Goal: Task Accomplishment & Management: Manage account settings

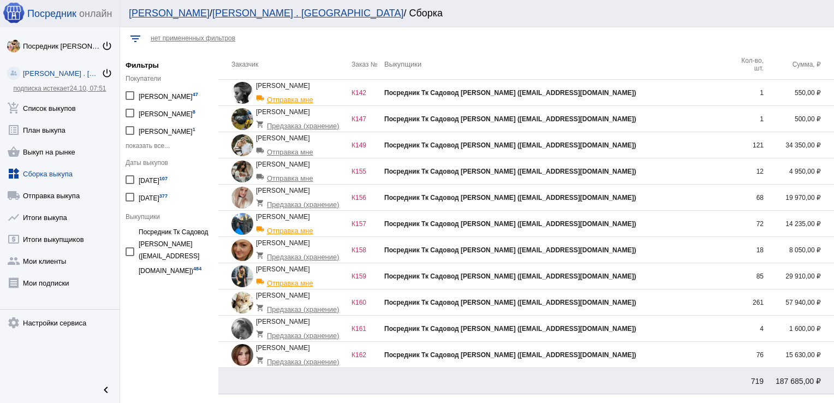
click at [694, 145] on div "Посредник Тк Садовод [PERSON_NAME] ([EMAIL_ADDRESS][DOMAIN_NAME])" at bounding box center [557, 145] width 346 height 8
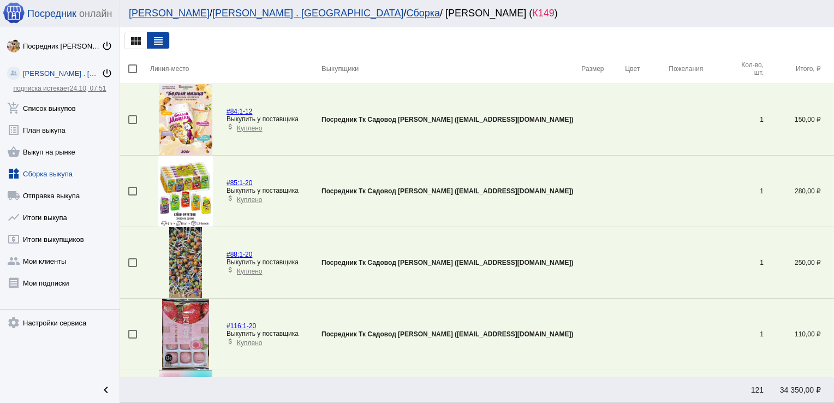
scroll to position [3358, 0]
click div
click input "checkbox"
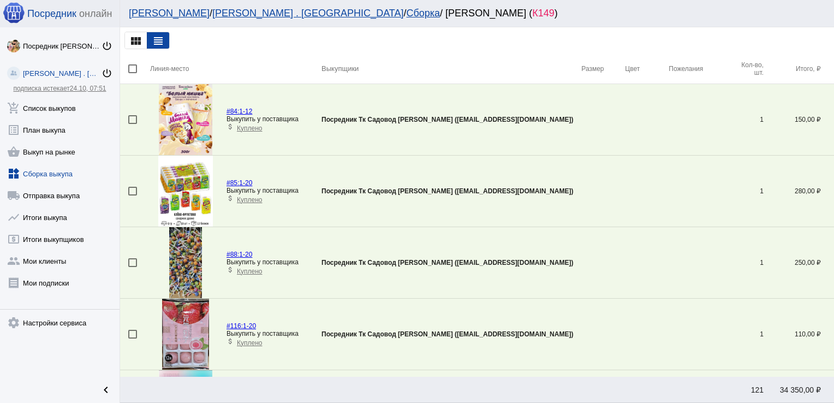
click div "done Принять позиции"
click span "Принять"
checkbox input "false"
click div
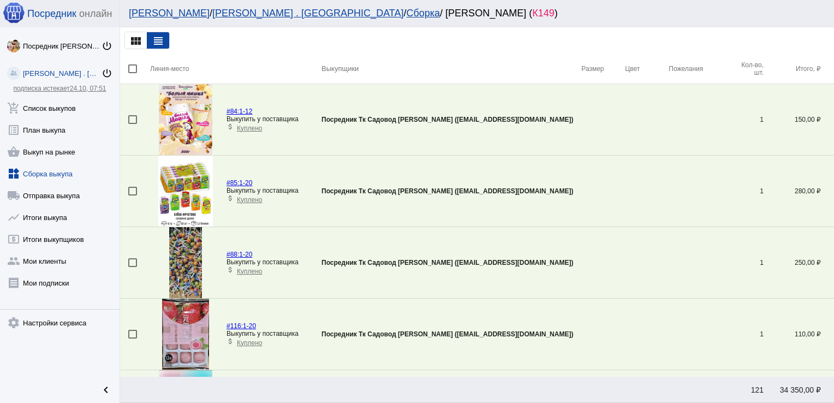
click input "checkbox"
checkbox input "true"
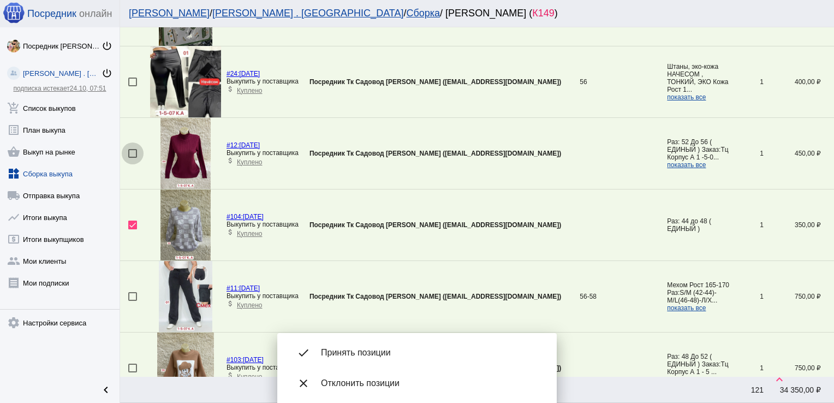
click at [133, 149] on div at bounding box center [132, 153] width 9 height 9
click at [133, 158] on input "checkbox" at bounding box center [132, 158] width 1 height 1
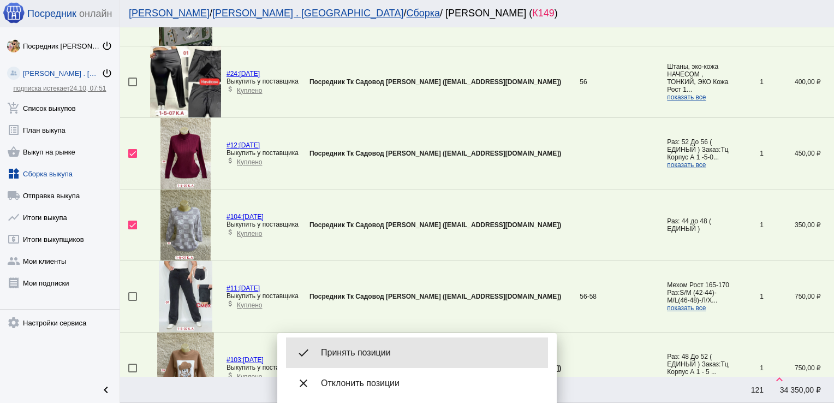
click at [384, 356] on span "Принять позиции" at bounding box center [430, 352] width 218 height 11
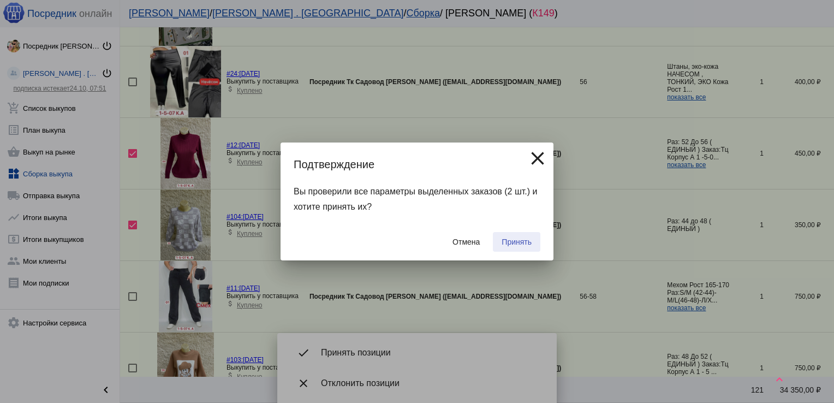
click at [531, 237] on button "Принять" at bounding box center [516, 242] width 47 height 20
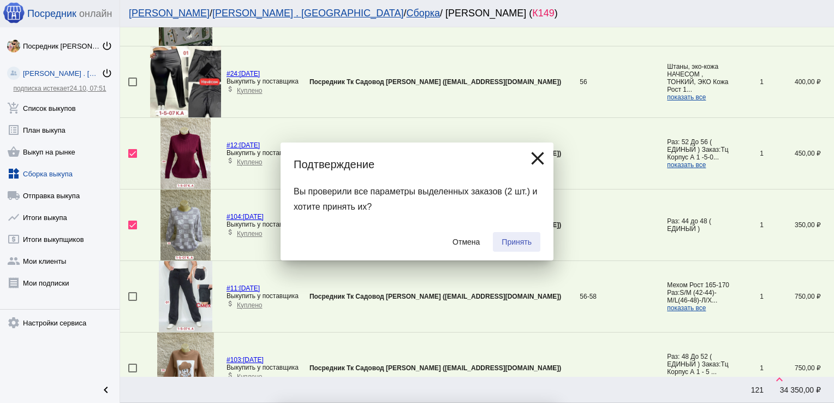
checkbox input "false"
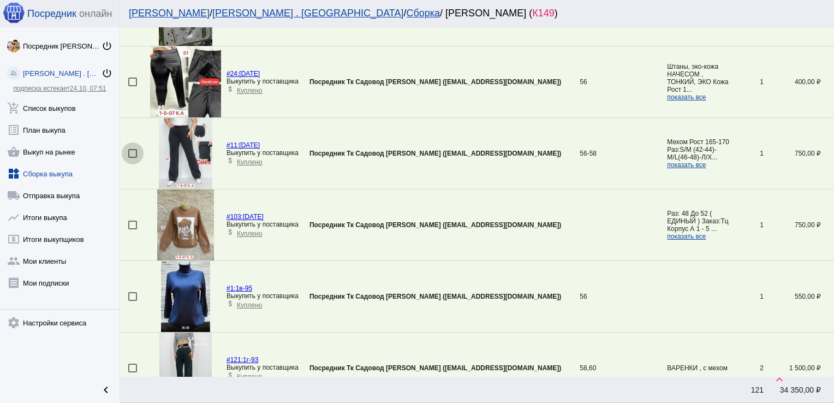
click at [134, 152] on div at bounding box center [132, 153] width 9 height 9
click at [133, 158] on input "checkbox" at bounding box center [132, 158] width 1 height 1
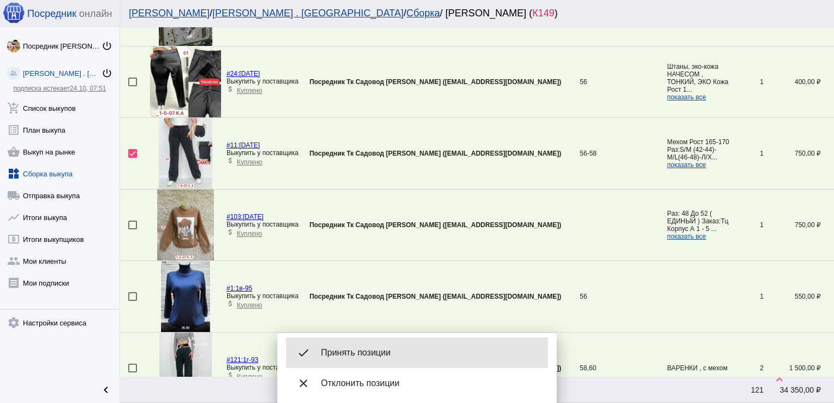
click at [369, 349] on span "Принять позиции" at bounding box center [430, 352] width 218 height 11
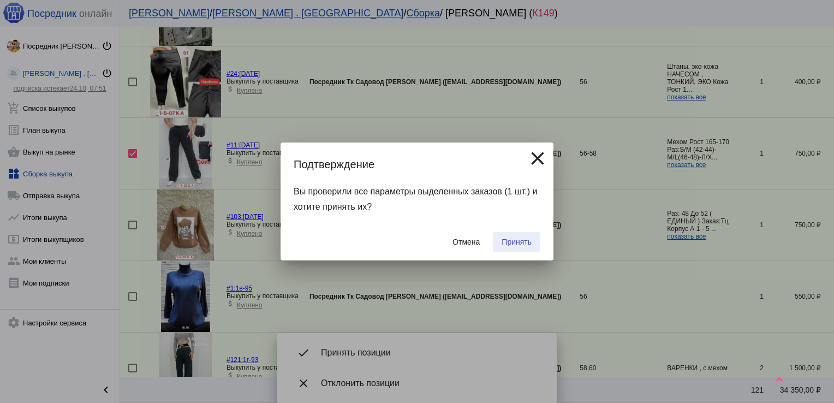
click at [522, 239] on span "Принять" at bounding box center [516, 241] width 30 height 9
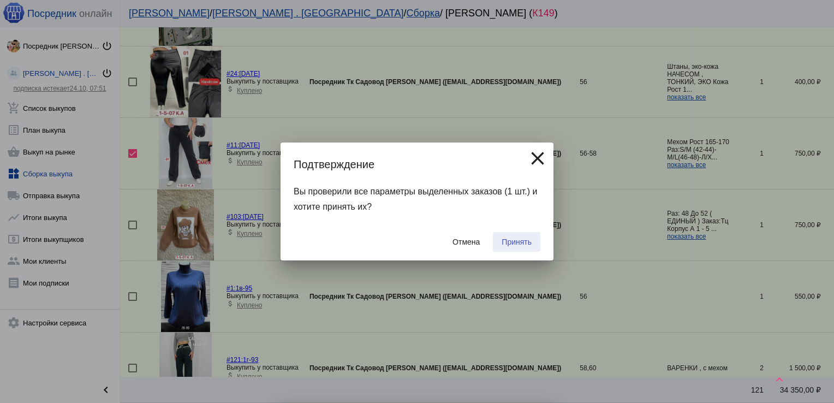
checkbox input "false"
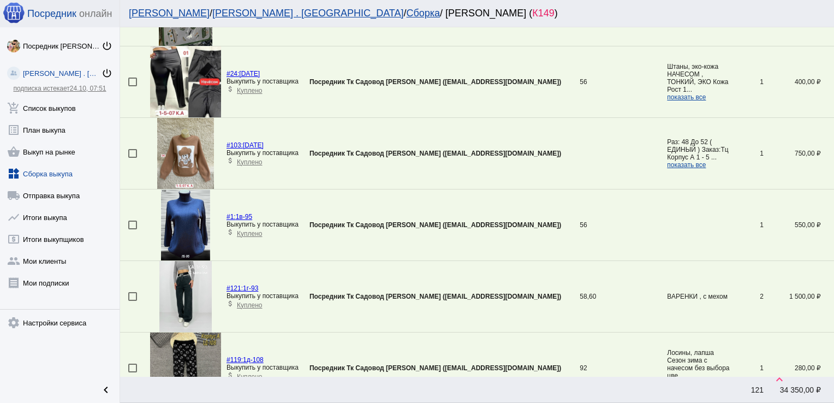
click at [129, 152] on div at bounding box center [132, 153] width 9 height 9
click at [132, 158] on input "checkbox" at bounding box center [132, 158] width 1 height 1
checkbox input "true"
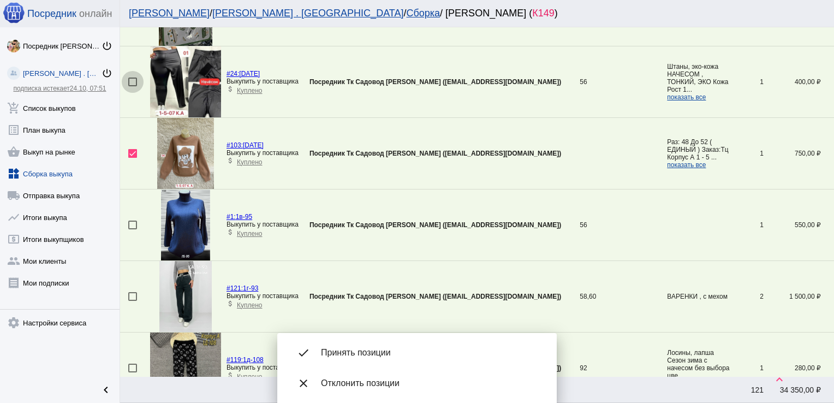
click at [131, 80] on div at bounding box center [132, 81] width 9 height 9
click at [132, 86] on input "checkbox" at bounding box center [132, 86] width 1 height 1
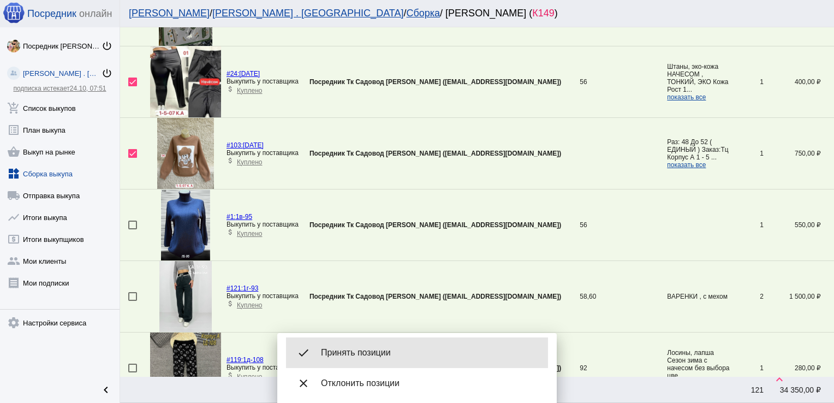
click at [381, 349] on span "Принять позиции" at bounding box center [430, 352] width 218 height 11
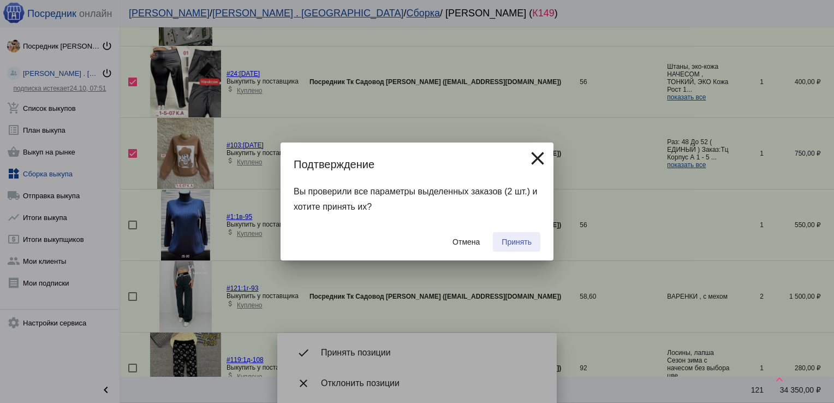
click at [514, 238] on span "Принять" at bounding box center [516, 241] width 30 height 9
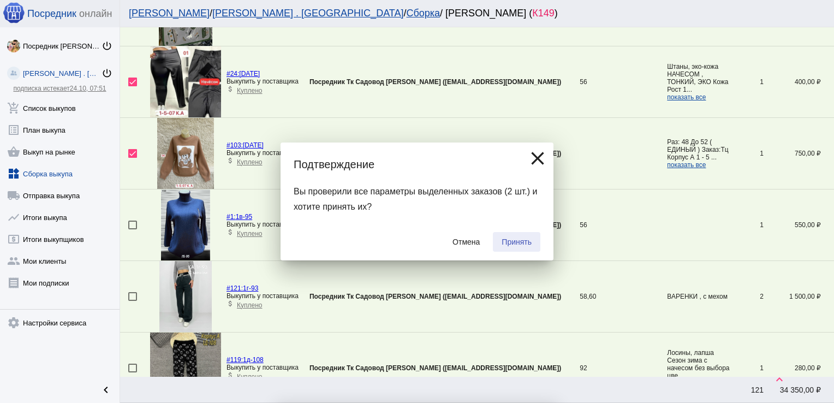
checkbox input "false"
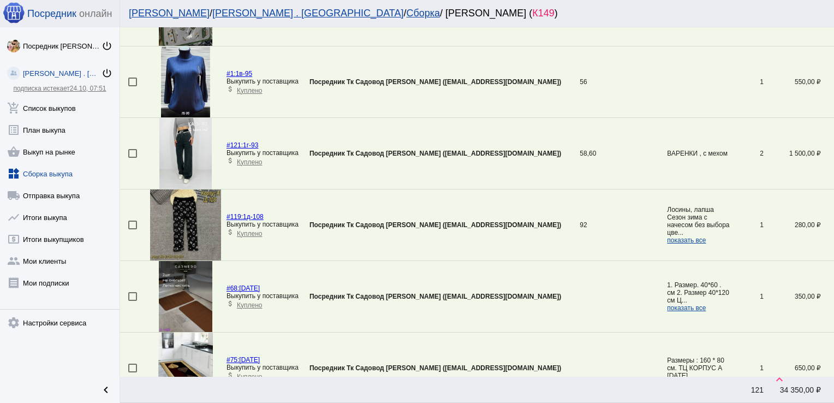
scroll to position [395, 0]
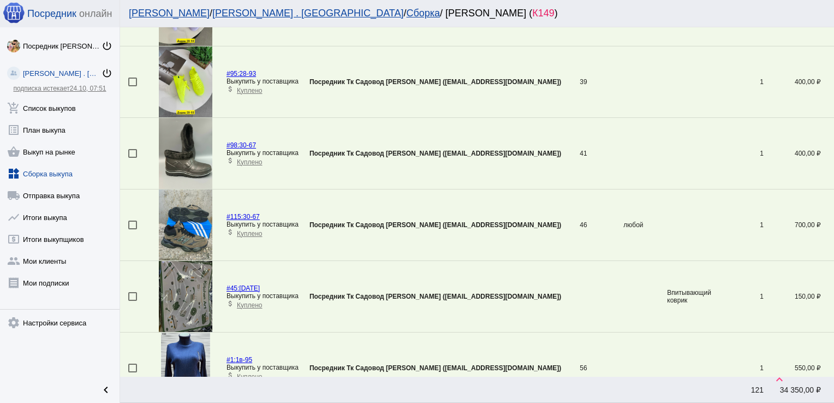
click at [133, 292] on div at bounding box center [132, 296] width 9 height 9
click at [133, 301] on input "checkbox" at bounding box center [132, 301] width 1 height 1
checkbox input "true"
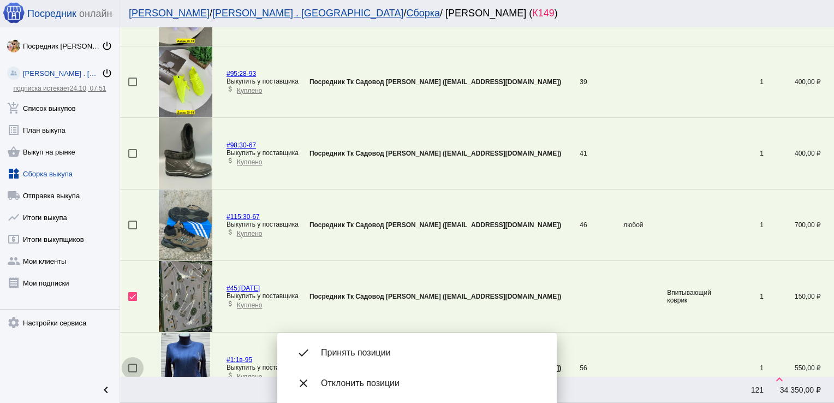
click at [133, 364] on div at bounding box center [132, 367] width 9 height 9
click at [133, 372] on input "checkbox" at bounding box center [132, 372] width 1 height 1
checkbox input "true"
click at [382, 353] on span "Принять позиции" at bounding box center [430, 352] width 218 height 11
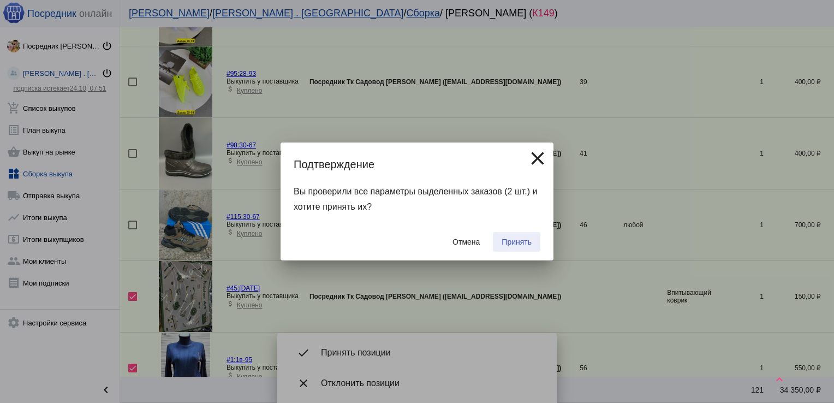
click at [516, 243] on span "Принять" at bounding box center [516, 241] width 30 height 9
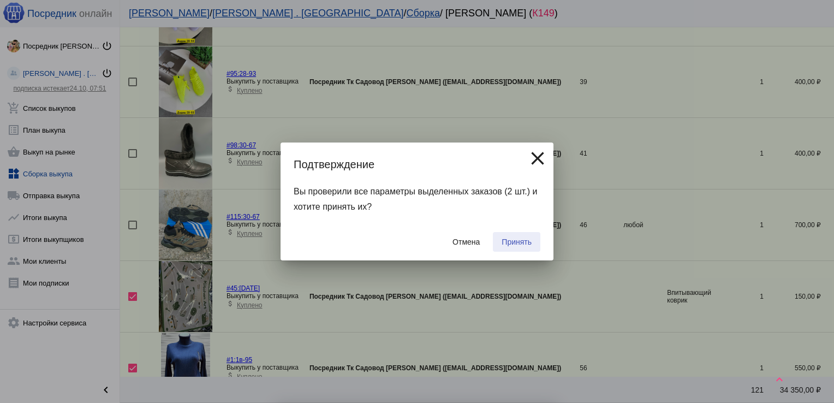
checkbox input "false"
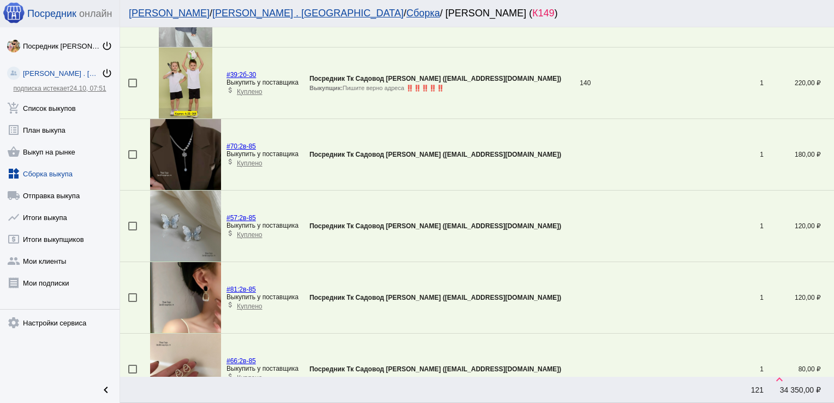
scroll to position [2179, 0]
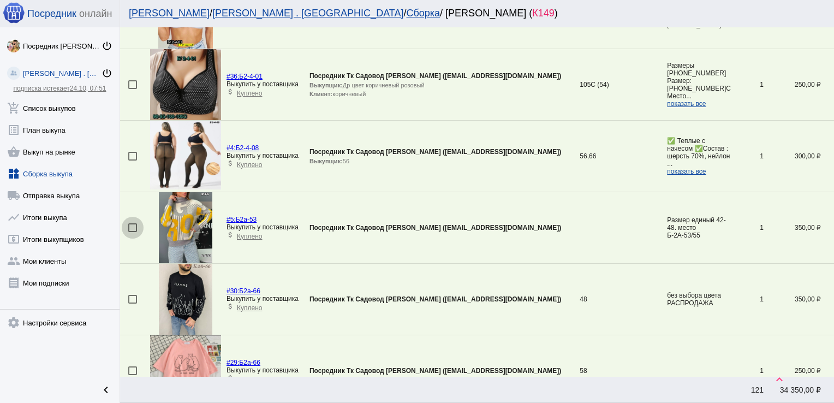
click at [134, 223] on div at bounding box center [132, 227] width 9 height 9
click at [133, 232] on input "checkbox" at bounding box center [132, 232] width 1 height 1
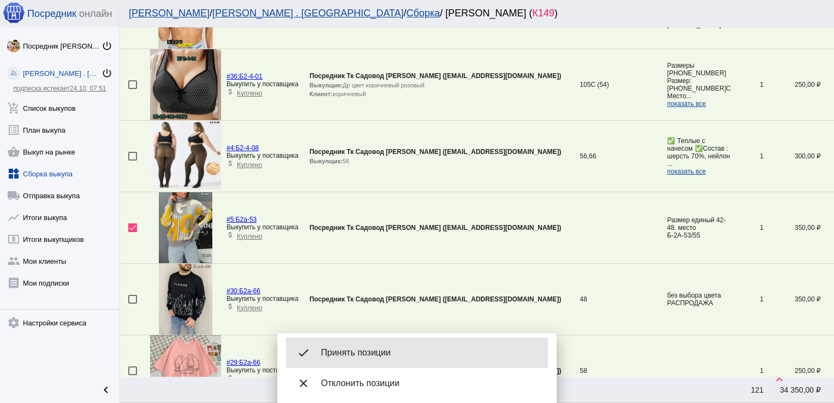
click at [403, 342] on div "done Принять позиции" at bounding box center [417, 352] width 262 height 31
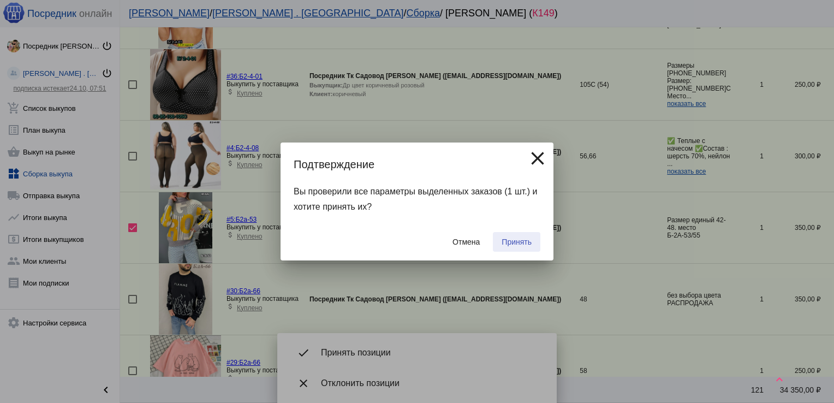
click at [519, 246] on span "Принять" at bounding box center [516, 241] width 30 height 9
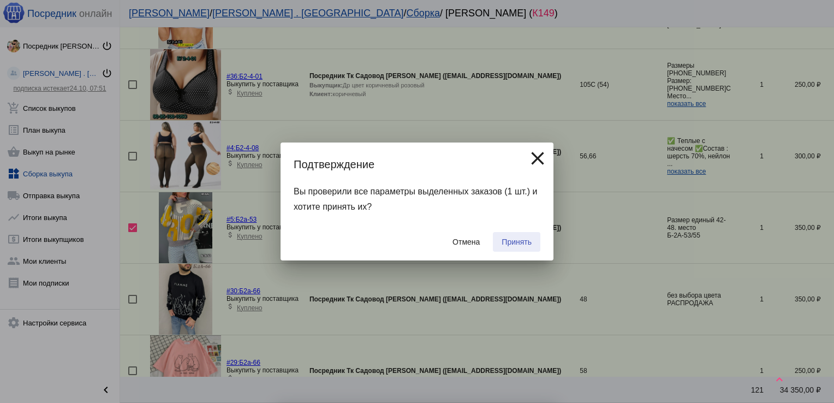
checkbox input "false"
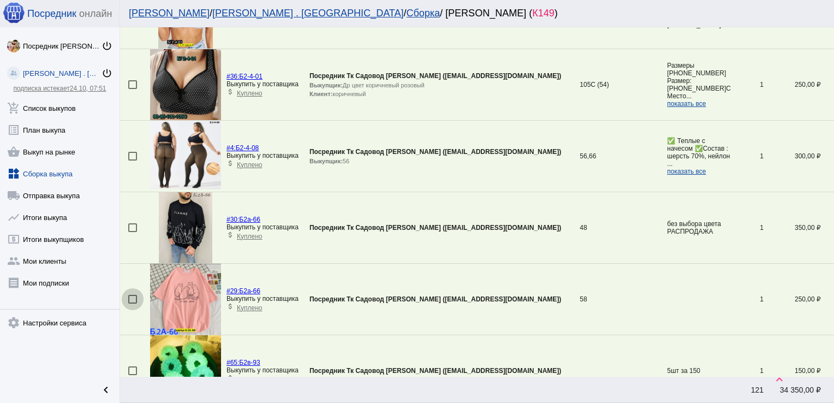
click at [134, 295] on div at bounding box center [132, 299] width 9 height 9
click at [133, 303] on input "checkbox" at bounding box center [132, 303] width 1 height 1
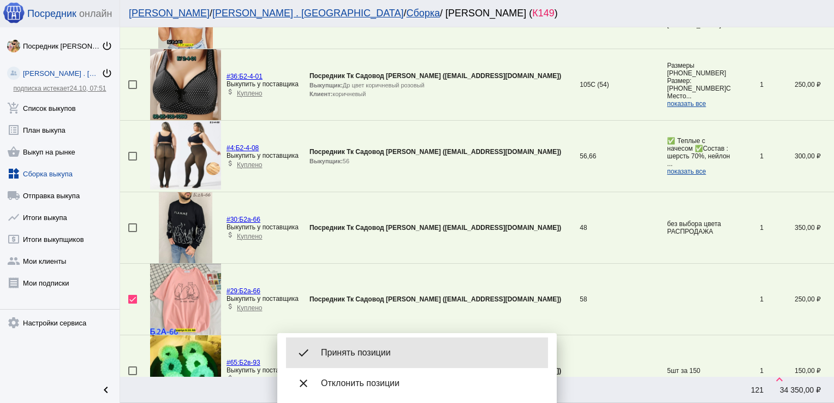
click at [387, 345] on div "done Принять позиции" at bounding box center [417, 352] width 262 height 31
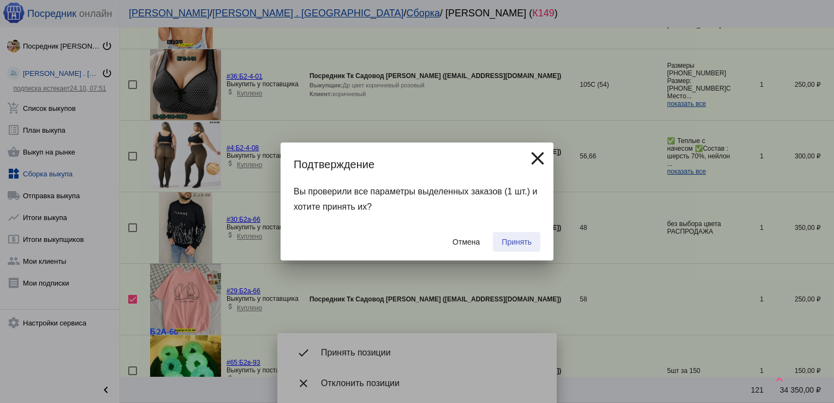
click at [525, 241] on span "Принять" at bounding box center [516, 241] width 30 height 9
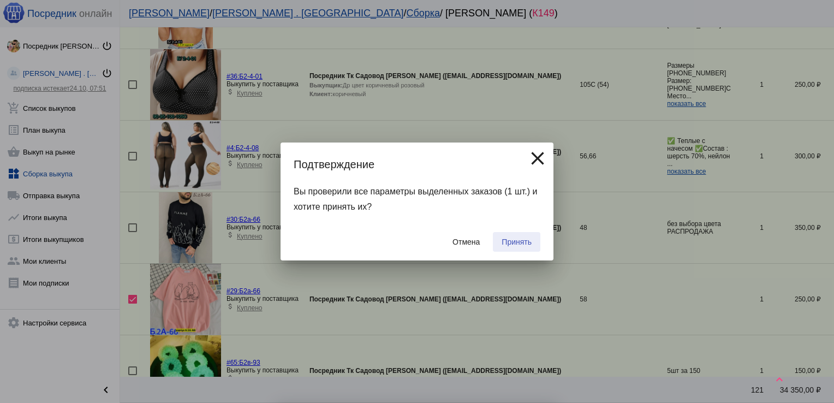
checkbox input "false"
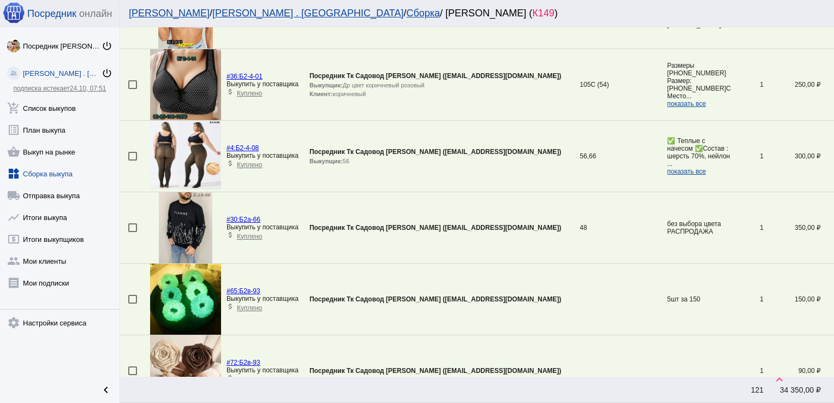
scroll to position [2536, 0]
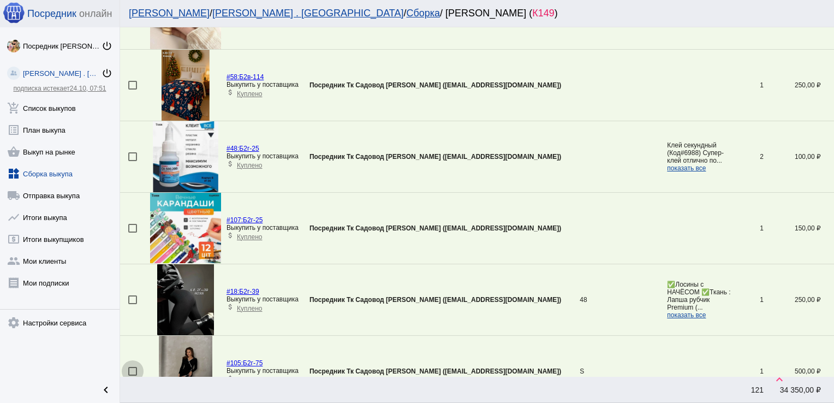
click at [133, 367] on div at bounding box center [132, 371] width 9 height 9
click at [133, 375] on input "checkbox" at bounding box center [132, 375] width 1 height 1
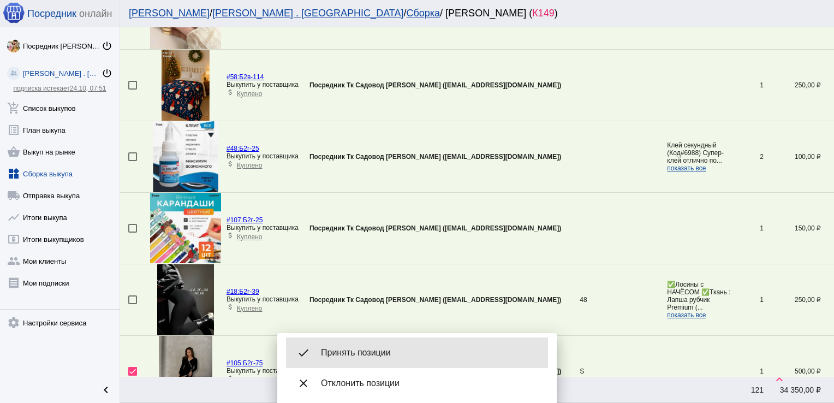
click at [382, 345] on div "done Принять позиции" at bounding box center [417, 352] width 262 height 31
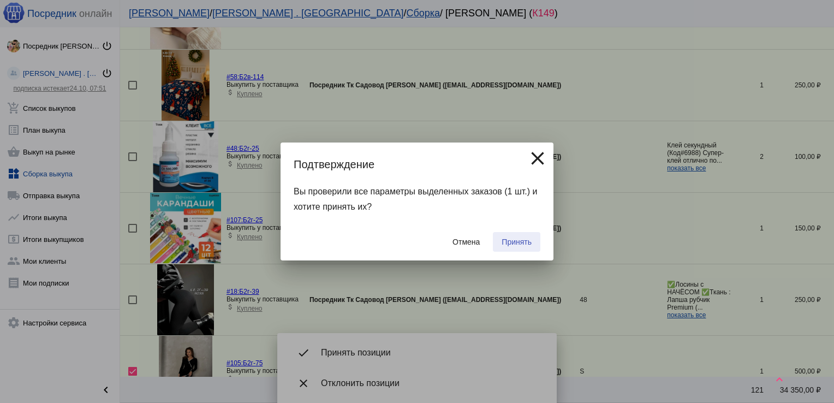
click at [508, 238] on span "Принять" at bounding box center [516, 241] width 30 height 9
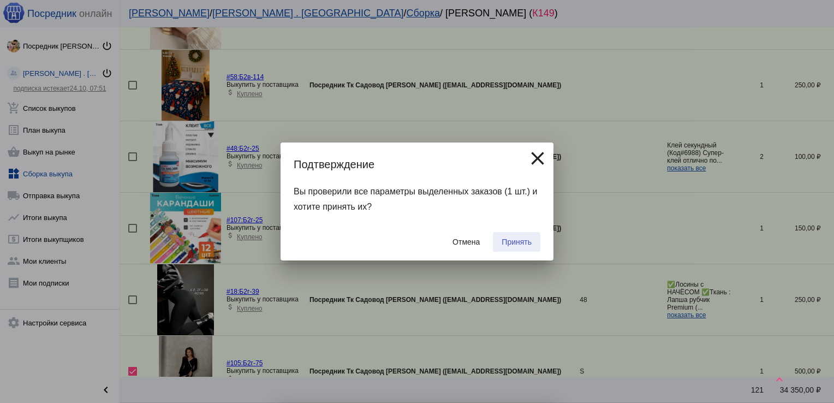
checkbox input "false"
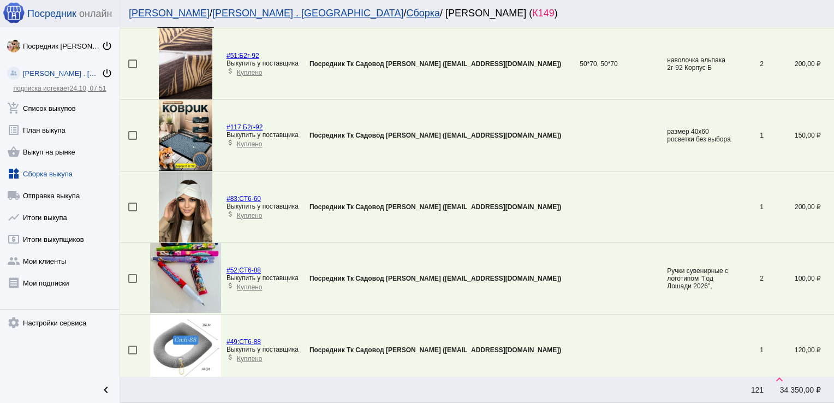
scroll to position [2930, 0]
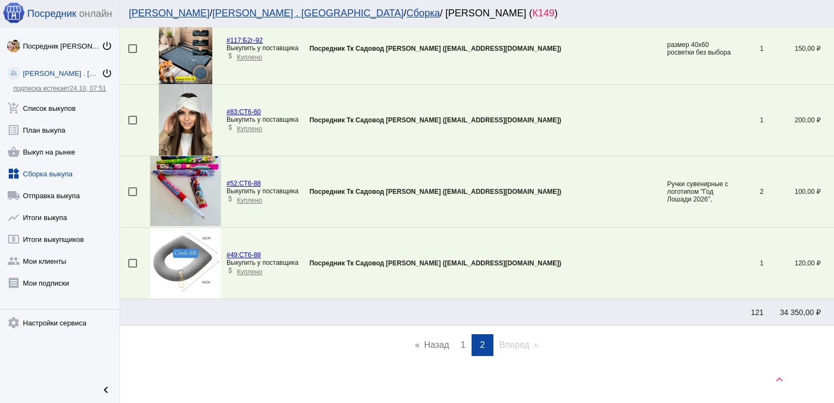
click at [460, 342] on span "1" at bounding box center [462, 344] width 5 height 9
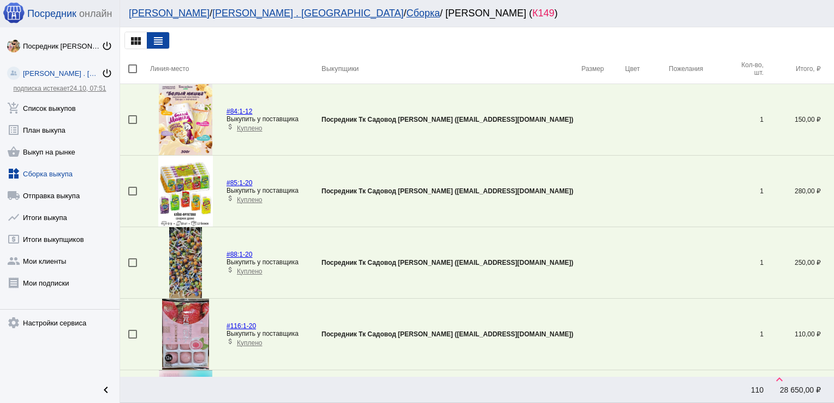
scroll to position [2536, 0]
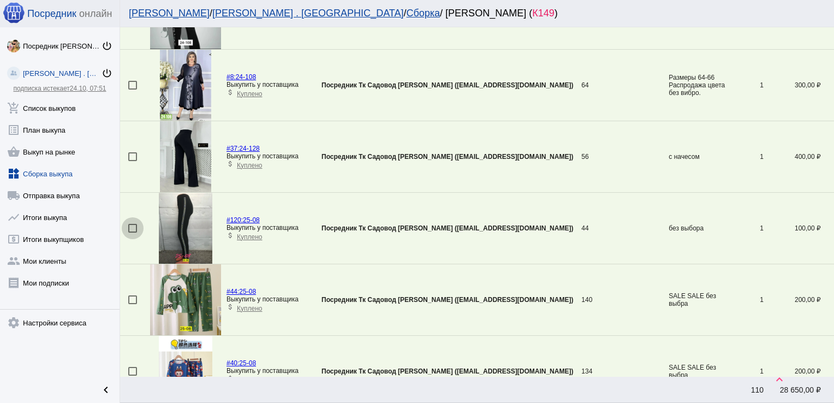
click at [129, 224] on div at bounding box center [132, 228] width 9 height 9
click at [132, 232] on input "checkbox" at bounding box center [132, 232] width 1 height 1
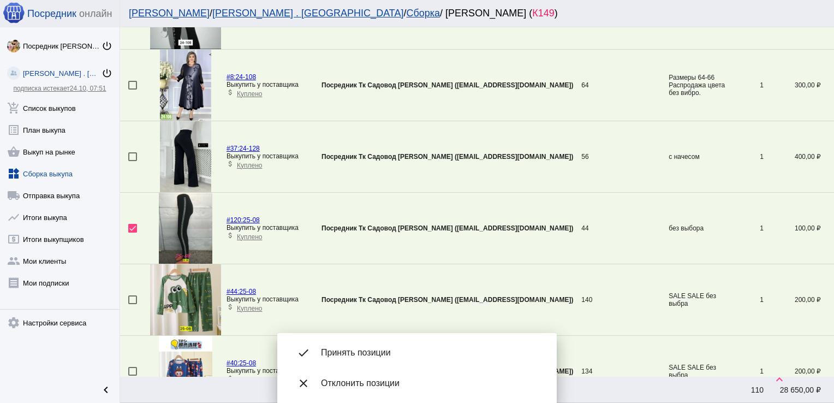
click at [367, 344] on div "done Принять позиции" at bounding box center [417, 352] width 262 height 31
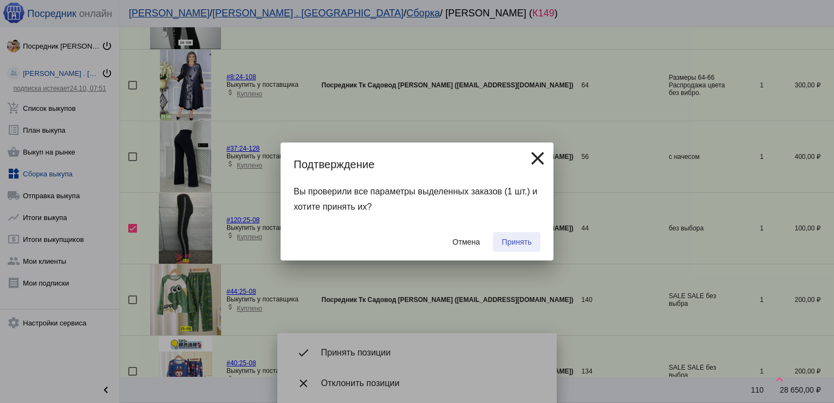
click at [523, 236] on button "Принять" at bounding box center [516, 242] width 47 height 20
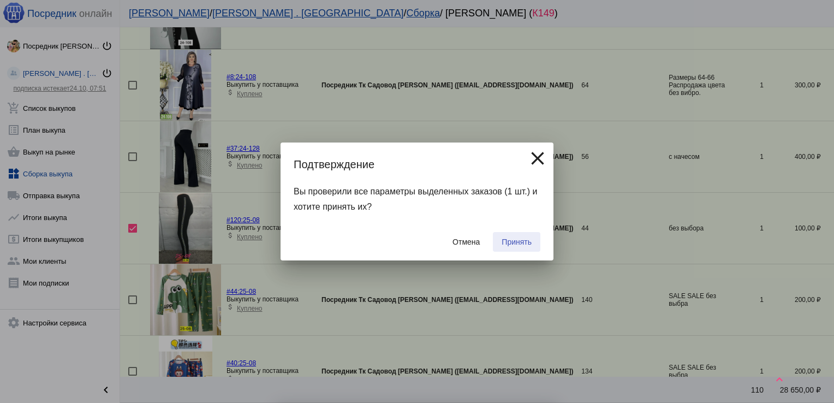
checkbox input "false"
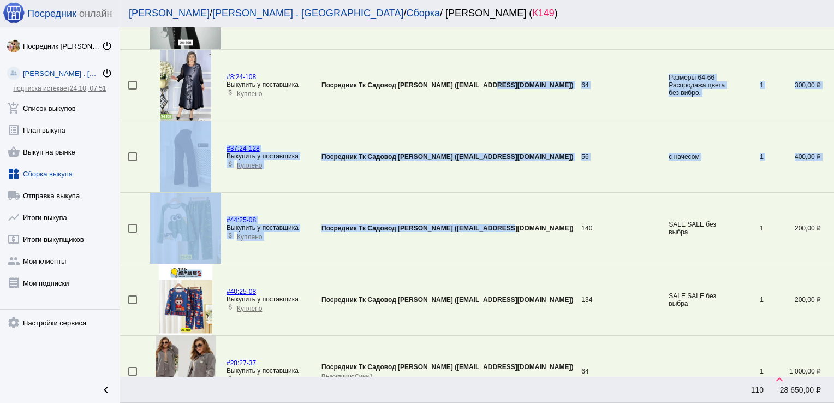
drag, startPoint x: 523, startPoint y: 236, endPoint x: 506, endPoint y: 37, distance: 199.3
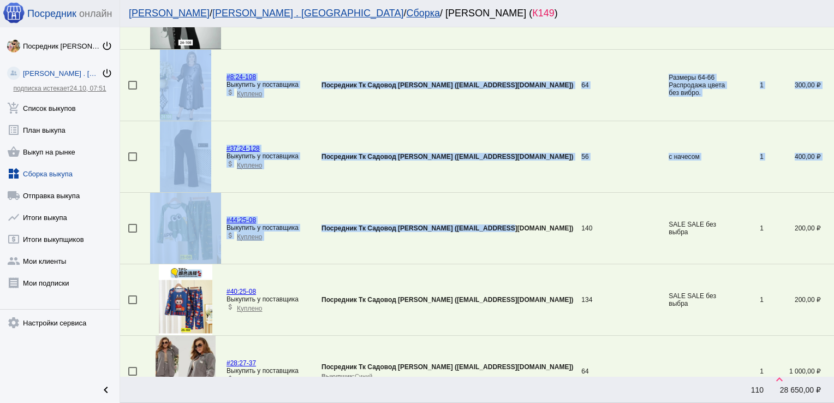
drag, startPoint x: 506, startPoint y: 37, endPoint x: 578, endPoint y: 35, distance: 72.0
click at [578, 35] on td "Посредник Тк Садовод [PERSON_NAME] ([EMAIL_ADDRESS][DOMAIN_NAME])" at bounding box center [451, 13] width 260 height 71
click at [571, 45] on td "Посредник Тк Садовод [PERSON_NAME] ([EMAIL_ADDRESS][DOMAIN_NAME])" at bounding box center [451, 13] width 260 height 71
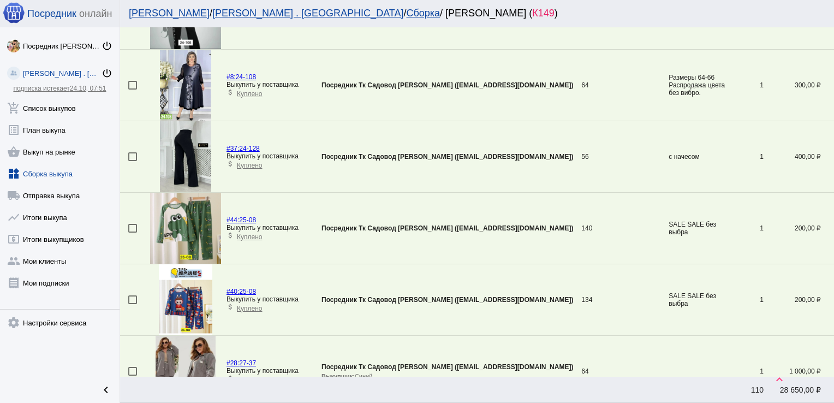
scroll to position [3358, 0]
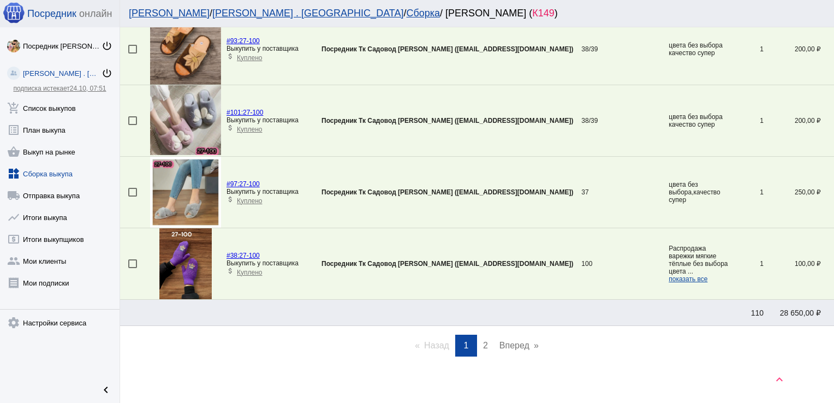
click at [483, 340] on span "2" at bounding box center [485, 344] width 5 height 9
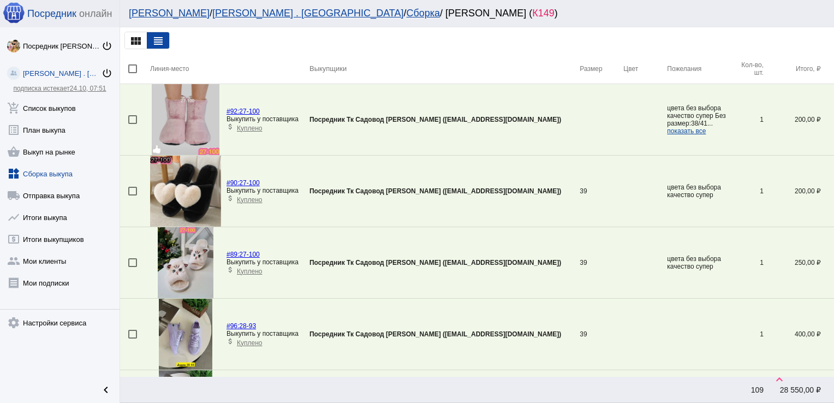
scroll to position [466, 0]
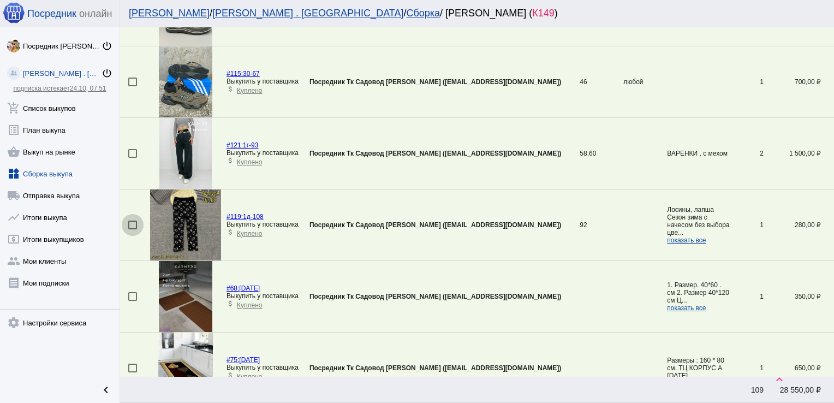
click at [133, 221] on div at bounding box center [132, 224] width 9 height 9
click at [133, 229] on input "checkbox" at bounding box center [132, 229] width 1 height 1
checkbox input "true"
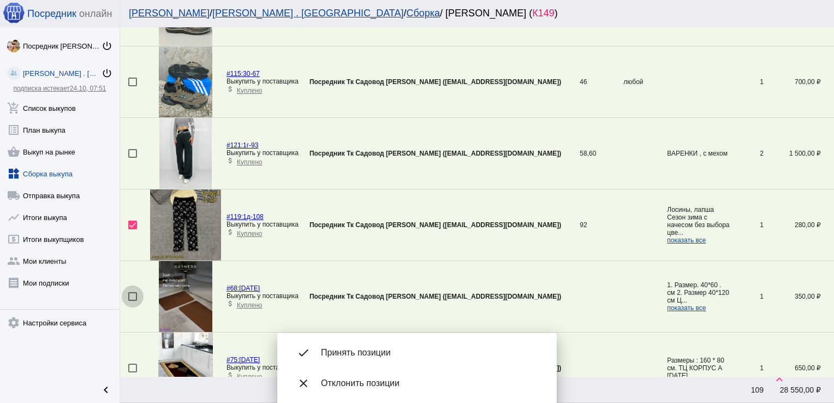
click at [132, 294] on div at bounding box center [132, 296] width 9 height 9
click at [132, 301] on input "checkbox" at bounding box center [132, 301] width 1 height 1
checkbox input "true"
click at [131, 367] on div at bounding box center [132, 367] width 9 height 9
click at [132, 372] on input "checkbox" at bounding box center [132, 372] width 1 height 1
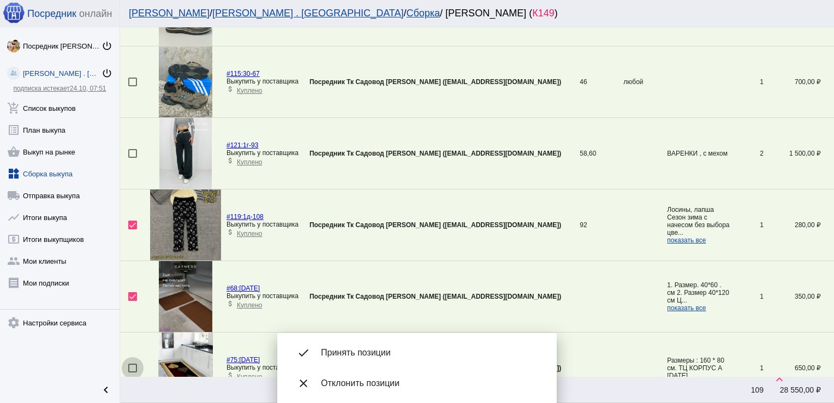
checkbox input "true"
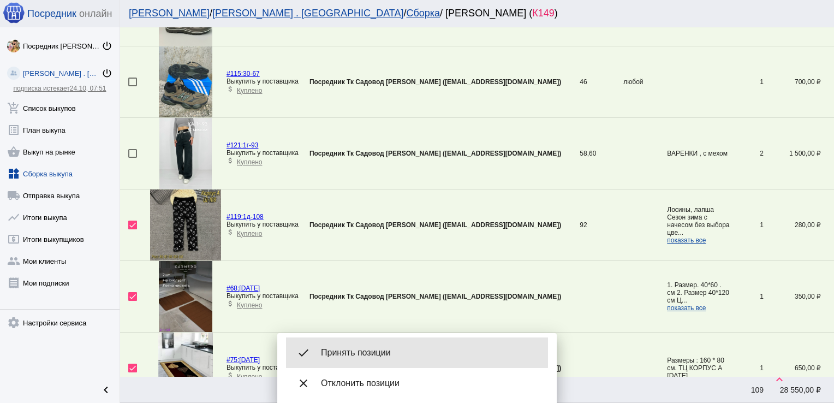
click at [351, 352] on span "Принять позиции" at bounding box center [430, 352] width 218 height 11
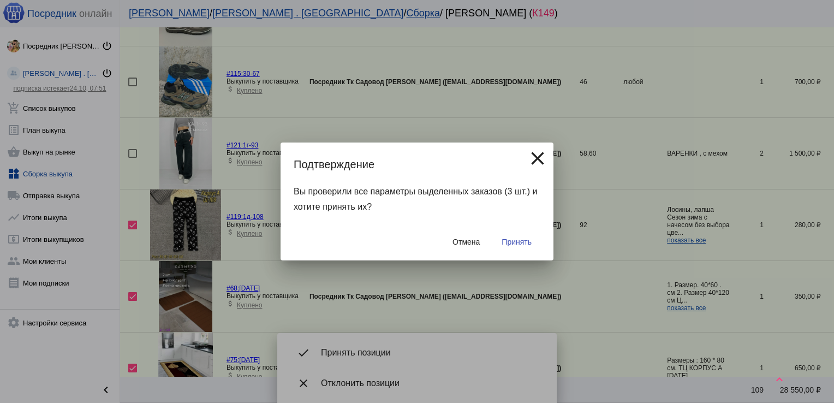
click at [521, 241] on span "Принять" at bounding box center [516, 241] width 30 height 9
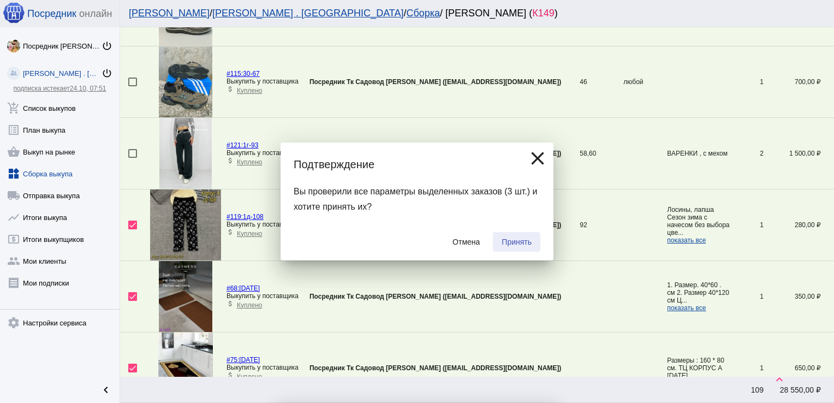
checkbox input "false"
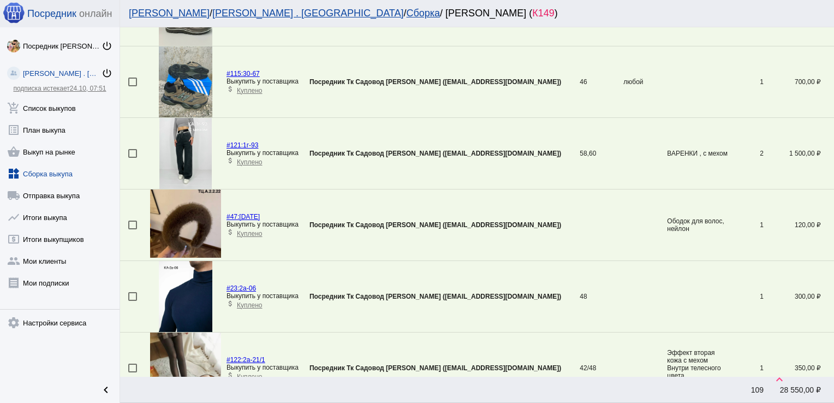
scroll to position [1894, 0]
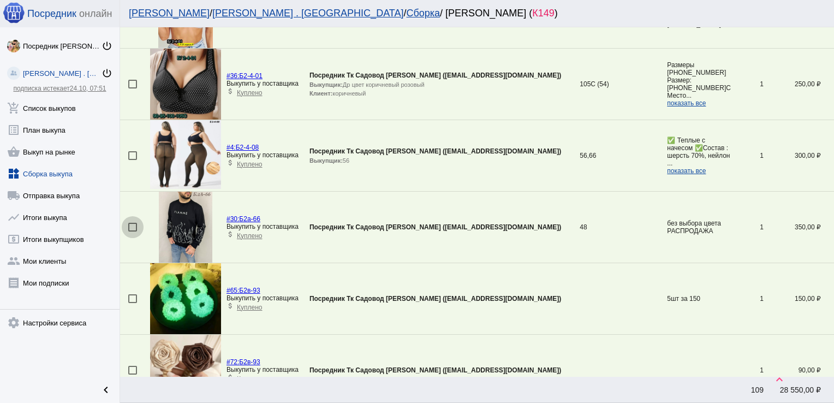
click at [136, 224] on div at bounding box center [132, 227] width 9 height 9
click at [133, 231] on input "checkbox" at bounding box center [132, 231] width 1 height 1
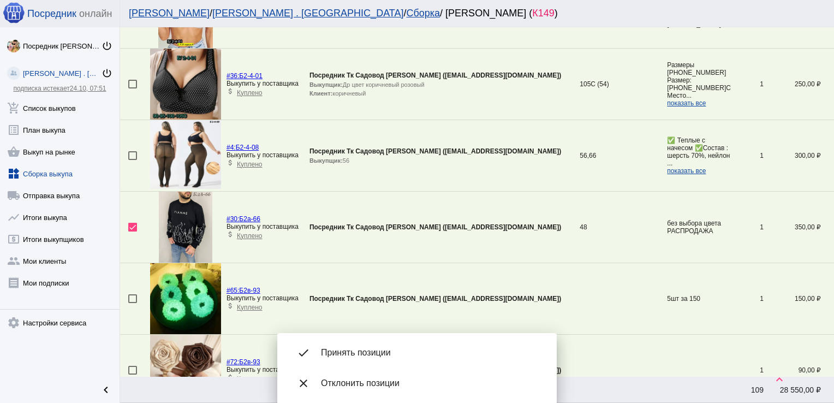
click at [385, 345] on div "done Принять позиции" at bounding box center [417, 352] width 262 height 31
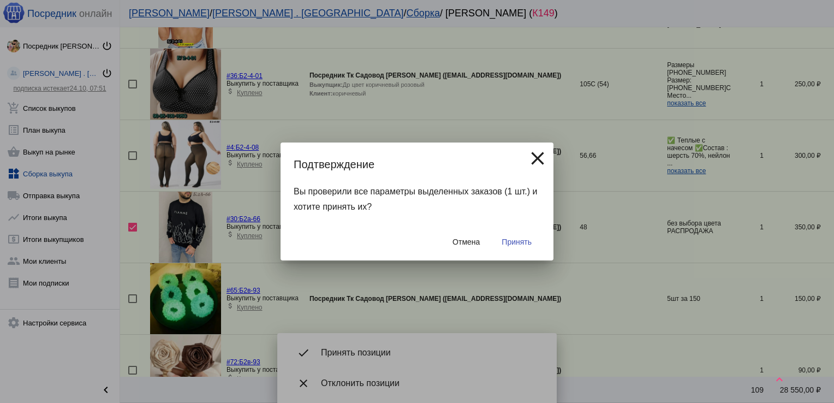
click at [515, 243] on span "Принять" at bounding box center [516, 241] width 30 height 9
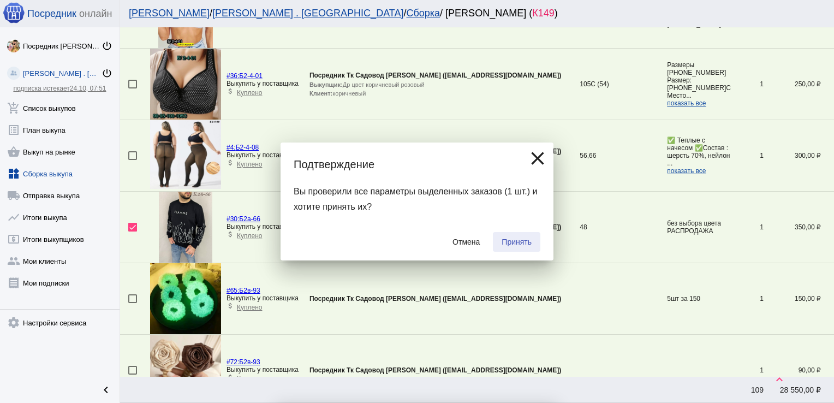
checkbox input "false"
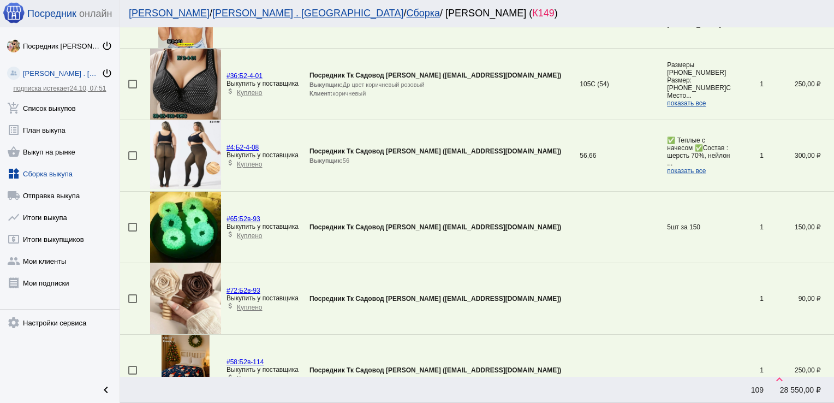
drag, startPoint x: 515, startPoint y: 243, endPoint x: 518, endPoint y: 216, distance: 26.9
click at [518, 216] on td "Посредник Тк Садовод [PERSON_NAME] ([EMAIL_ADDRESS][DOMAIN_NAME])" at bounding box center [444, 226] width 270 height 71
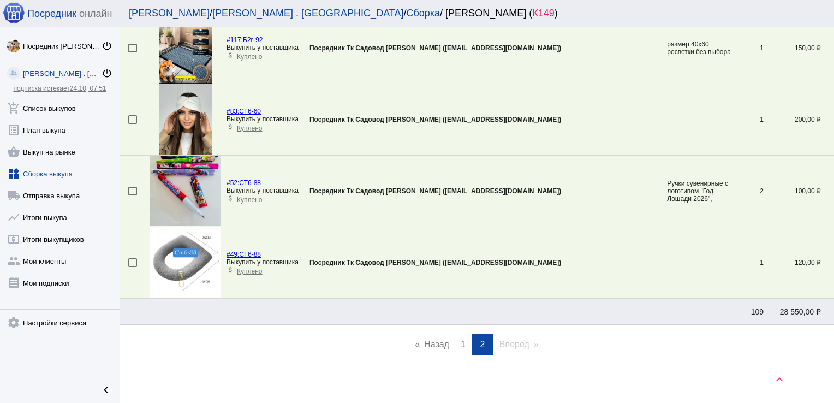
click at [460, 339] on span "1" at bounding box center [462, 343] width 5 height 9
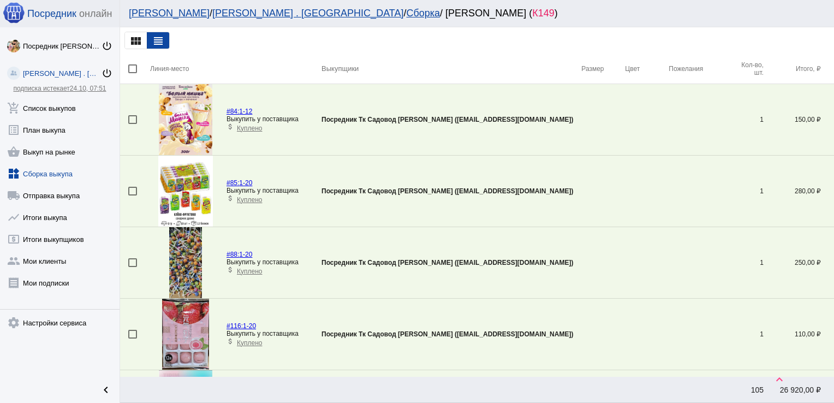
scroll to position [2536, 0]
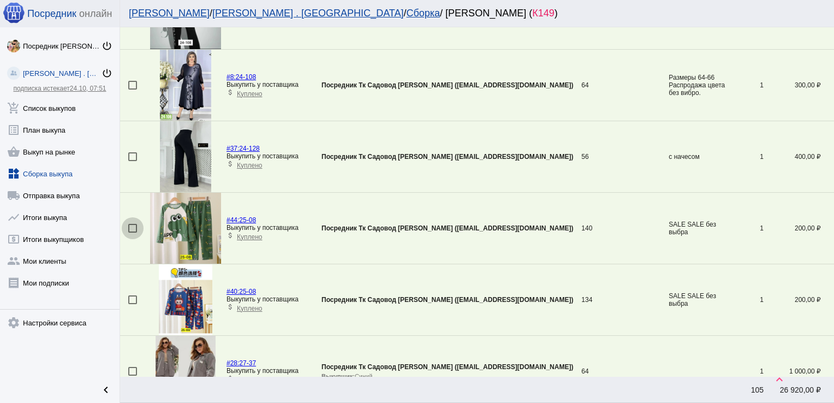
click at [135, 224] on div at bounding box center [132, 228] width 9 height 9
click at [133, 232] on input "checkbox" at bounding box center [132, 232] width 1 height 1
checkbox input "true"
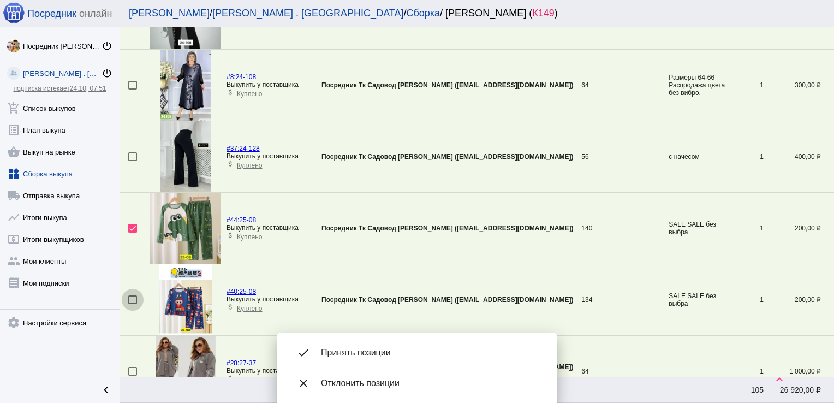
click at [131, 295] on div at bounding box center [132, 299] width 9 height 9
click at [132, 304] on input "checkbox" at bounding box center [132, 304] width 1 height 1
checkbox input "true"
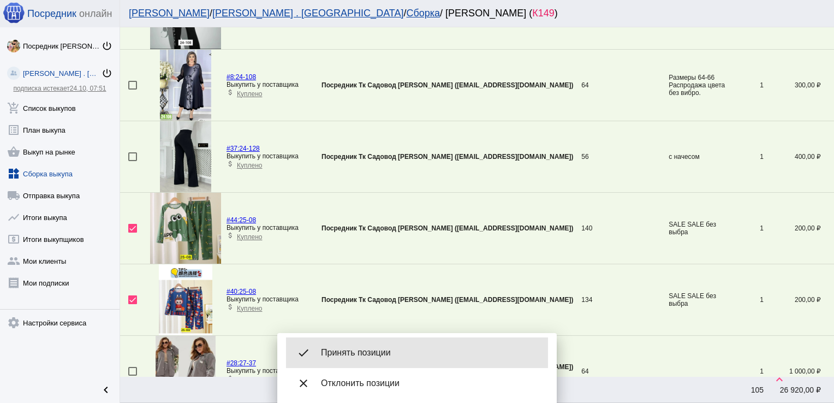
click at [371, 348] on span "Принять позиции" at bounding box center [430, 352] width 218 height 11
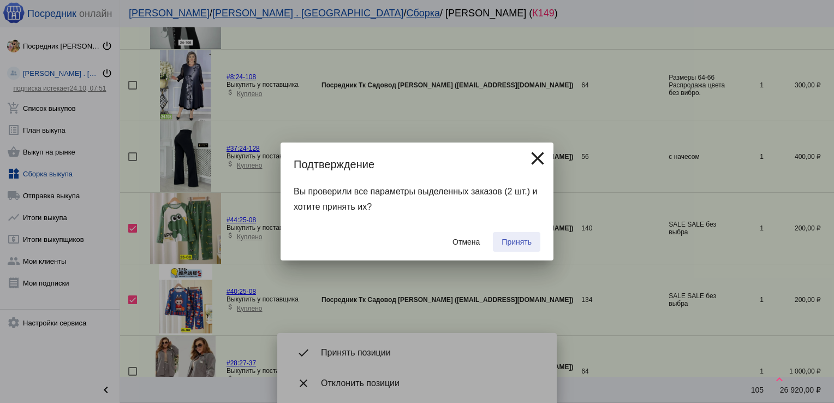
click at [517, 241] on span "Принять" at bounding box center [516, 241] width 30 height 9
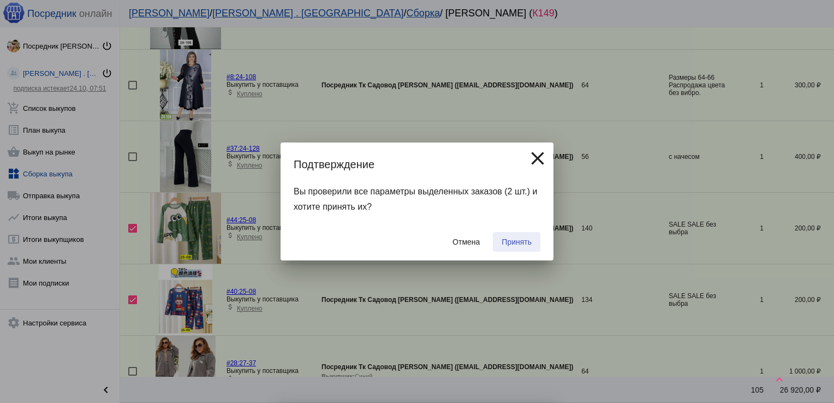
checkbox input "false"
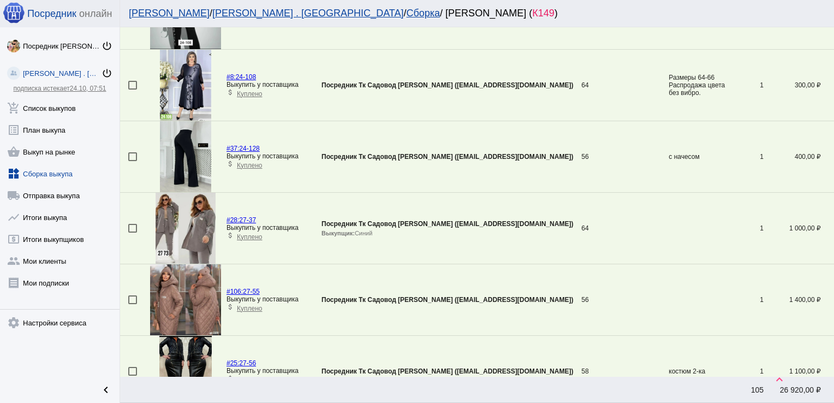
scroll to position [752, 0]
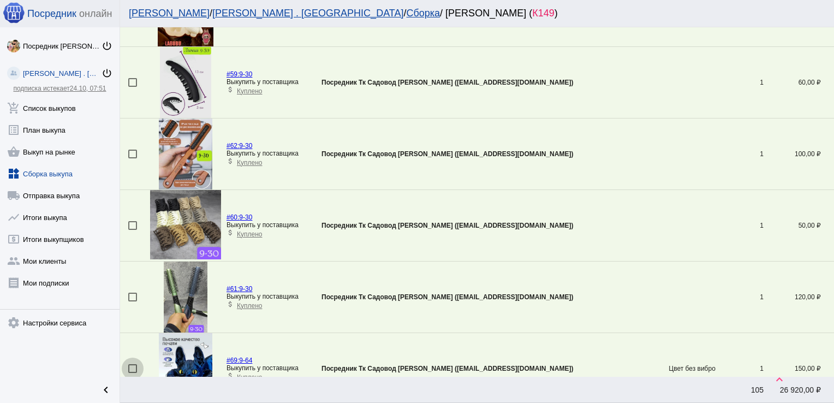
click at [134, 364] on div at bounding box center [132, 368] width 9 height 9
click at [133, 373] on input "checkbox" at bounding box center [132, 373] width 1 height 1
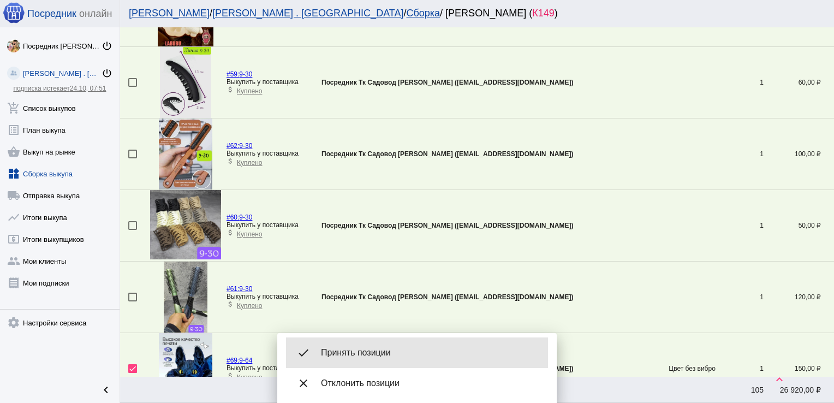
click at [378, 345] on div "done Принять позиции" at bounding box center [417, 352] width 262 height 31
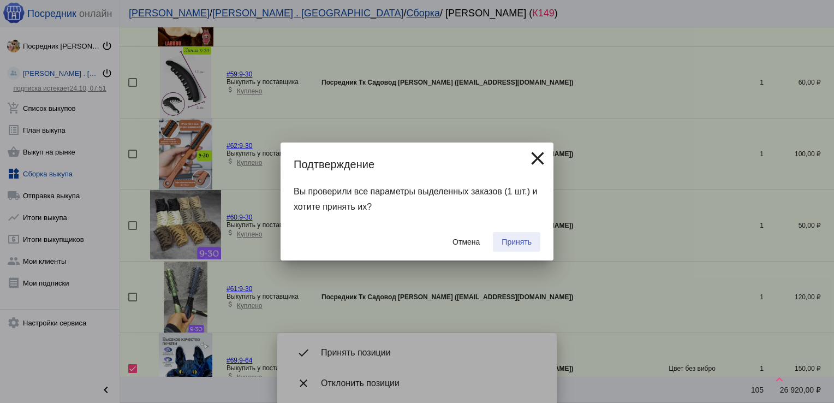
click at [525, 244] on span "Принять" at bounding box center [516, 241] width 30 height 9
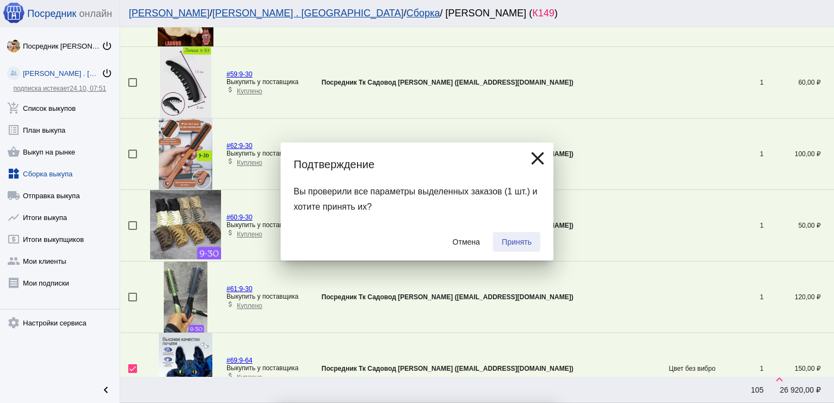
checkbox input "false"
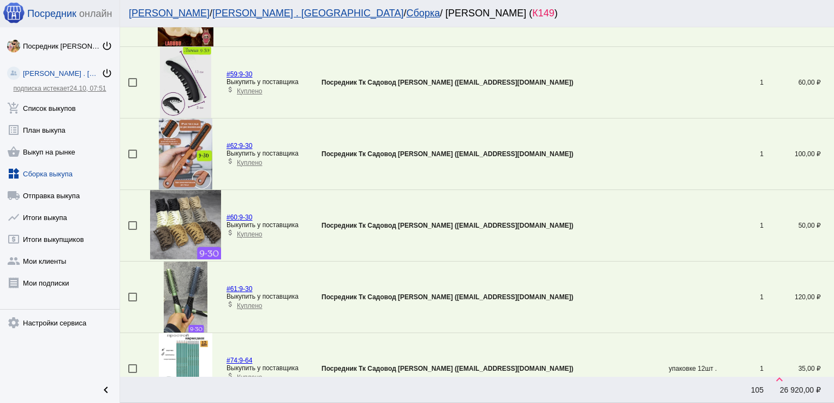
scroll to position [1608, 0]
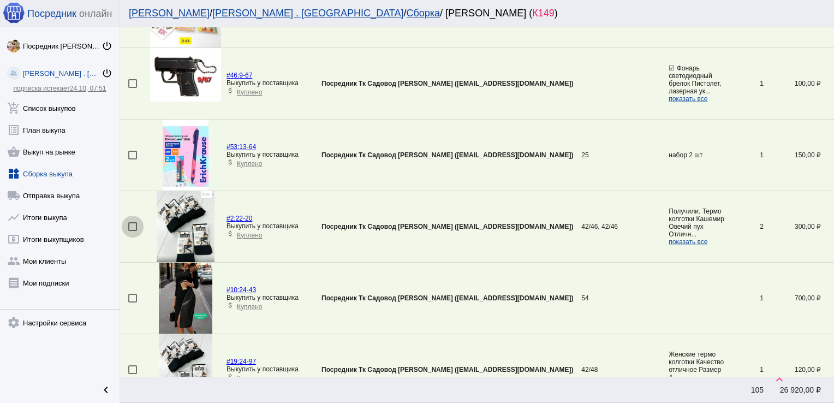
click at [133, 222] on div at bounding box center [132, 226] width 9 height 9
click at [133, 231] on input "checkbox" at bounding box center [132, 231] width 1 height 1
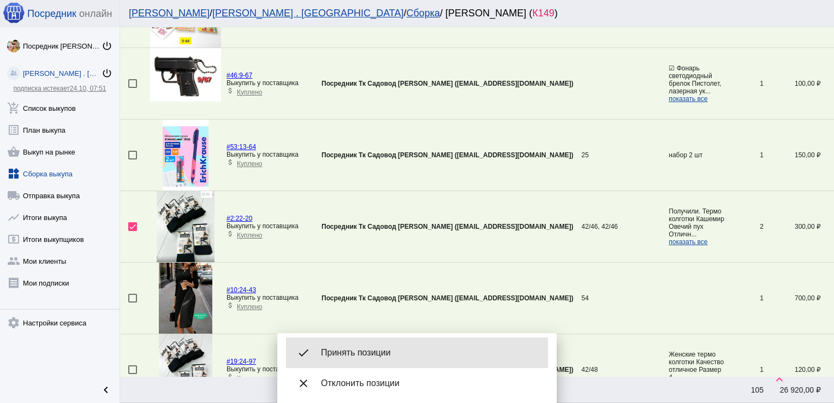
click at [423, 352] on span "Принять позиции" at bounding box center [430, 352] width 218 height 11
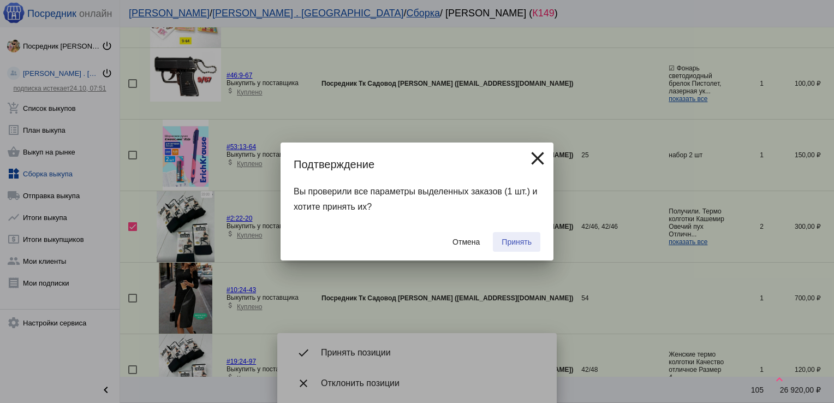
click at [512, 242] on span "Принять" at bounding box center [516, 241] width 30 height 9
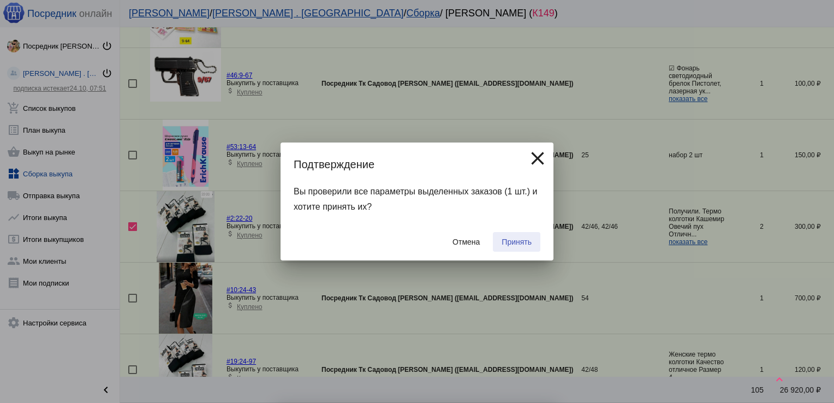
checkbox input "false"
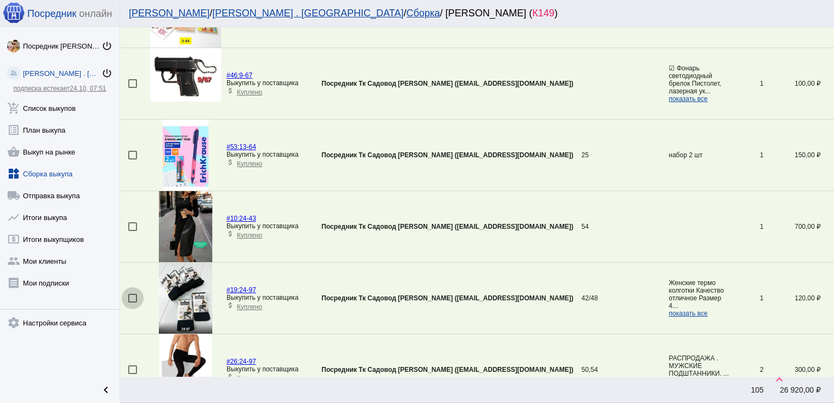
click at [130, 293] on div at bounding box center [132, 297] width 9 height 9
click at [132, 302] on input "checkbox" at bounding box center [132, 302] width 1 height 1
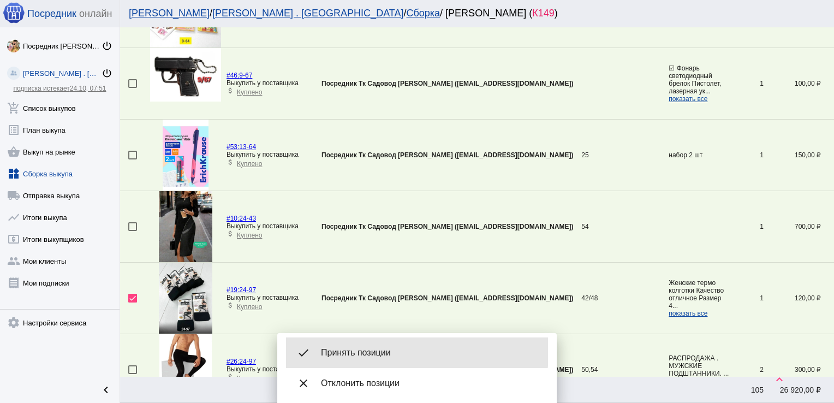
click at [366, 346] on div "done Принять позиции" at bounding box center [417, 352] width 262 height 31
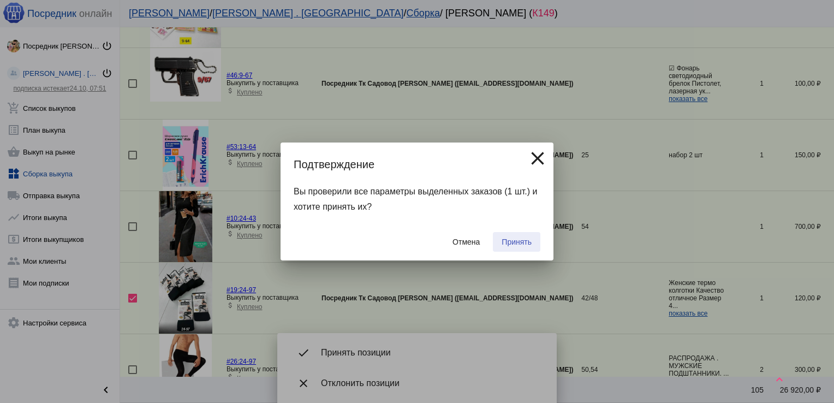
click at [517, 243] on span "Принять" at bounding box center [516, 241] width 30 height 9
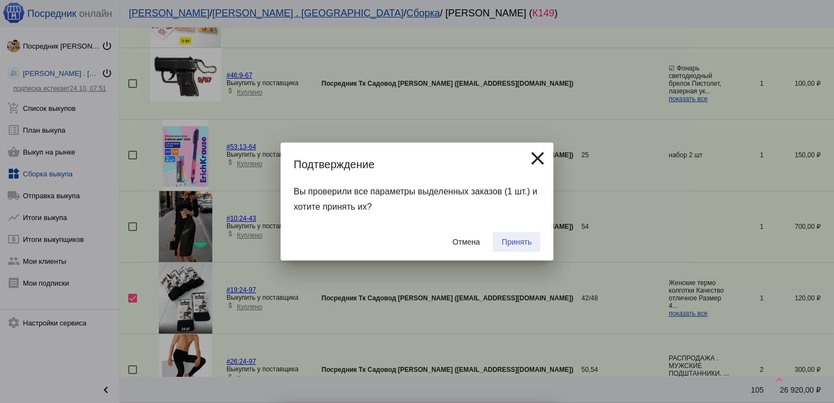
checkbox input "false"
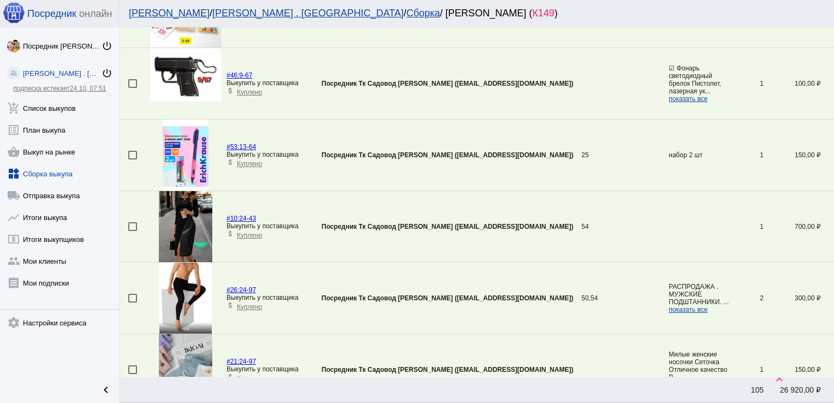
scroll to position [3358, 0]
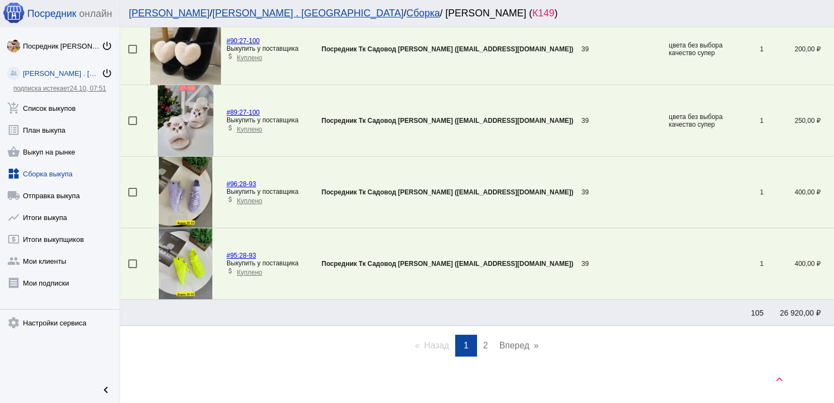
click at [483, 340] on span "2" at bounding box center [485, 344] width 5 height 9
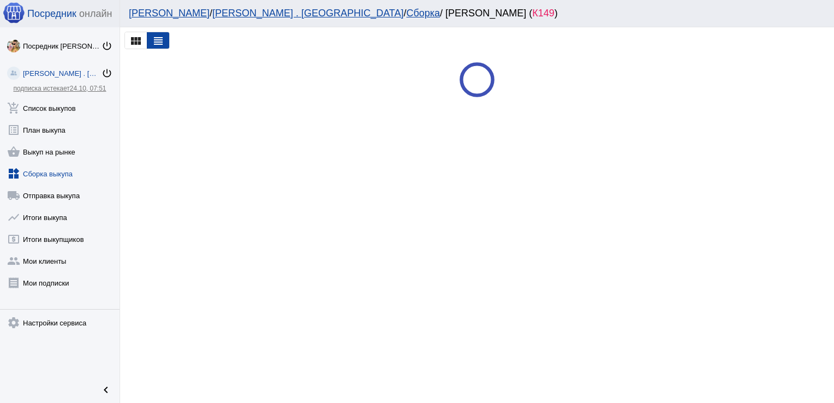
scroll to position [0, 0]
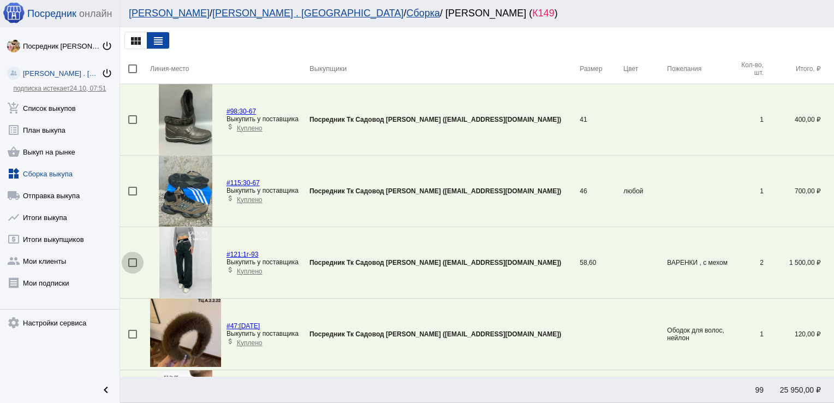
click at [131, 263] on div at bounding box center [132, 262] width 9 height 9
click at [132, 267] on input "checkbox" at bounding box center [132, 267] width 1 height 1
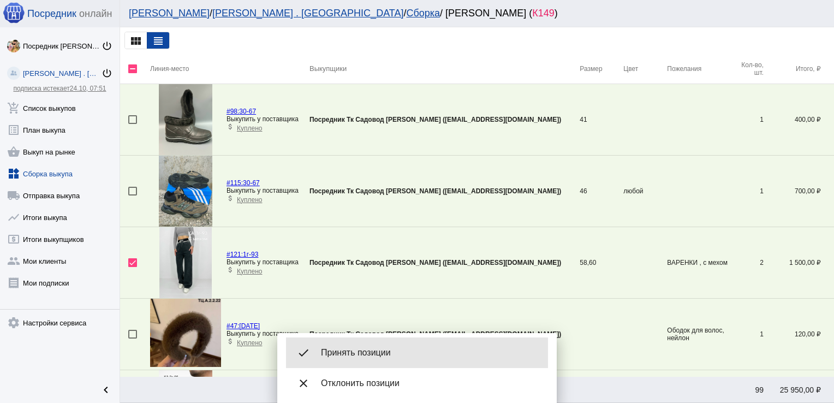
click at [375, 350] on span "Принять позиции" at bounding box center [430, 352] width 218 height 11
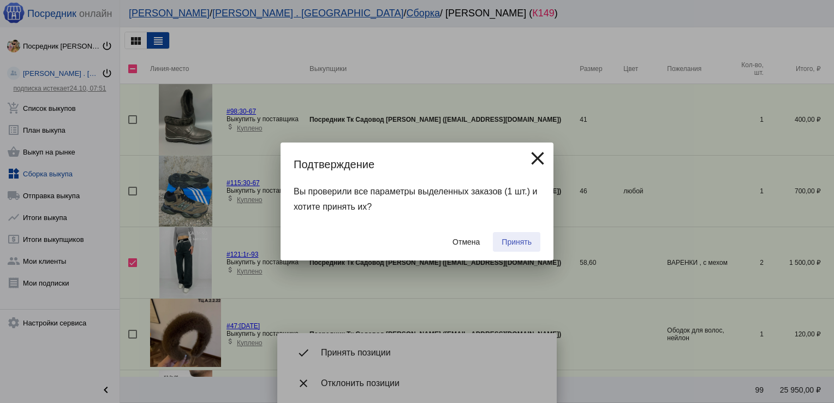
click at [513, 239] on span "Принять" at bounding box center [516, 241] width 30 height 9
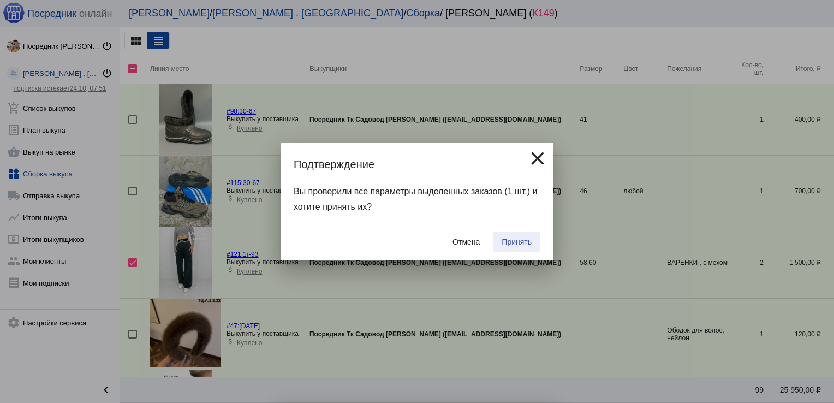
checkbox input "false"
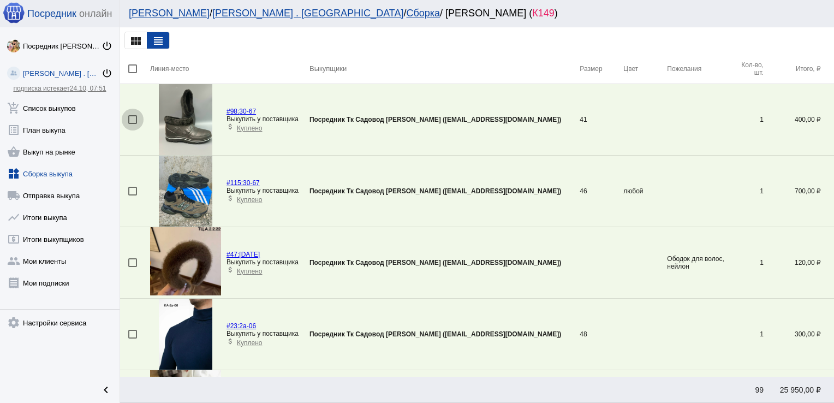
click at [133, 118] on div at bounding box center [132, 119] width 9 height 9
click at [133, 124] on input "checkbox" at bounding box center [132, 124] width 1 height 1
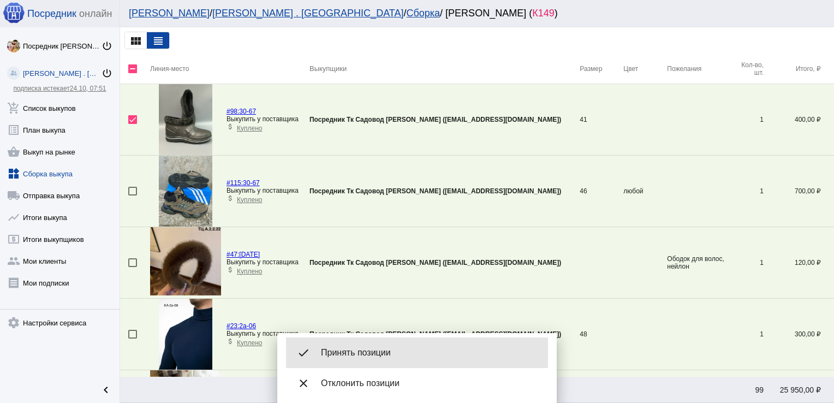
click at [367, 351] on span "Принять позиции" at bounding box center [430, 352] width 218 height 11
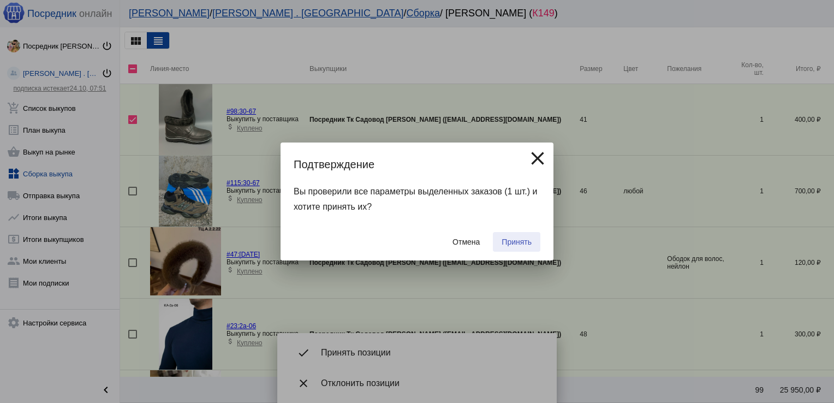
click at [522, 243] on span "Принять" at bounding box center [516, 241] width 30 height 9
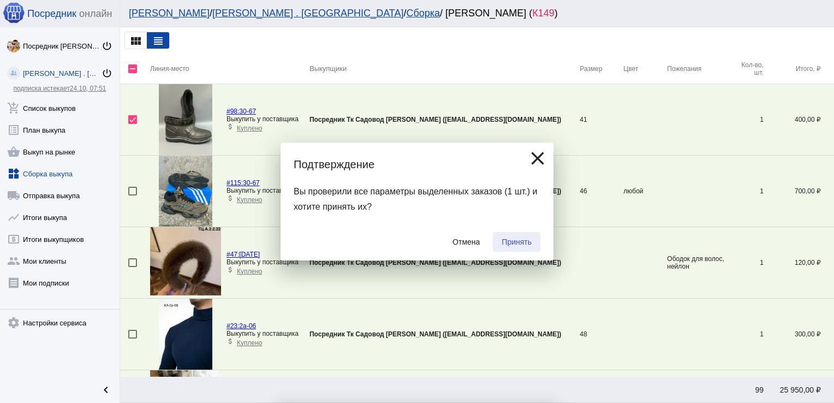
checkbox input "false"
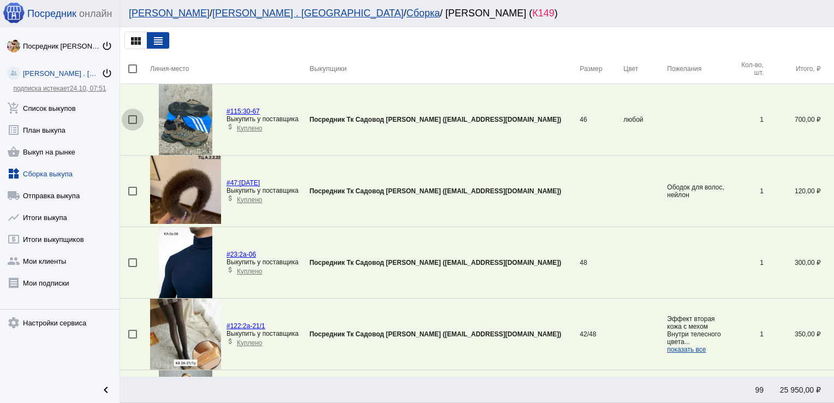
click at [133, 119] on div at bounding box center [132, 119] width 9 height 9
click at [133, 124] on input "checkbox" at bounding box center [132, 124] width 1 height 1
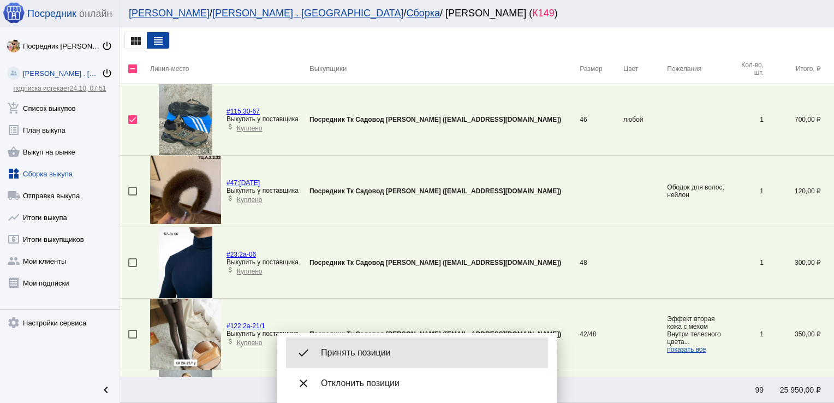
click at [362, 344] on div "done Принять позиции" at bounding box center [417, 352] width 262 height 31
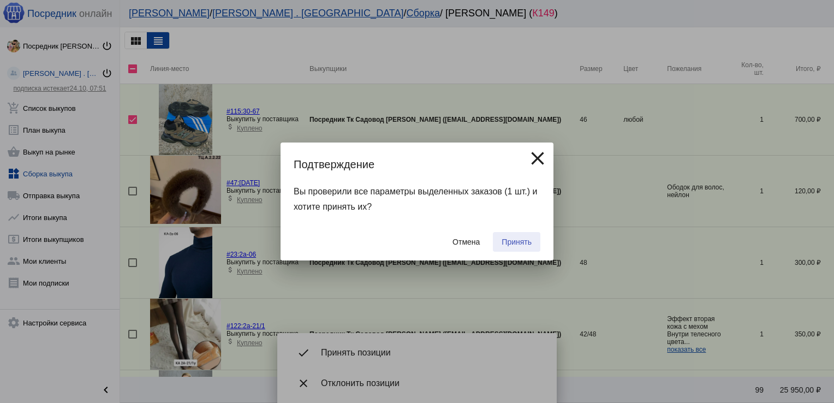
click at [522, 236] on button "Принять" at bounding box center [516, 242] width 47 height 20
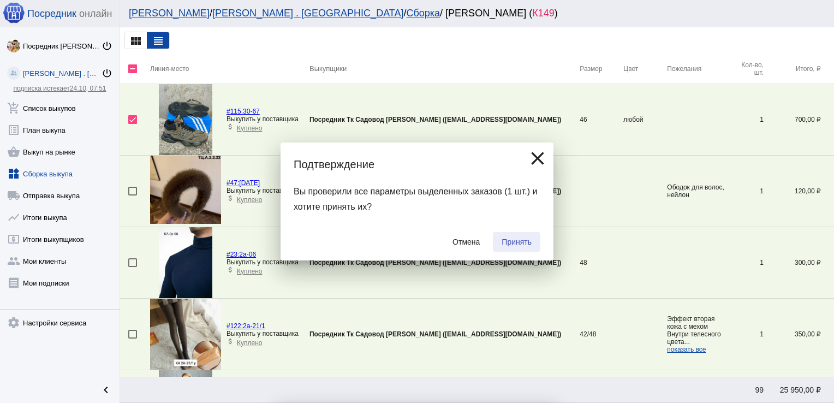
checkbox input "false"
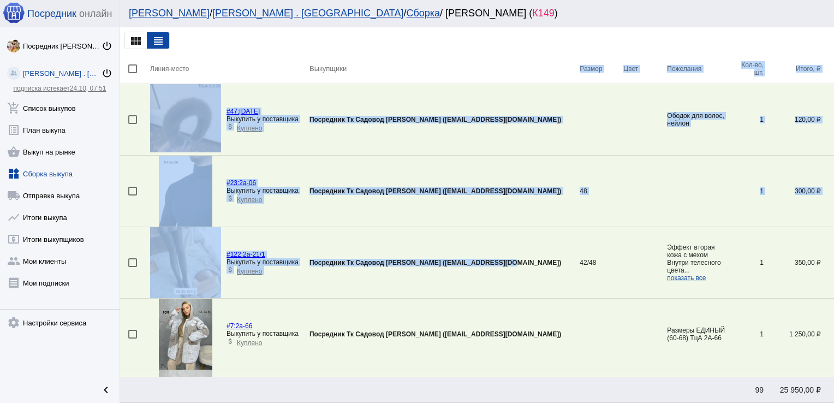
drag, startPoint x: 522, startPoint y: 236, endPoint x: 587, endPoint y: -26, distance: 269.4
click at [587, 0] on html "Посредник онлайн Посредник Тк Садовод [PERSON_NAME] power_settings_new [PERSON_…" at bounding box center [417, 0] width 834 height 0
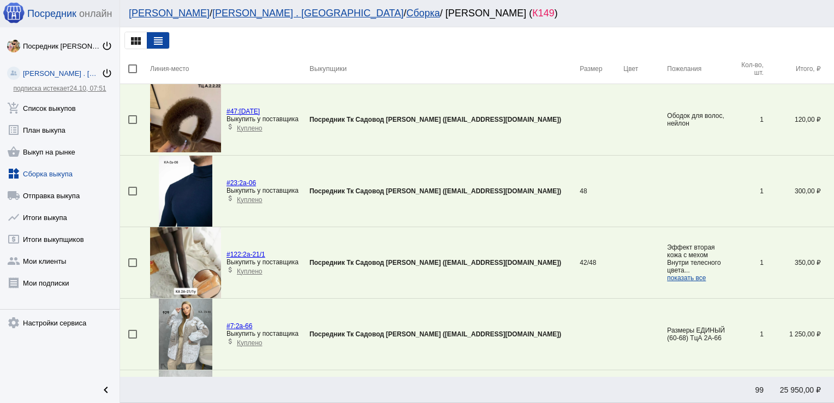
click at [467, 48] on div "view_module view_headline" at bounding box center [477, 40] width 714 height 26
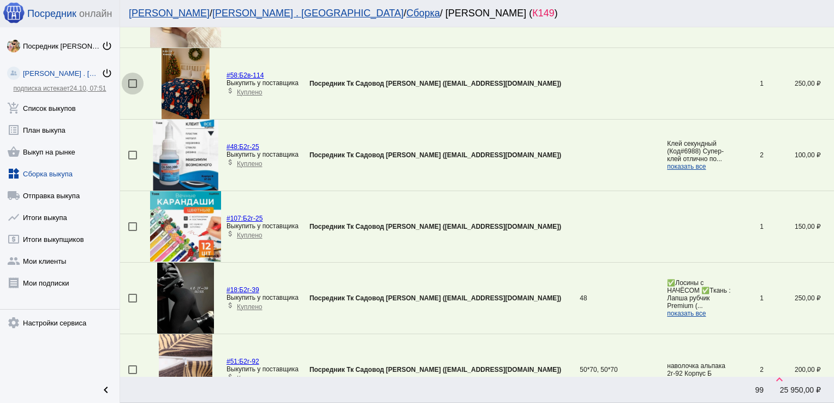
click at [133, 80] on div at bounding box center [132, 83] width 9 height 9
click at [133, 88] on input "checkbox" at bounding box center [132, 88] width 1 height 1
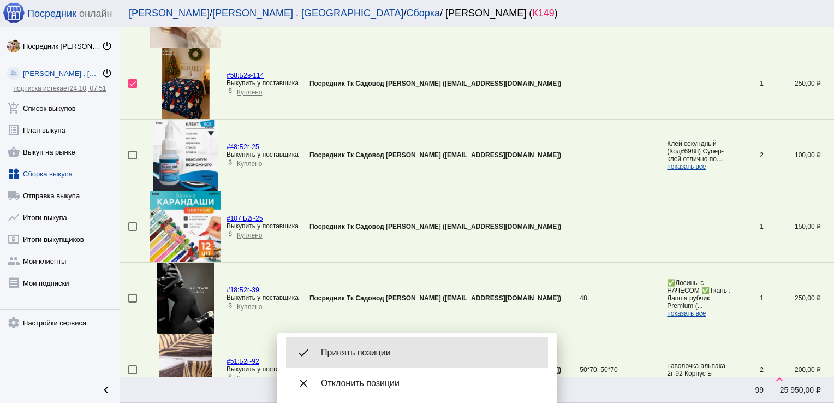
click at [361, 340] on div "done Принять позиции" at bounding box center [417, 352] width 262 height 31
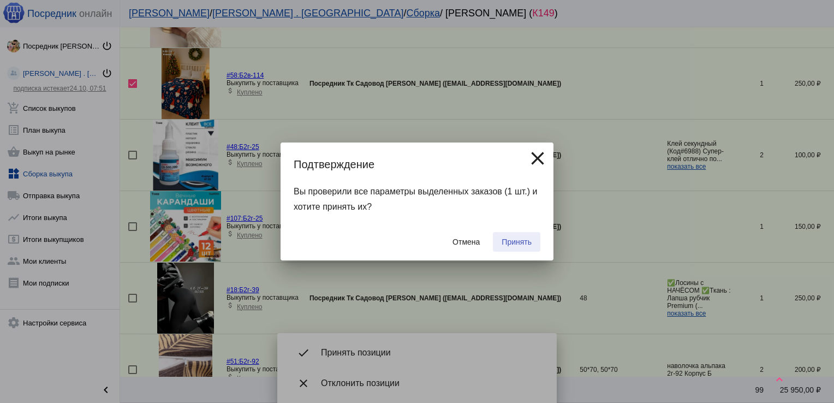
click at [525, 241] on span "Принять" at bounding box center [516, 241] width 30 height 9
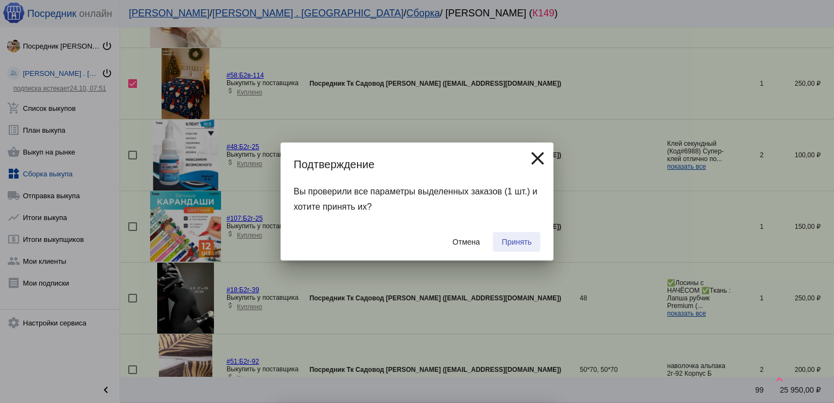
checkbox input "false"
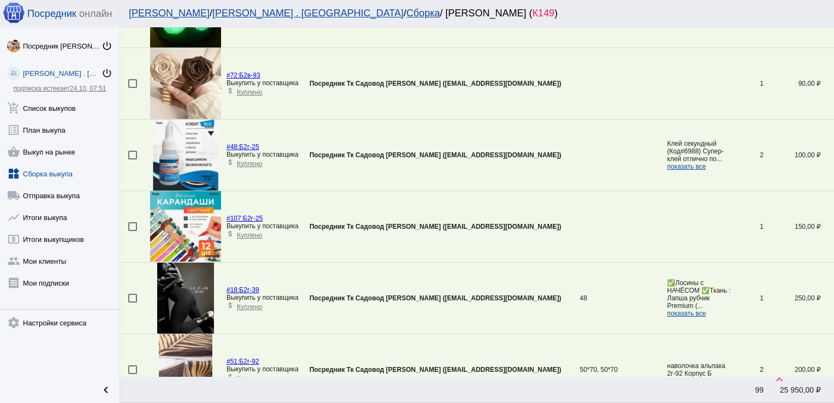
scroll to position [1931, 0]
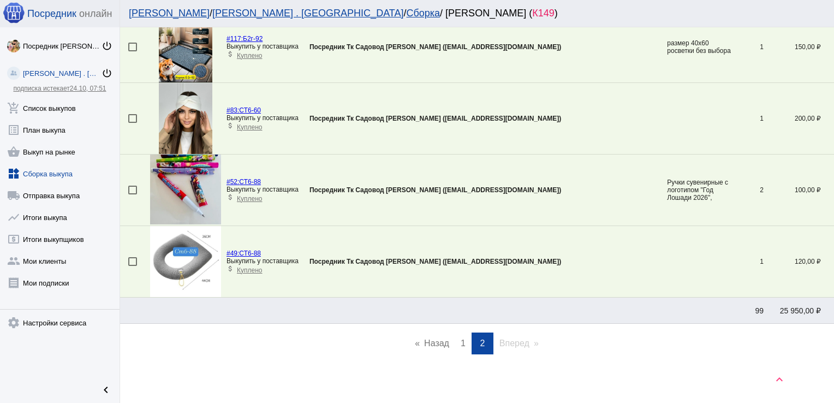
click at [460, 338] on span "1" at bounding box center [462, 342] width 5 height 9
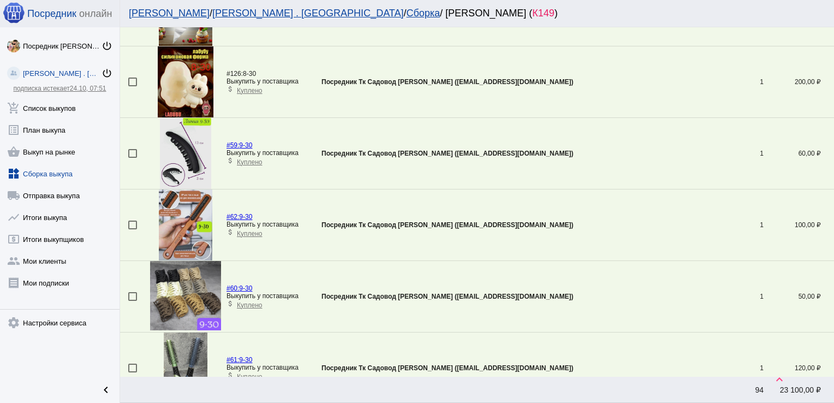
scroll to position [1822, 0]
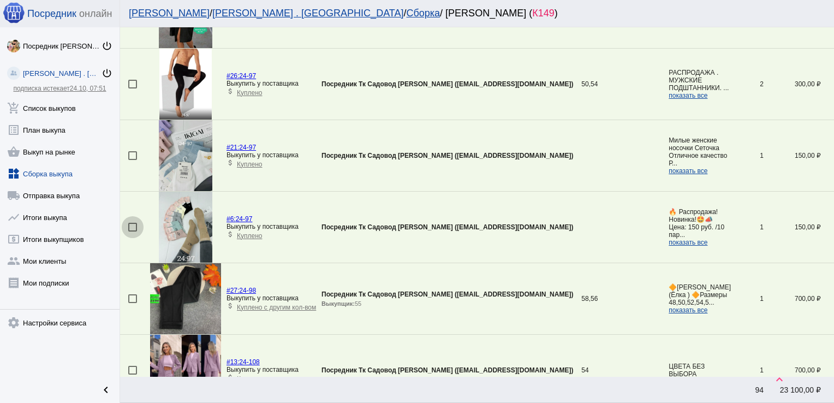
click at [130, 225] on div at bounding box center [132, 227] width 9 height 9
click at [132, 231] on input "checkbox" at bounding box center [132, 231] width 1 height 1
checkbox input "true"
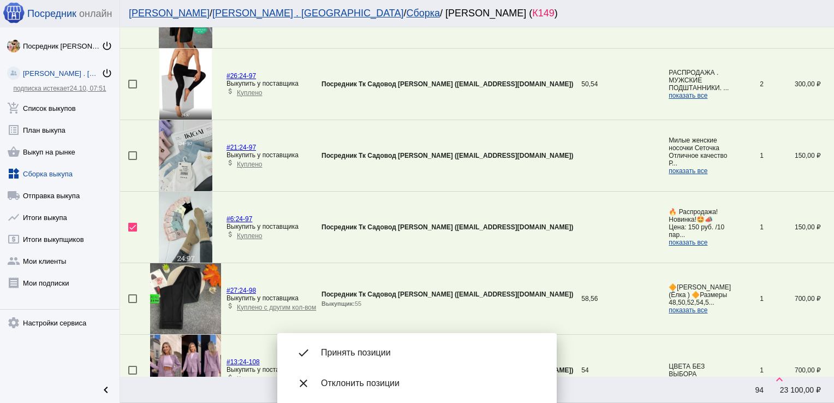
click at [135, 154] on div at bounding box center [132, 155] width 9 height 9
click at [133, 160] on input "checkbox" at bounding box center [132, 160] width 1 height 1
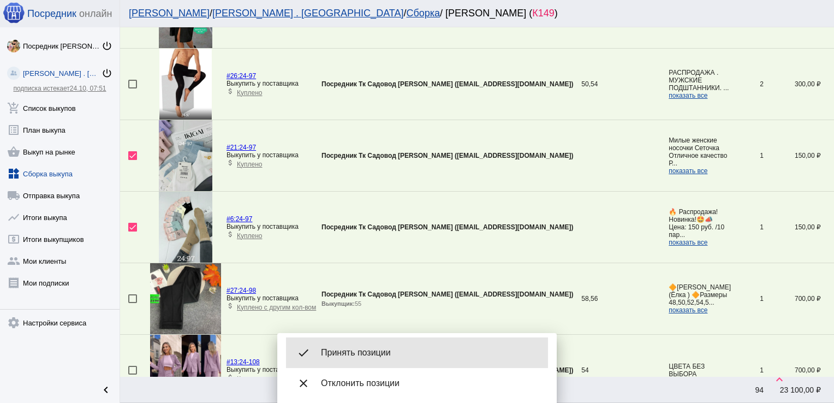
click at [362, 348] on span "Принять позиции" at bounding box center [430, 352] width 218 height 11
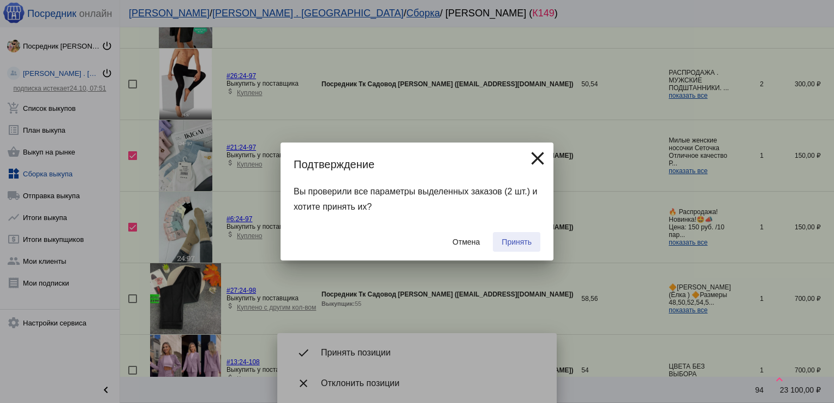
click at [515, 239] on span "Принять" at bounding box center [516, 241] width 30 height 9
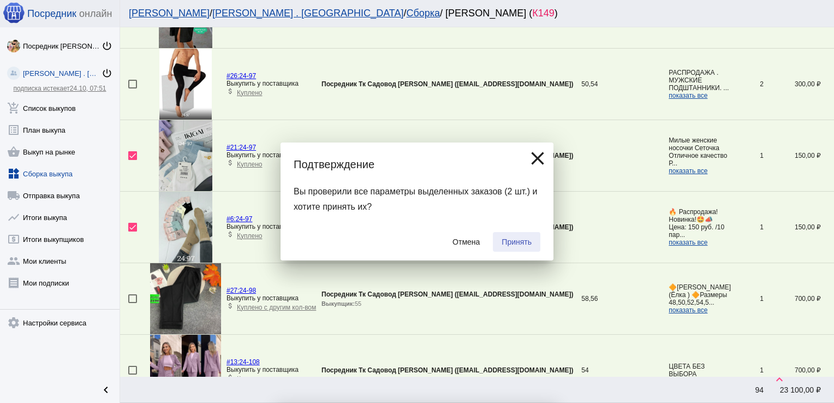
checkbox input "false"
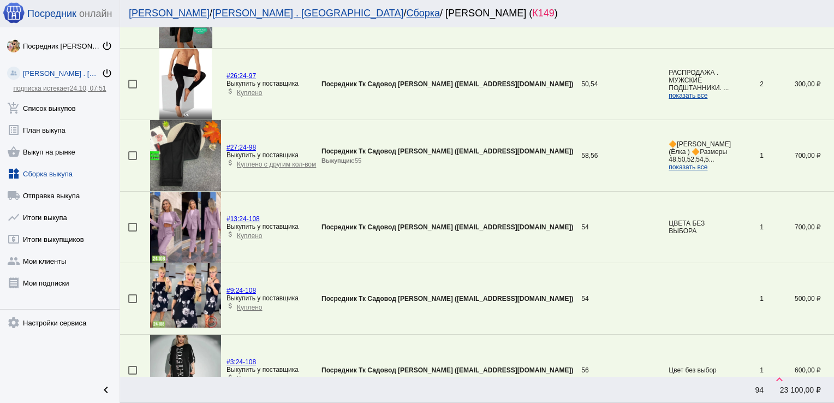
scroll to position [1608, 0]
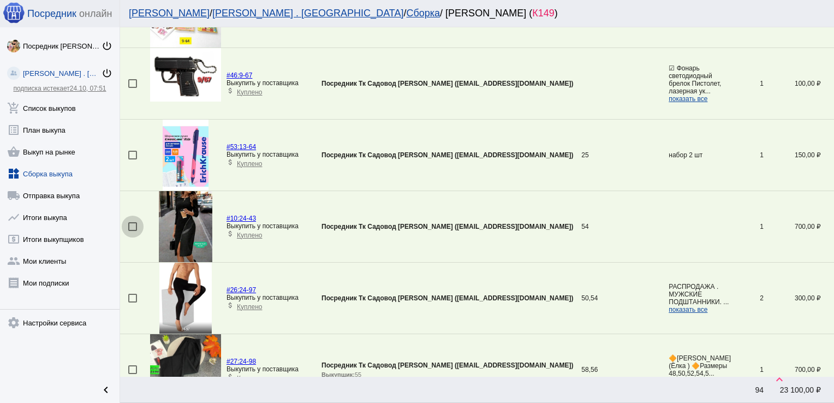
click at [134, 222] on div at bounding box center [132, 226] width 9 height 9
click at [133, 231] on input "checkbox" at bounding box center [132, 231] width 1 height 1
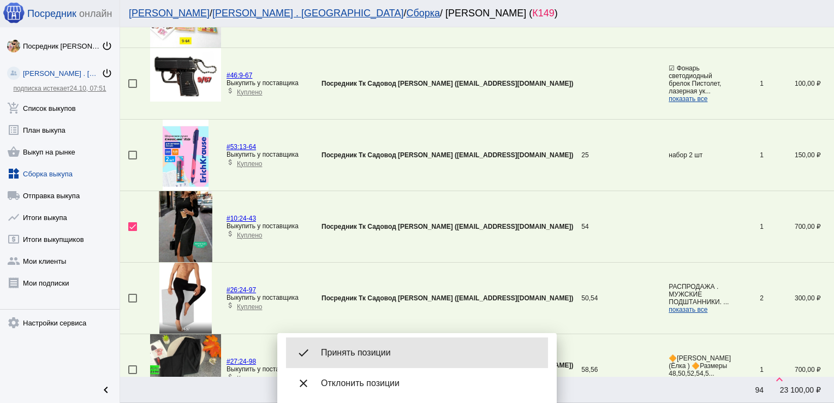
click at [367, 349] on span "Принять позиции" at bounding box center [430, 352] width 218 height 11
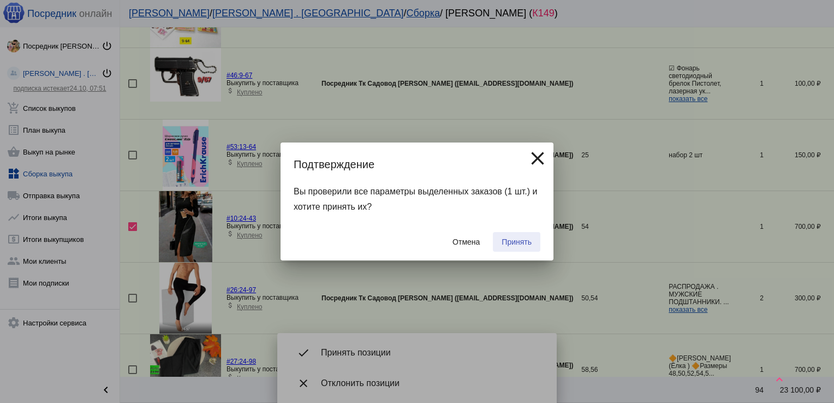
click at [528, 245] on span "Принять" at bounding box center [516, 241] width 30 height 9
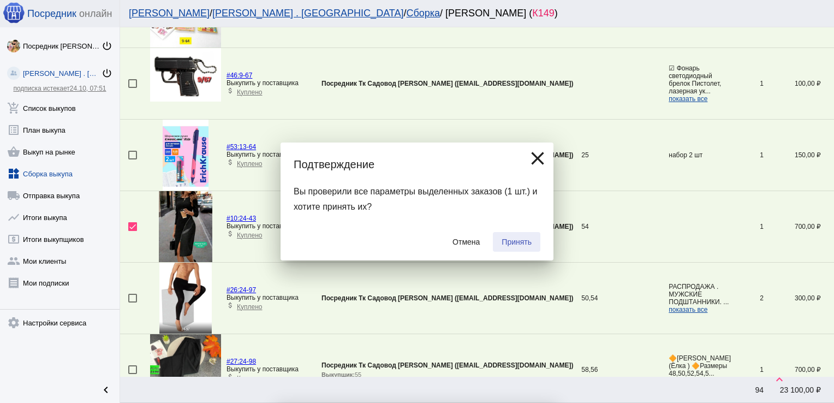
checkbox input "false"
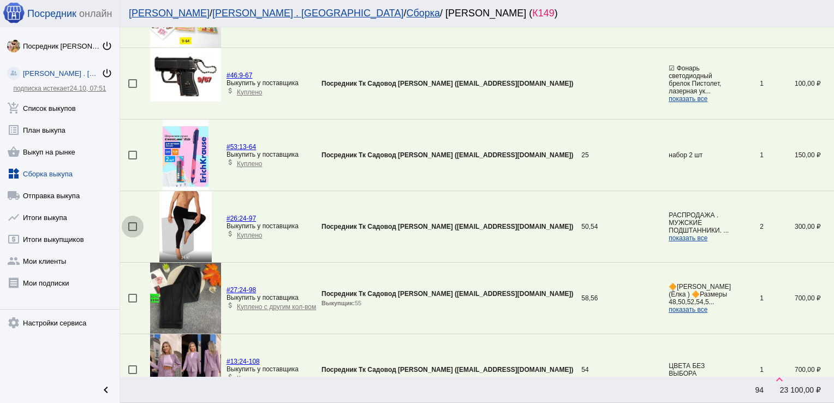
click at [135, 223] on div at bounding box center [132, 226] width 9 height 9
click at [133, 231] on input "checkbox" at bounding box center [132, 231] width 1 height 1
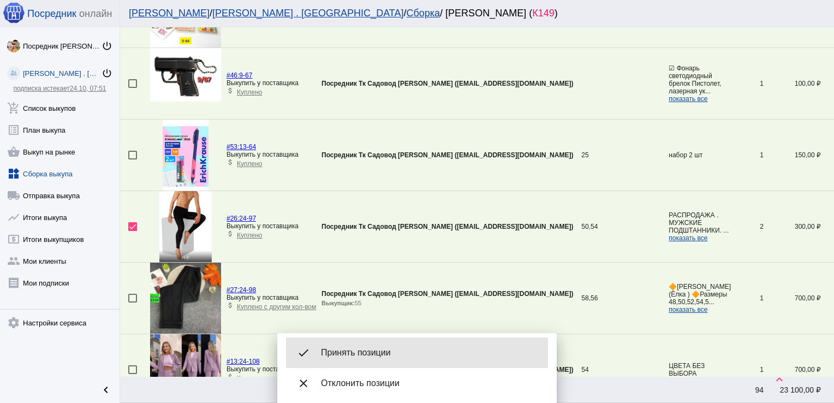
click at [379, 358] on div "done Принять позиции" at bounding box center [417, 352] width 262 height 31
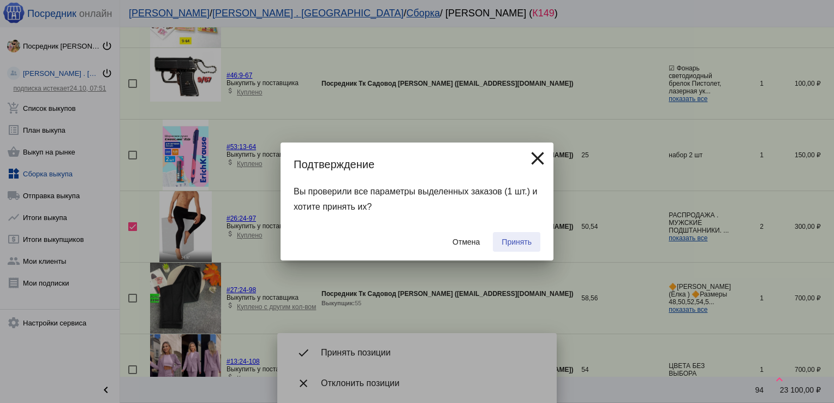
click at [518, 245] on span "Принять" at bounding box center [516, 241] width 30 height 9
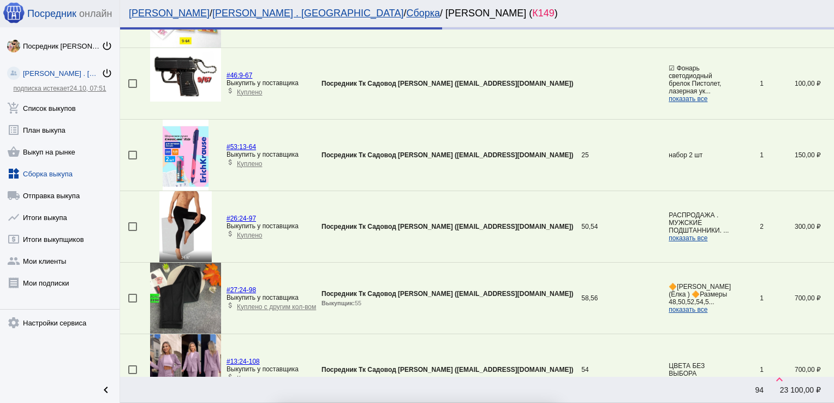
checkbox input "false"
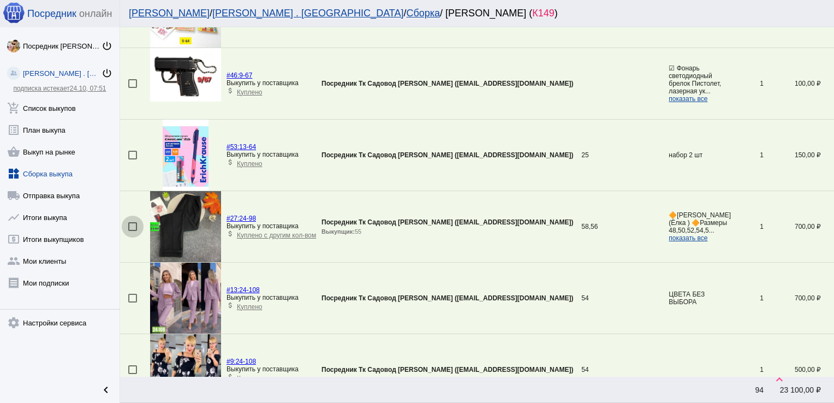
click at [134, 222] on div at bounding box center [132, 226] width 9 height 9
click at [133, 231] on input "checkbox" at bounding box center [132, 231] width 1 height 1
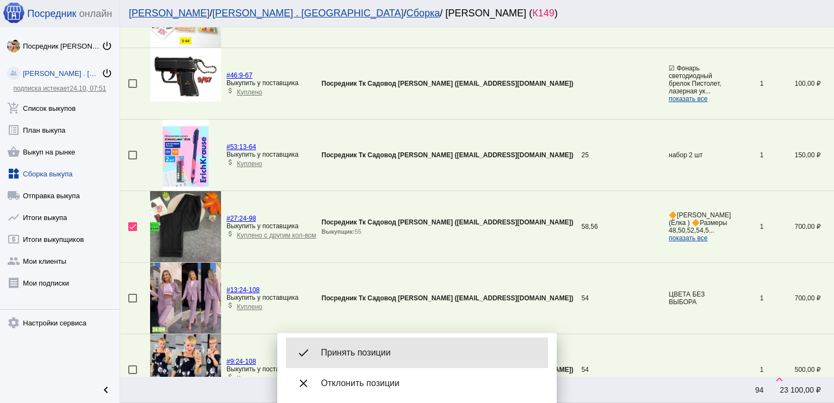
click at [346, 349] on span "Принять позиции" at bounding box center [430, 352] width 218 height 11
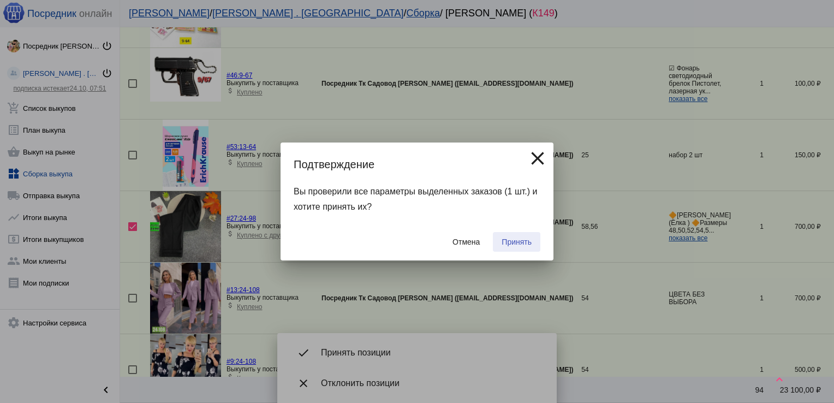
click at [526, 237] on span "Принять" at bounding box center [516, 241] width 30 height 9
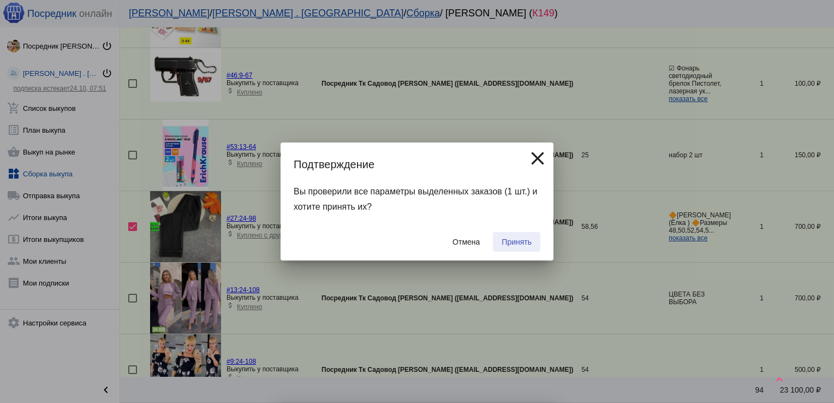
checkbox input "false"
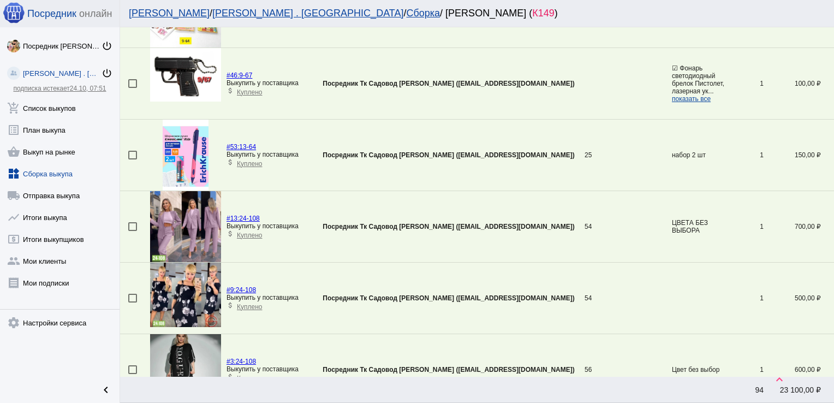
drag, startPoint x: 526, startPoint y: 237, endPoint x: 531, endPoint y: 182, distance: 55.9
click at [531, 182] on tbody "#84: 1-12 Выкупить у поставщика attach_money Куплено Посредник [PERSON_NAME] [P…" at bounding box center [477, 262] width 714 height 3573
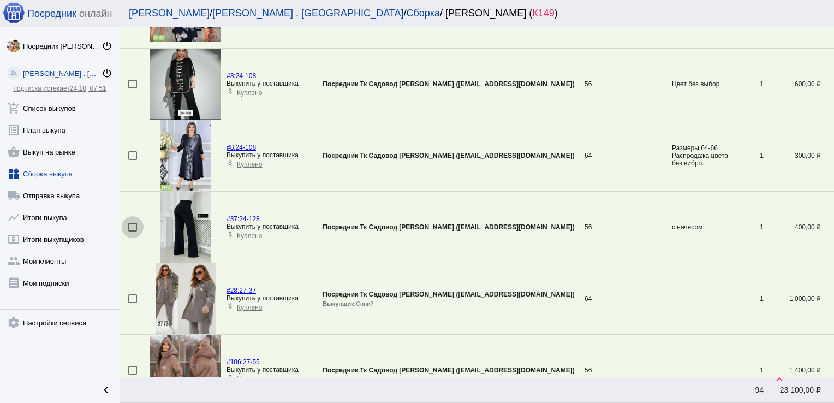
click at [131, 223] on div at bounding box center [132, 227] width 9 height 9
click at [132, 231] on input "checkbox" at bounding box center [132, 231] width 1 height 1
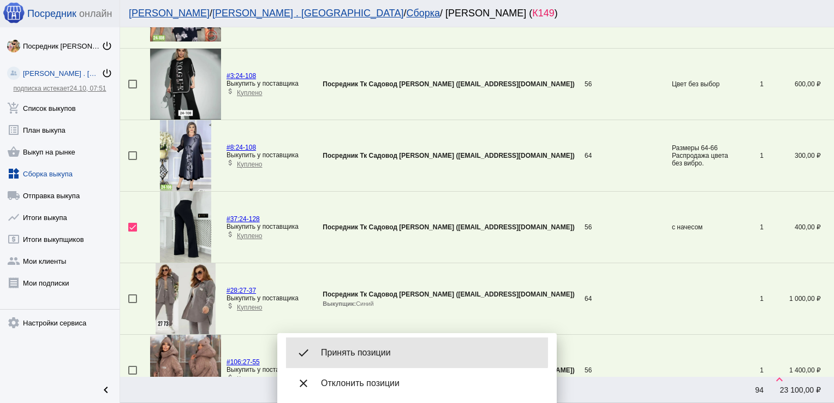
click at [373, 346] on div "done Принять позиции" at bounding box center [417, 352] width 262 height 31
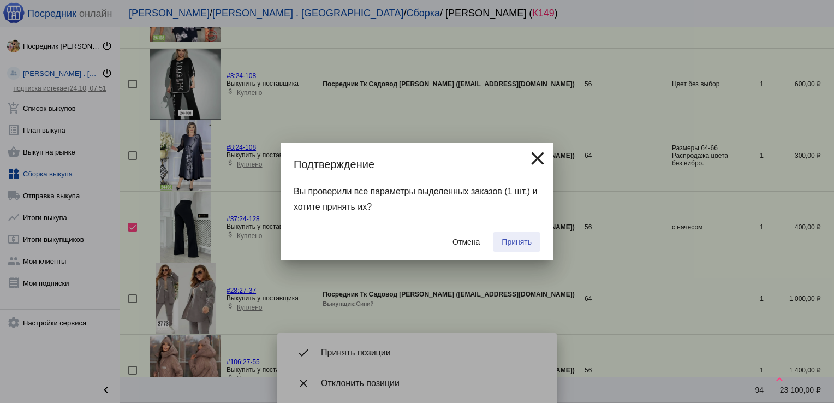
click at [524, 237] on span "Принять" at bounding box center [516, 241] width 30 height 9
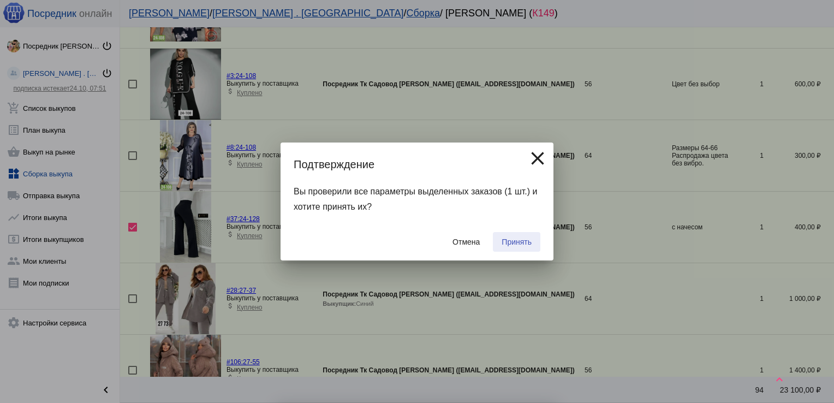
checkbox input "false"
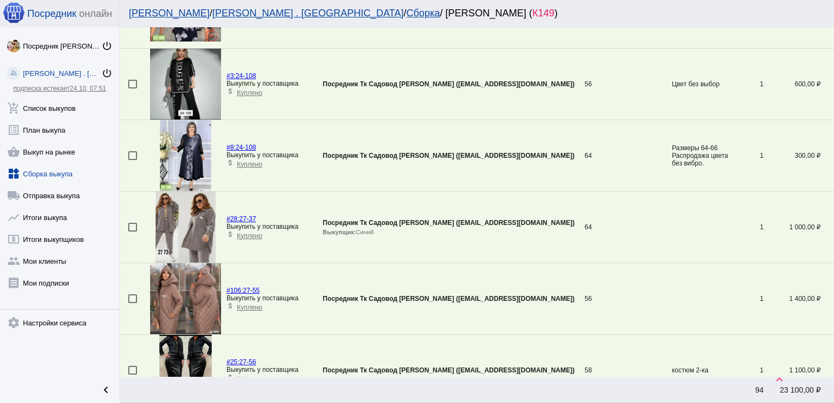
scroll to position [3358, 0]
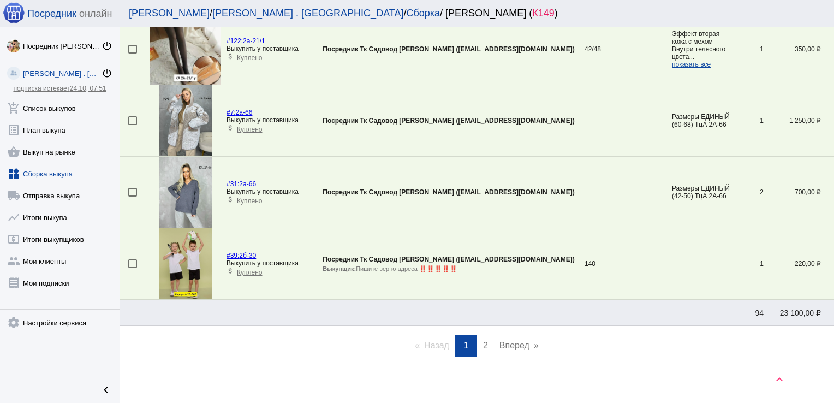
click at [483, 340] on span "2" at bounding box center [485, 344] width 5 height 9
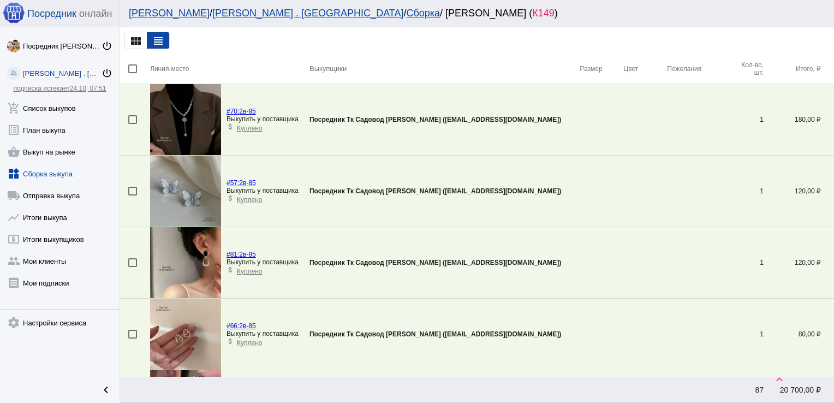
scroll to position [1394, 0]
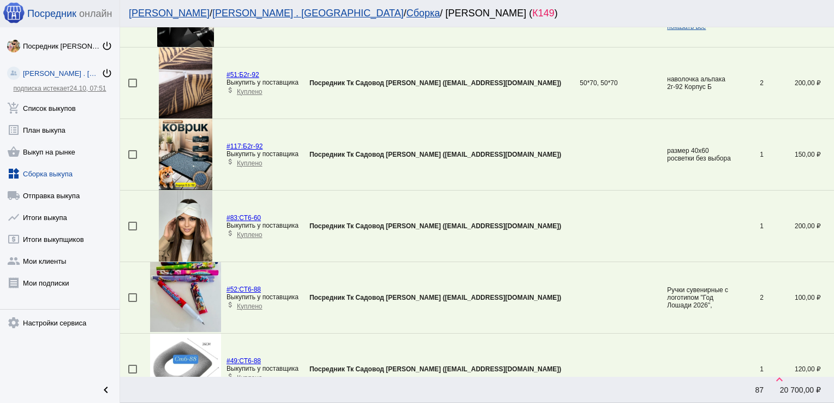
click at [133, 222] on div at bounding box center [132, 225] width 9 height 9
click at [133, 230] on input "checkbox" at bounding box center [132, 230] width 1 height 1
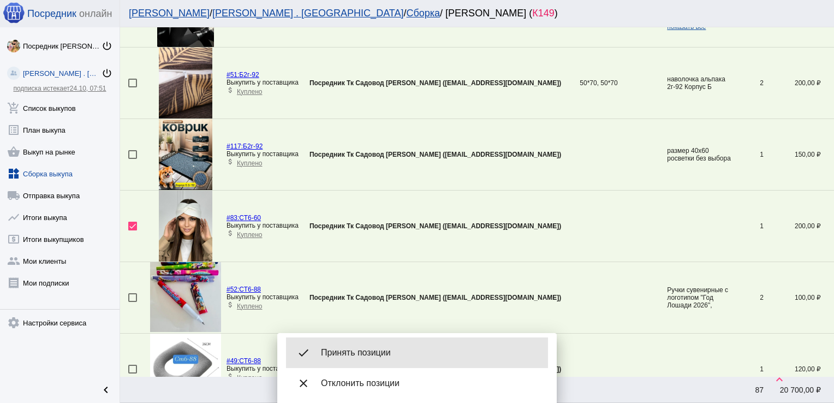
click at [375, 344] on div "done Принять позиции" at bounding box center [417, 352] width 262 height 31
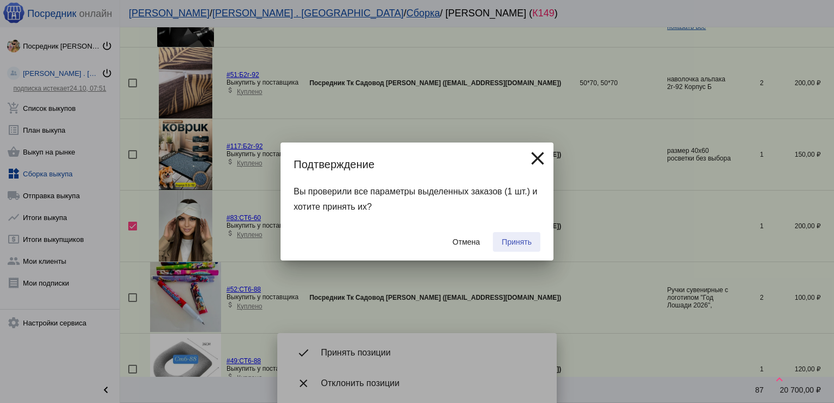
click at [530, 241] on span "Принять" at bounding box center [516, 241] width 30 height 9
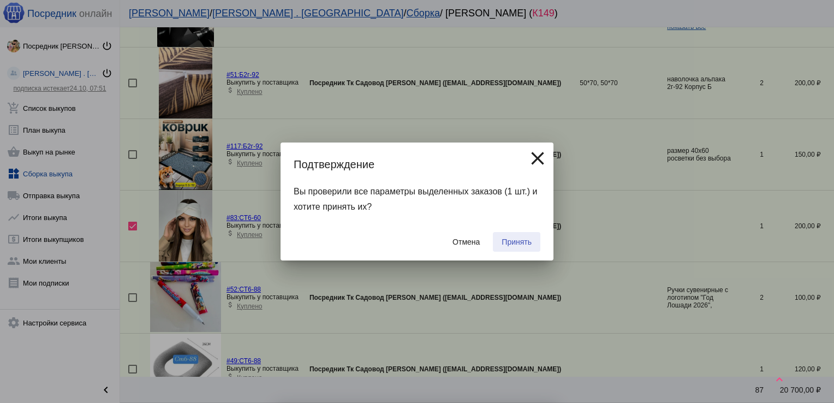
checkbox input "false"
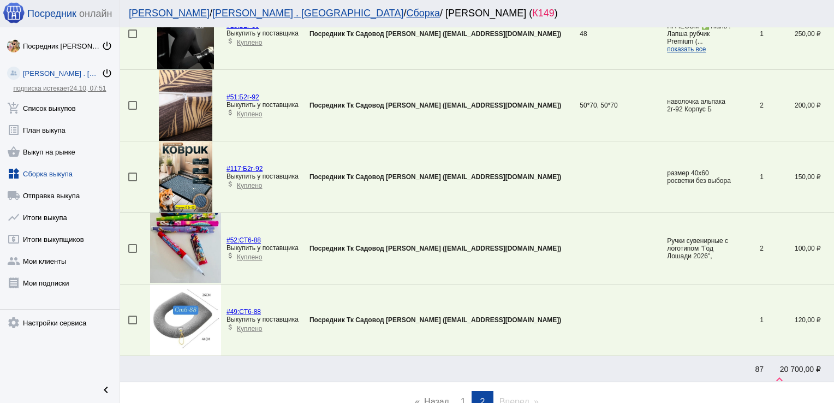
scroll to position [1431, 0]
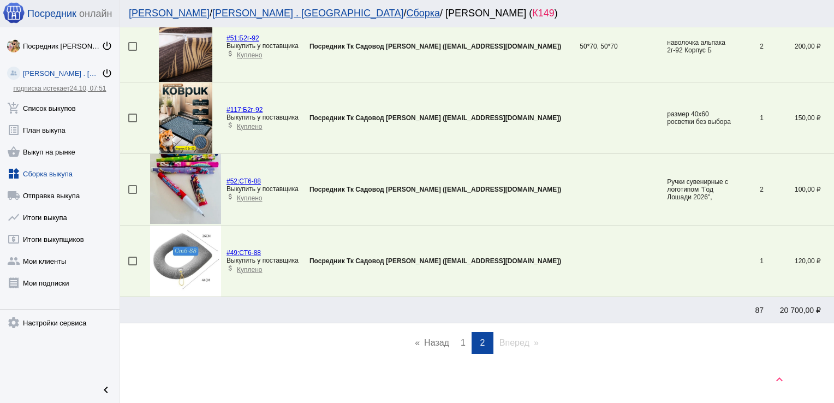
click at [464, 335] on link "page 1" at bounding box center [463, 343] width 16 height 22
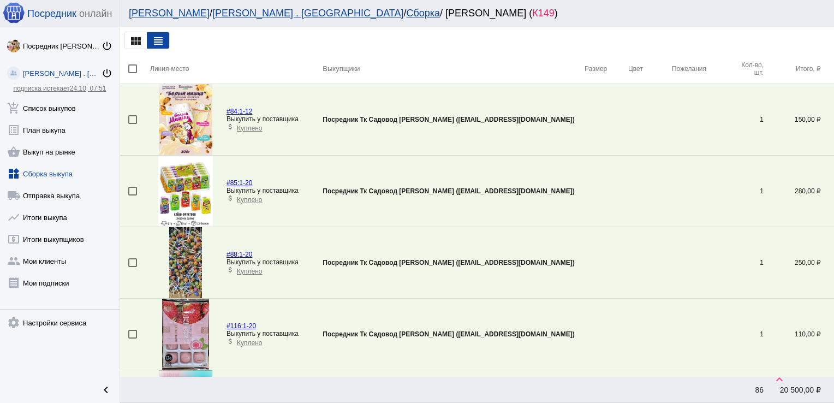
scroll to position [1751, 0]
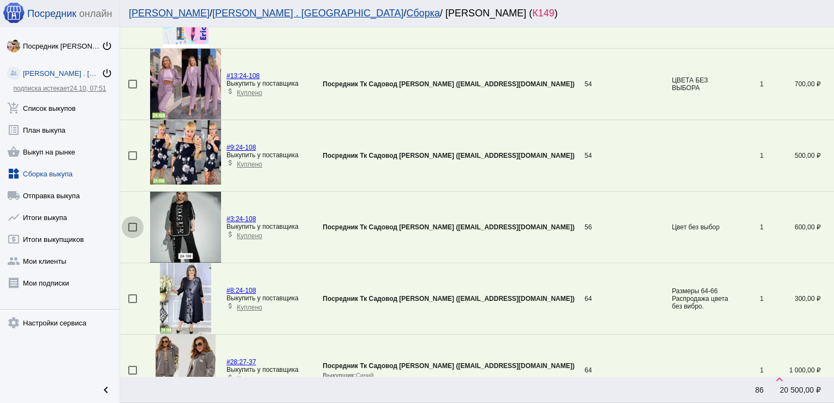
click at [129, 223] on div at bounding box center [132, 227] width 9 height 9
click at [132, 231] on input "checkbox" at bounding box center [132, 231] width 1 height 1
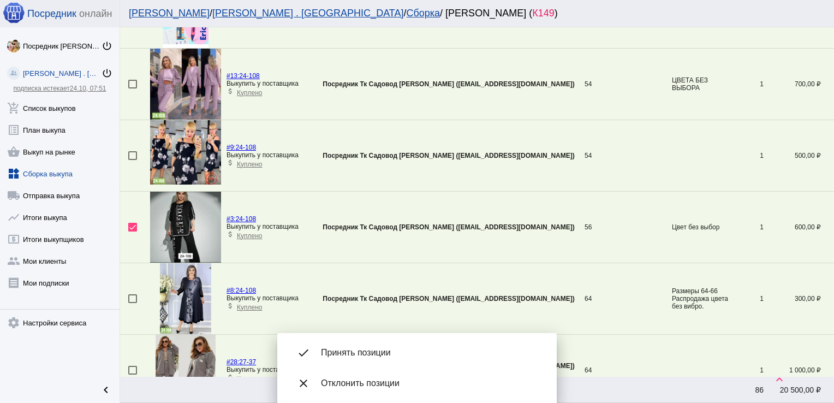
click at [360, 348] on span "Принять позиции" at bounding box center [430, 352] width 218 height 11
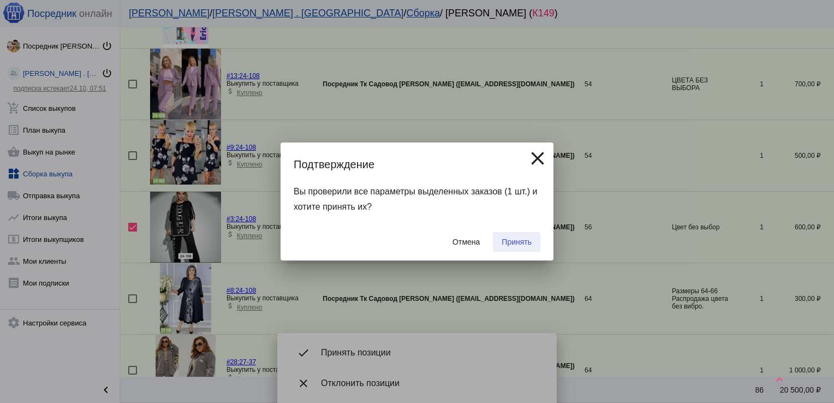
click at [520, 242] on span "Принять" at bounding box center [516, 241] width 30 height 9
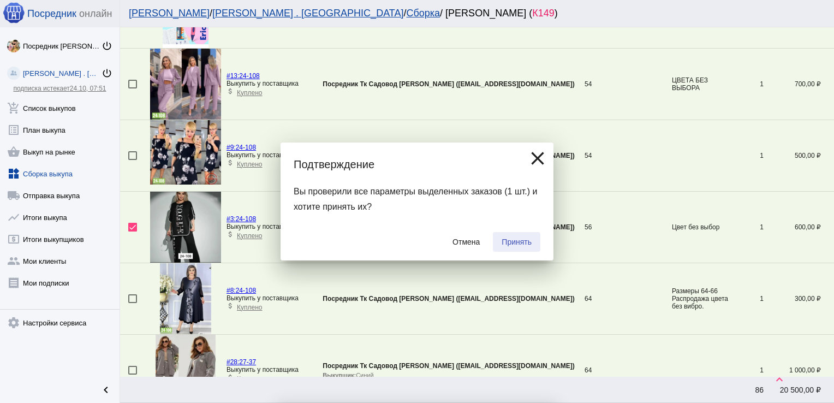
checkbox input "false"
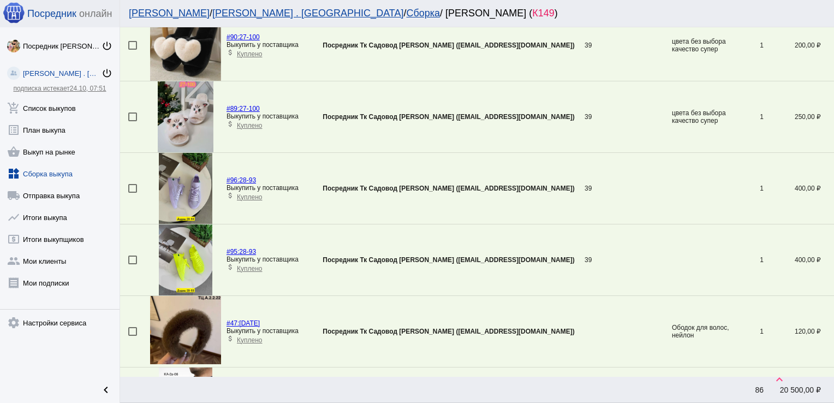
scroll to position [3358, 0]
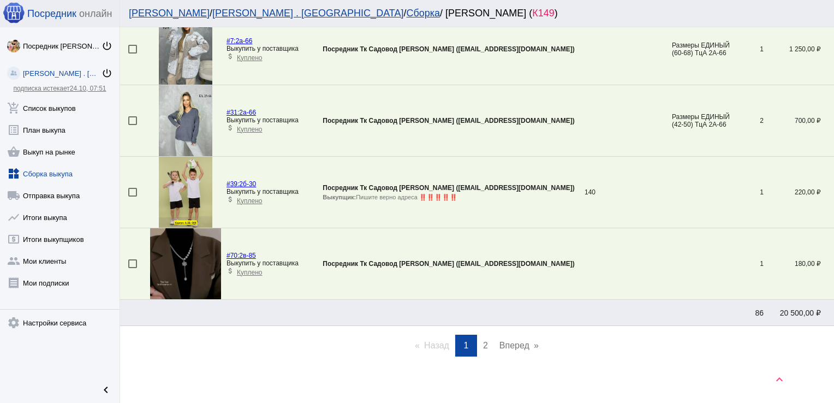
click at [484, 338] on link "page 2" at bounding box center [485, 345] width 16 height 22
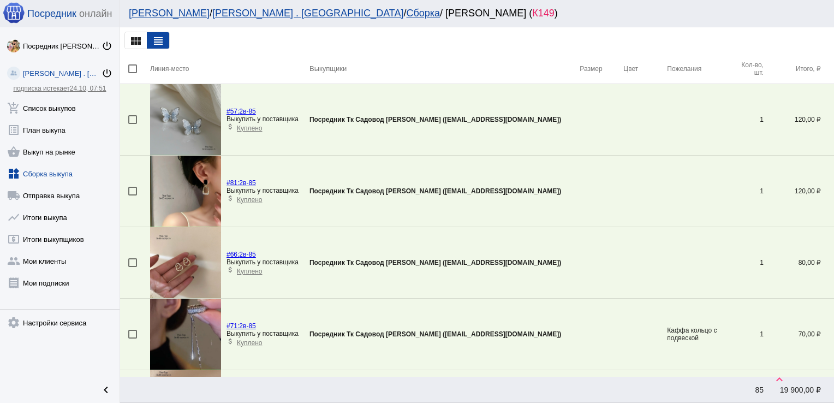
scroll to position [1359, 0]
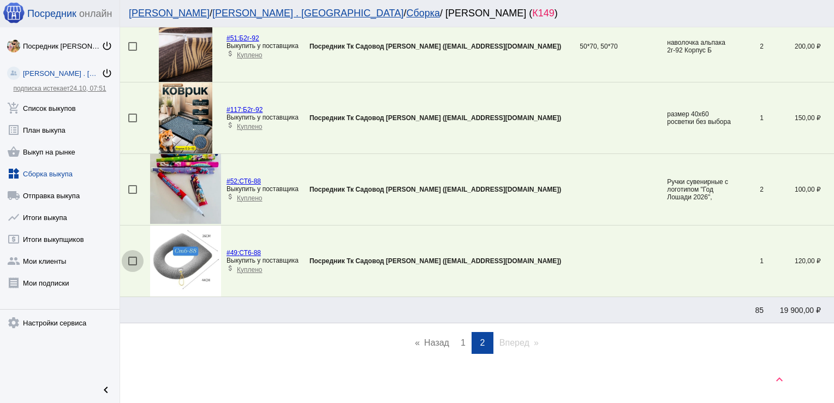
click at [132, 259] on div at bounding box center [132, 260] width 9 height 9
click at [132, 265] on input "checkbox" at bounding box center [132, 265] width 1 height 1
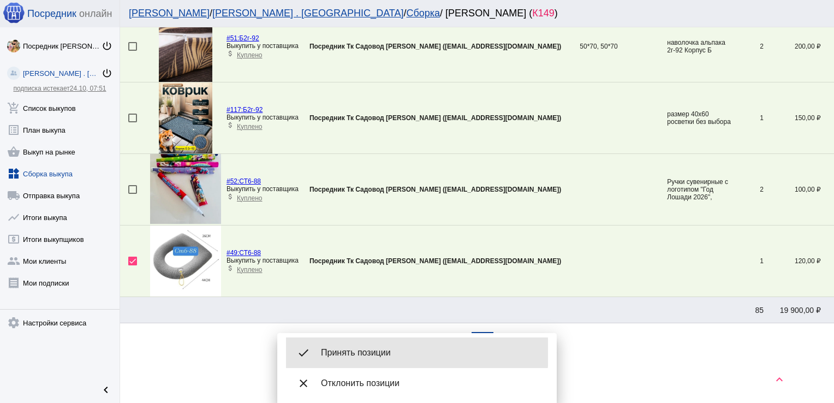
click at [391, 352] on span "Принять позиции" at bounding box center [430, 352] width 218 height 11
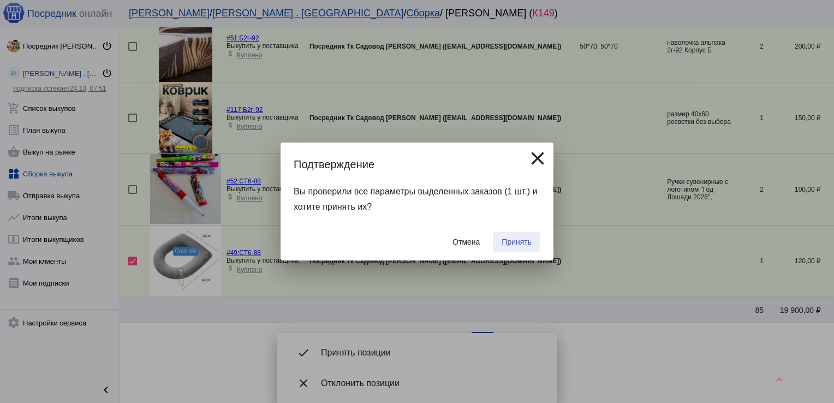
click at [531, 241] on button "Принять" at bounding box center [516, 242] width 47 height 20
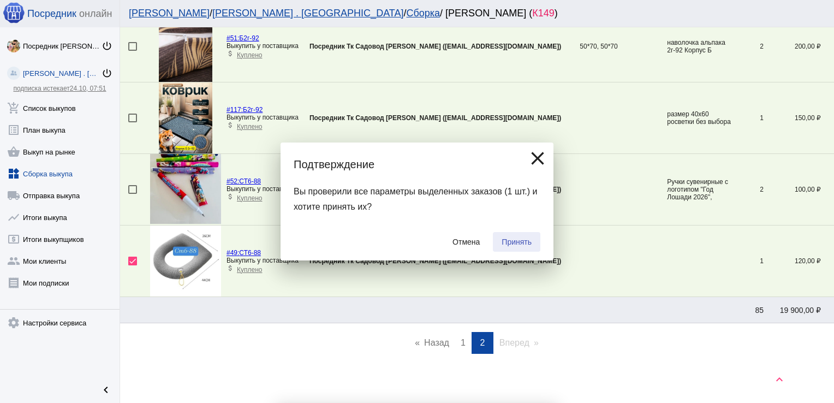
checkbox input "false"
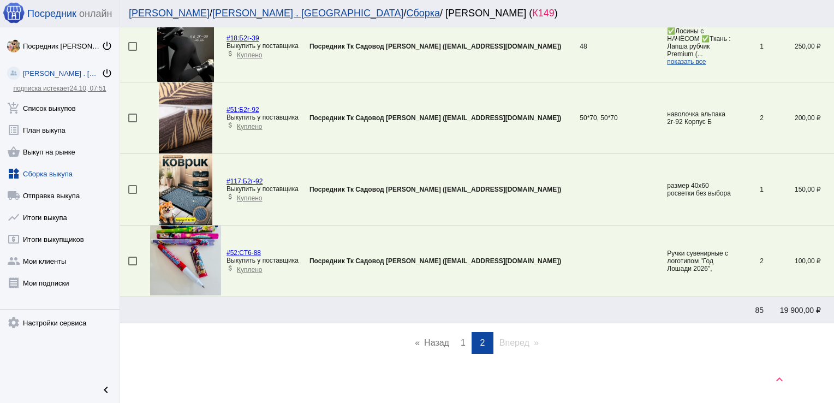
scroll to position [609, 0]
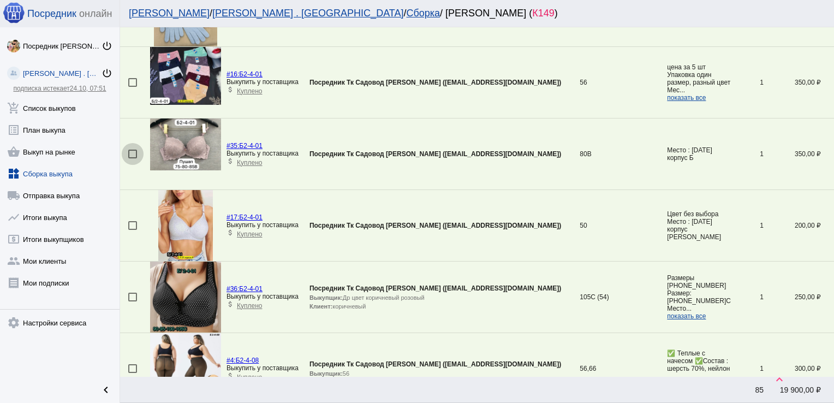
click at [128, 152] on div at bounding box center [132, 153] width 9 height 9
click at [132, 158] on input "checkbox" at bounding box center [132, 158] width 1 height 1
checkbox input "true"
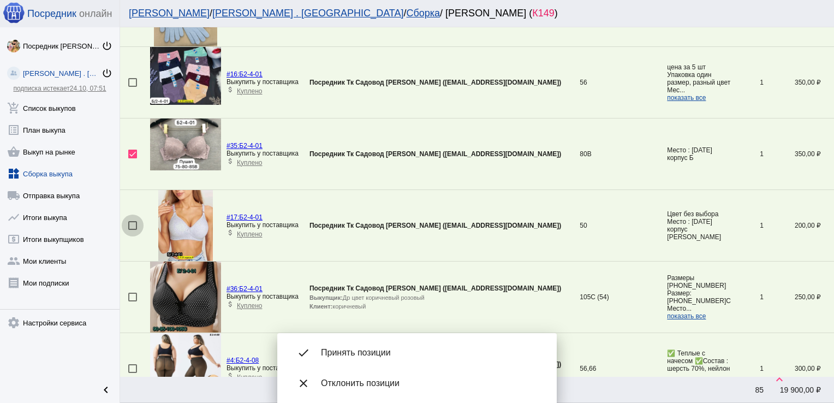
click at [131, 221] on div at bounding box center [132, 225] width 9 height 9
click at [132, 230] on input "checkbox" at bounding box center [132, 230] width 1 height 1
checkbox input "true"
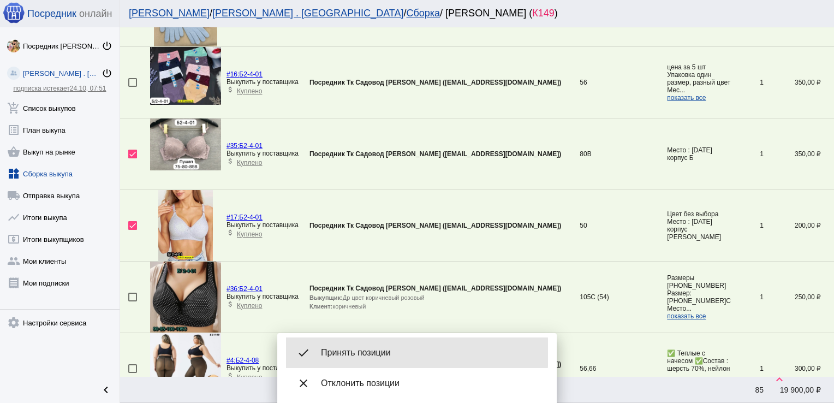
click at [379, 352] on span "Принять позиции" at bounding box center [430, 352] width 218 height 11
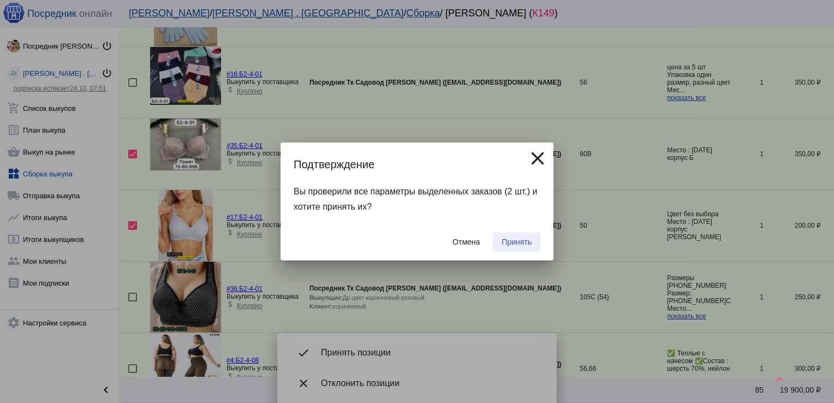
click at [513, 241] on span "Принять" at bounding box center [516, 241] width 30 height 9
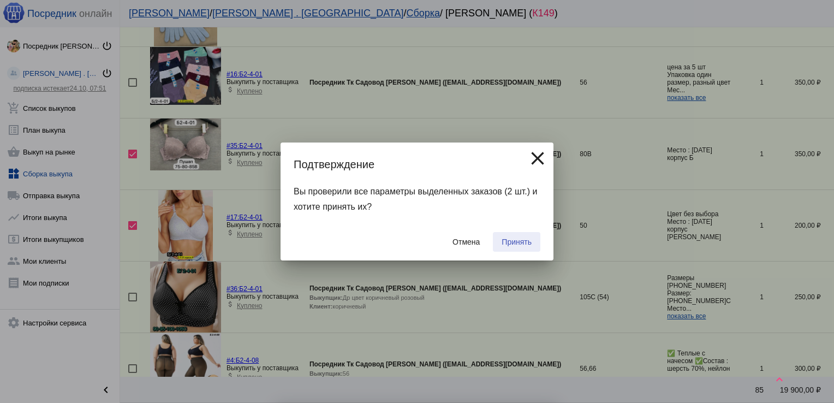
checkbox input "false"
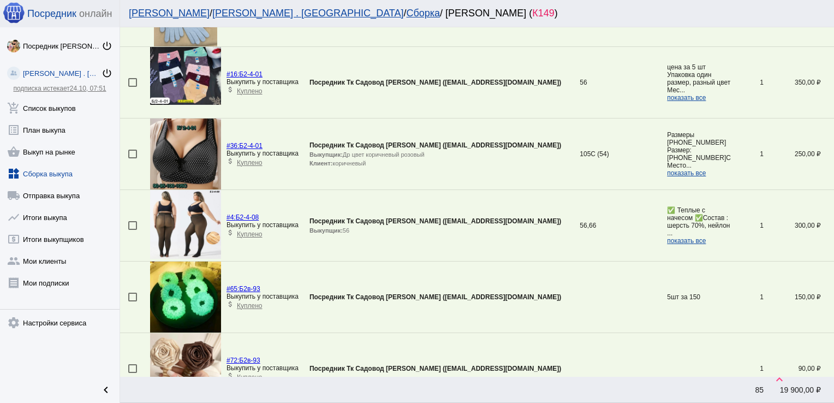
scroll to position [1146, 0]
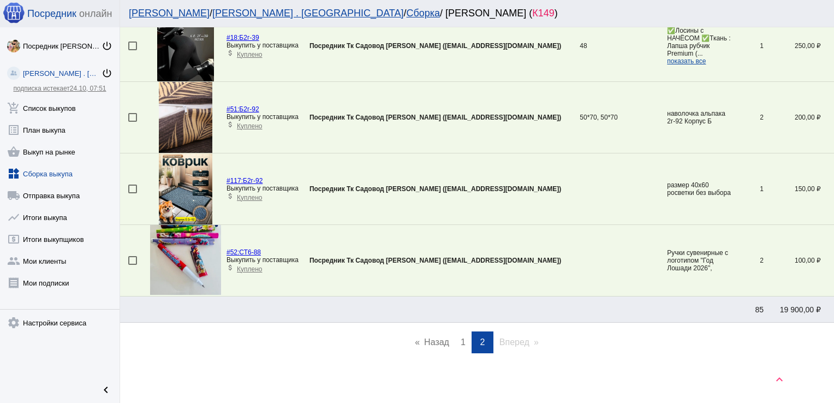
click at [460, 337] on span "1" at bounding box center [462, 341] width 5 height 9
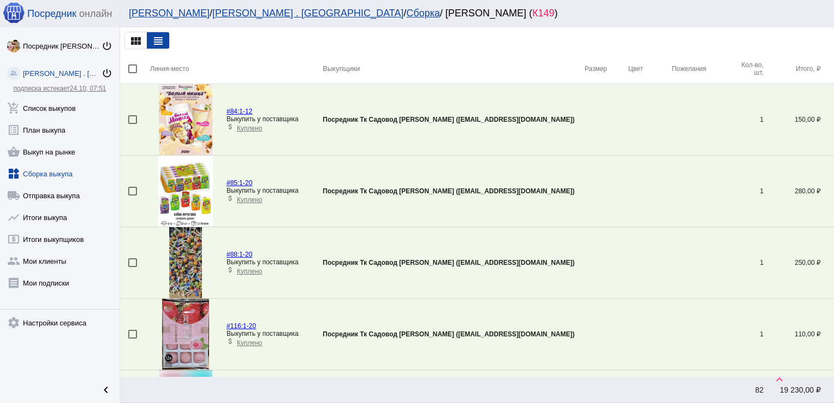
scroll to position [1751, 0]
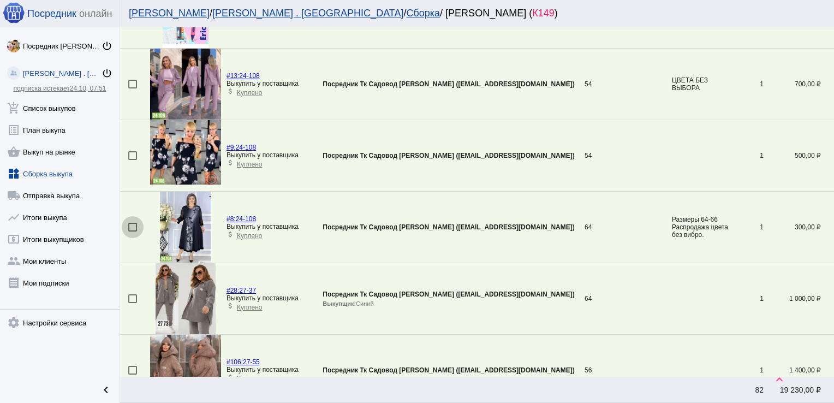
click at [133, 223] on div at bounding box center [132, 227] width 9 height 9
click at [133, 231] on input "checkbox" at bounding box center [132, 231] width 1 height 1
checkbox input "true"
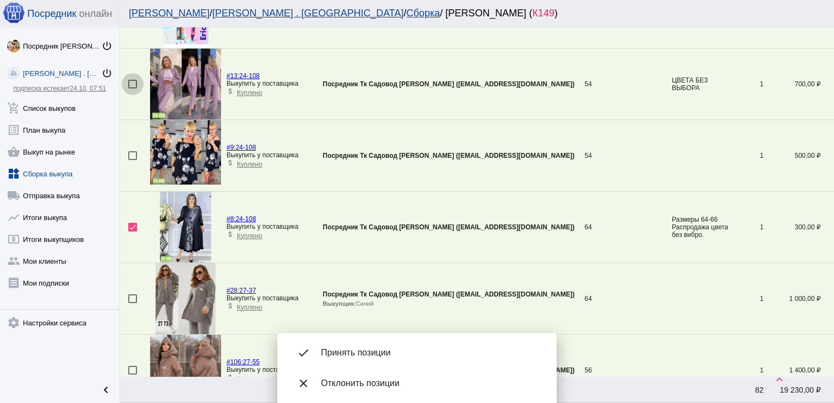
click at [133, 83] on div at bounding box center [132, 84] width 9 height 9
click at [133, 88] on input "checkbox" at bounding box center [132, 88] width 1 height 1
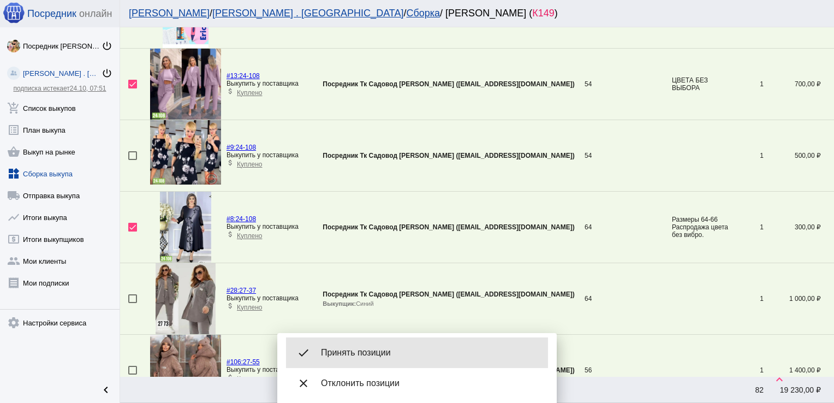
click at [393, 345] on div "done Принять позиции" at bounding box center [417, 352] width 262 height 31
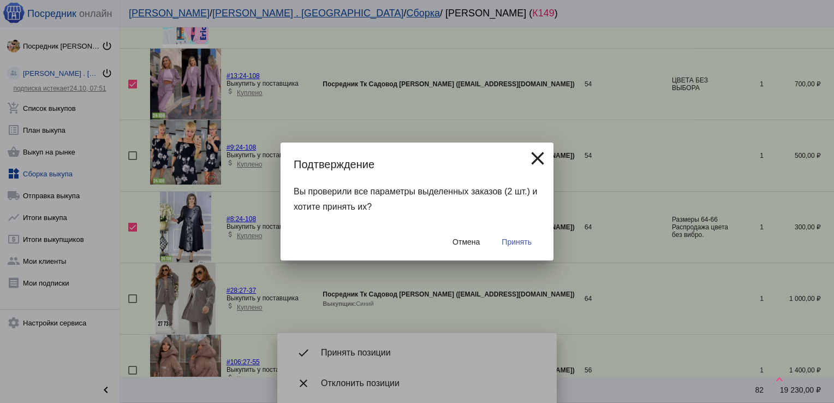
click at [529, 232] on button "Принять" at bounding box center [516, 242] width 47 height 20
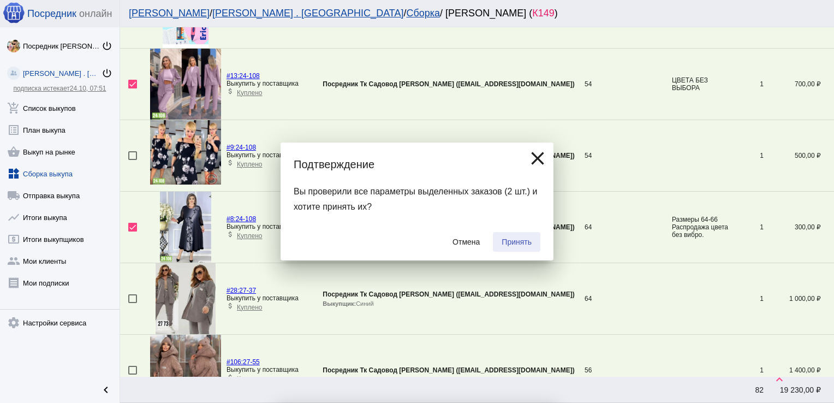
checkbox input "false"
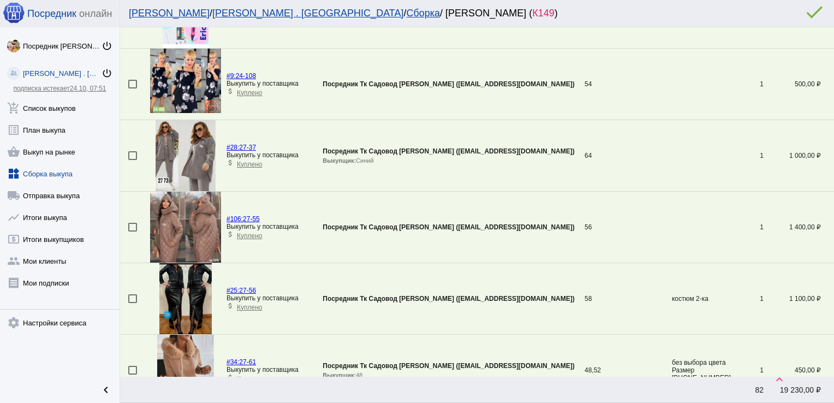
drag, startPoint x: 529, startPoint y: 232, endPoint x: 522, endPoint y: 123, distance: 109.3
click at [522, 123] on tbody "#84: 1-12 Выкупить у поставщика attach_money Куплено Посредник [PERSON_NAME] [P…" at bounding box center [477, 119] width 714 height 3573
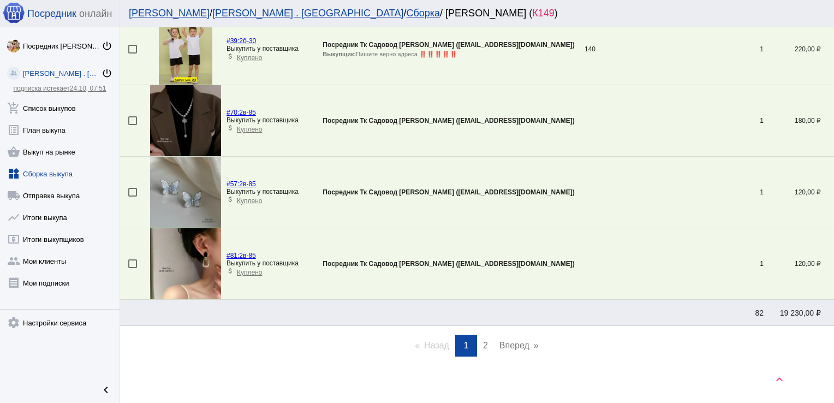
click at [477, 335] on link "page 2" at bounding box center [485, 345] width 16 height 22
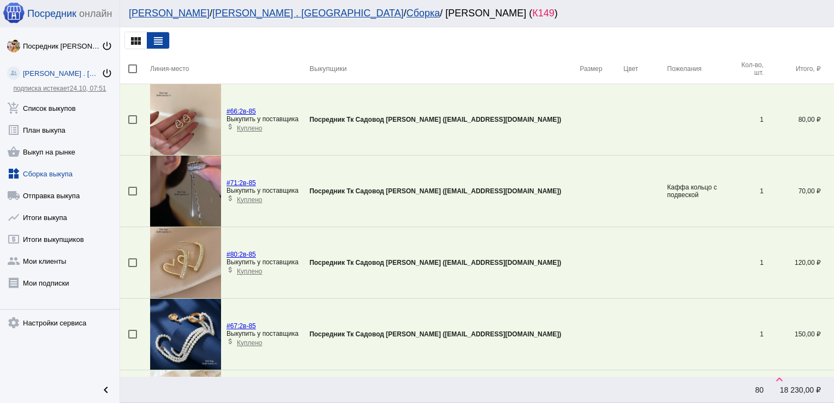
scroll to position [895, 0]
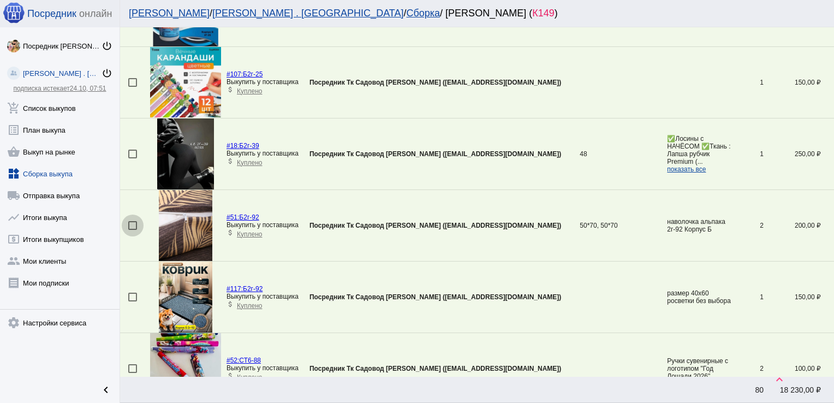
click at [130, 223] on div at bounding box center [132, 225] width 9 height 9
click at [132, 230] on input "checkbox" at bounding box center [132, 230] width 1 height 1
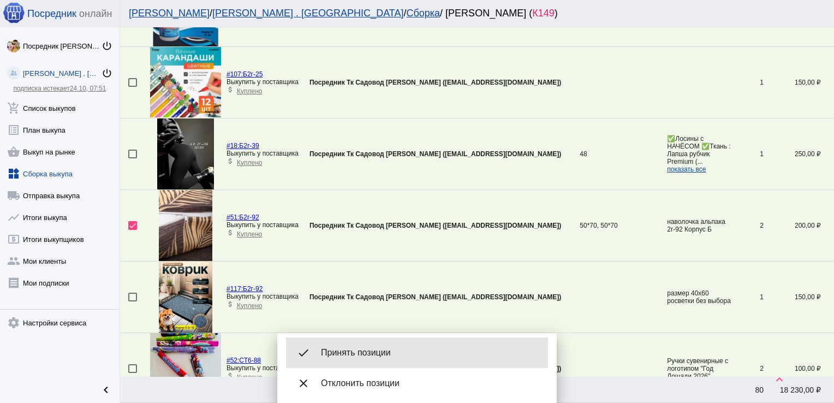
click at [366, 350] on span "Принять позиции" at bounding box center [430, 352] width 218 height 11
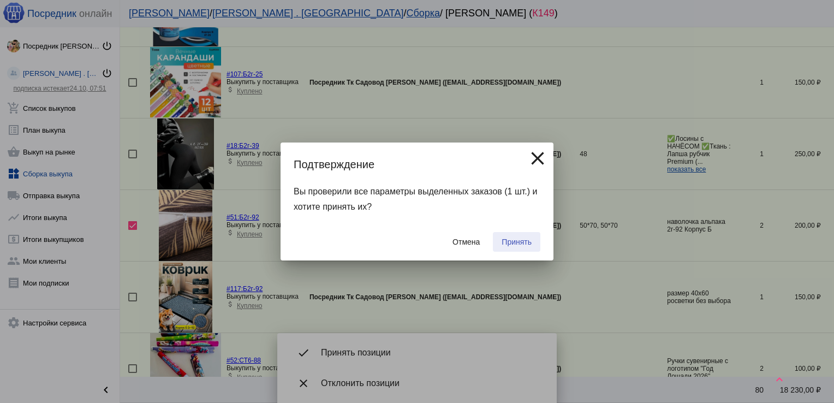
click at [517, 235] on button "Принять" at bounding box center [516, 242] width 47 height 20
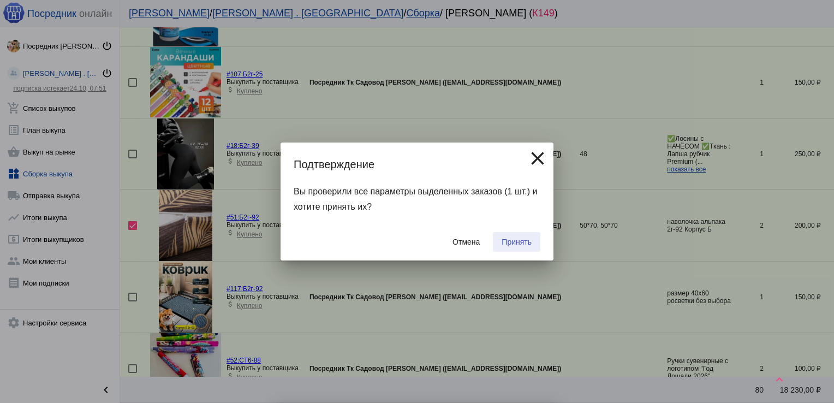
checkbox input "false"
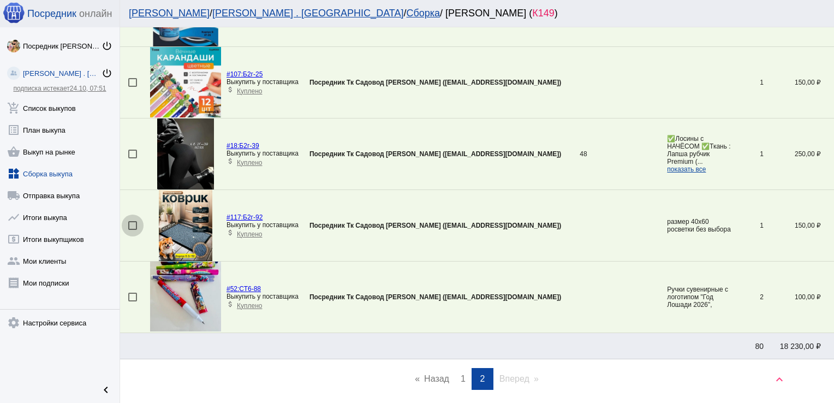
click at [135, 224] on div at bounding box center [132, 225] width 9 height 9
click at [133, 230] on input "checkbox" at bounding box center [132, 230] width 1 height 1
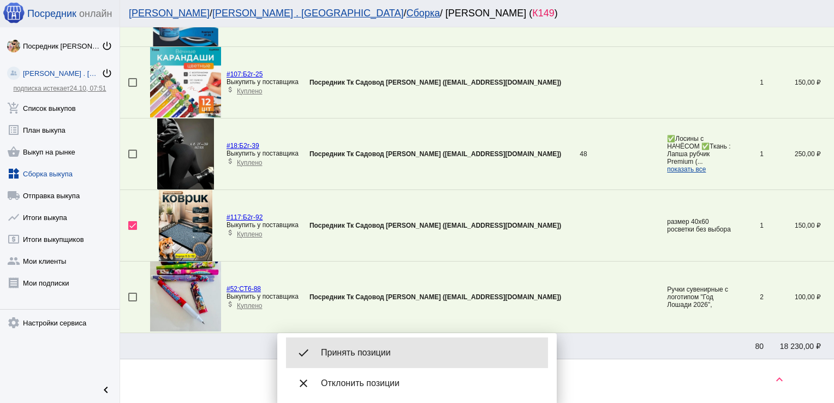
click at [390, 339] on div "done Принять позиции" at bounding box center [417, 352] width 262 height 31
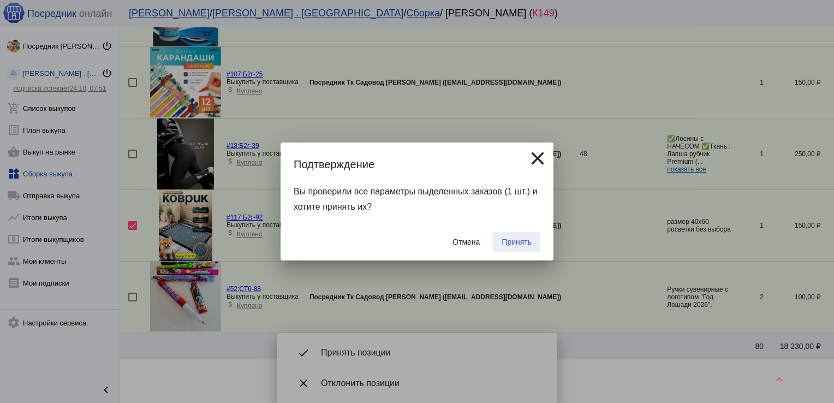
click at [517, 234] on button "Принять" at bounding box center [516, 242] width 47 height 20
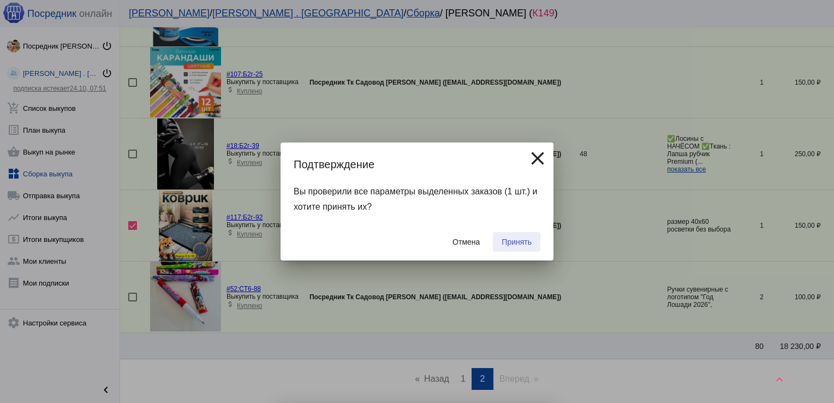
checkbox input "false"
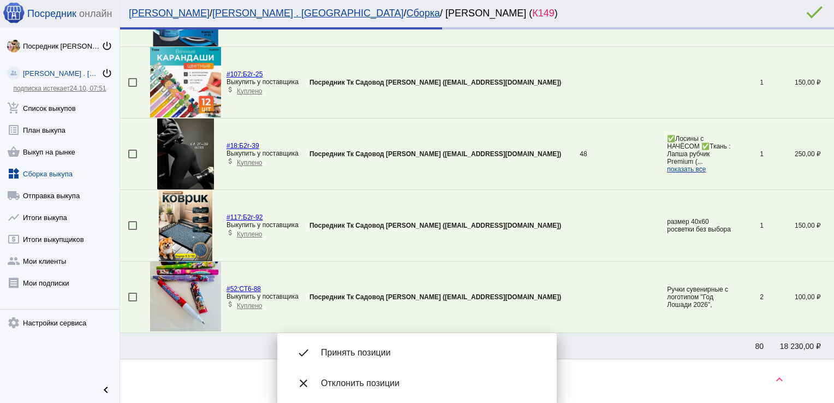
scroll to position [860, 0]
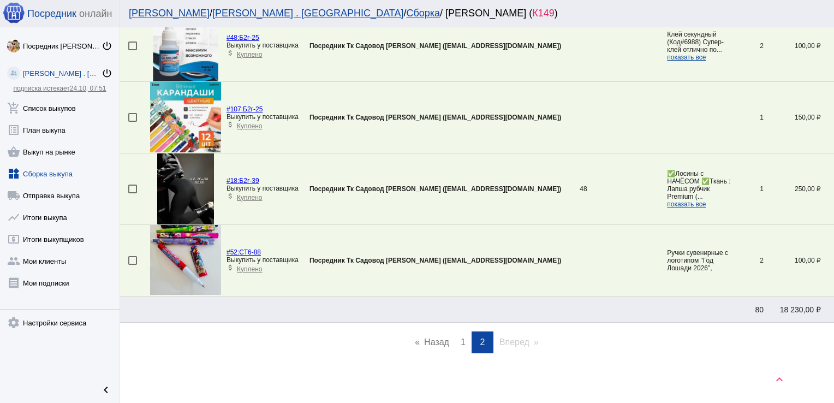
click at [460, 339] on span "1" at bounding box center [462, 341] width 5 height 9
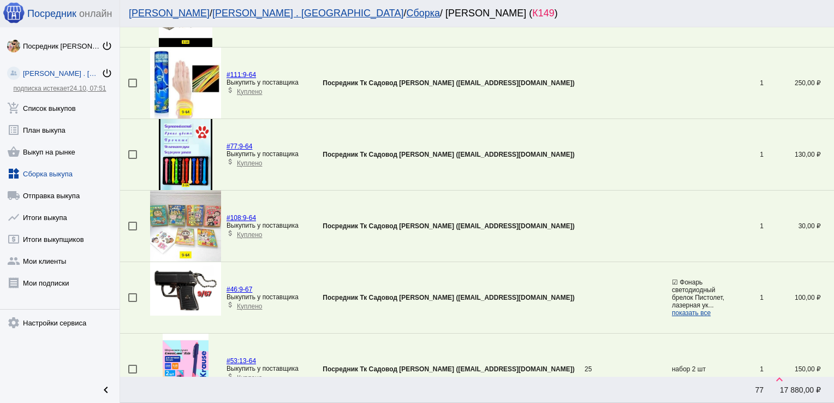
scroll to position [1965, 0]
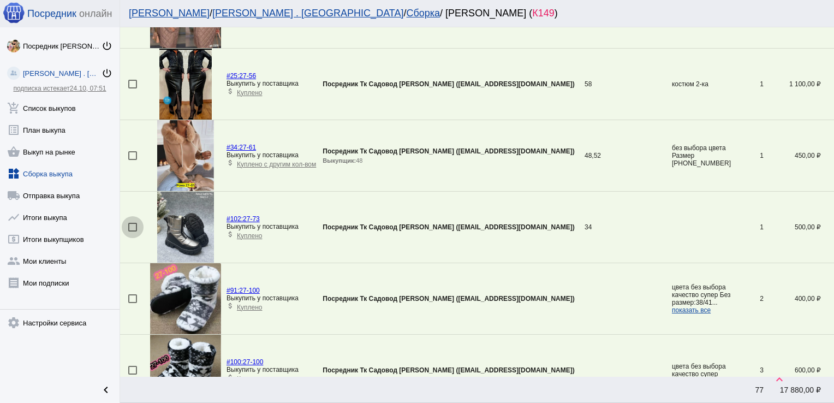
click at [131, 223] on div at bounding box center [132, 227] width 9 height 9
click at [132, 231] on input "checkbox" at bounding box center [132, 231] width 1 height 1
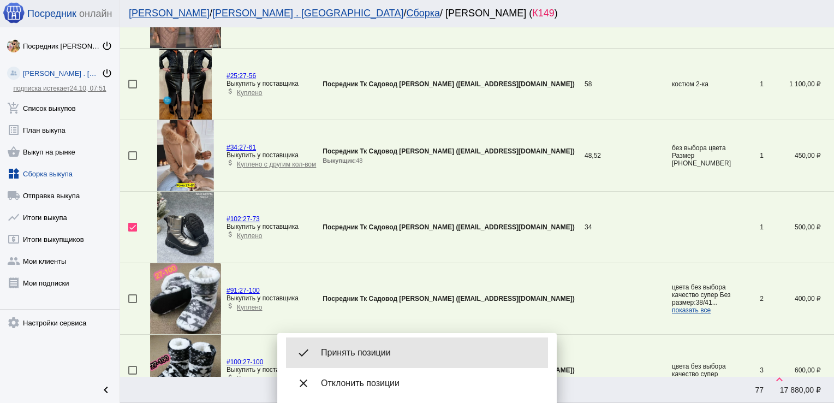
click at [384, 345] on div "done Принять позиции" at bounding box center [417, 352] width 262 height 31
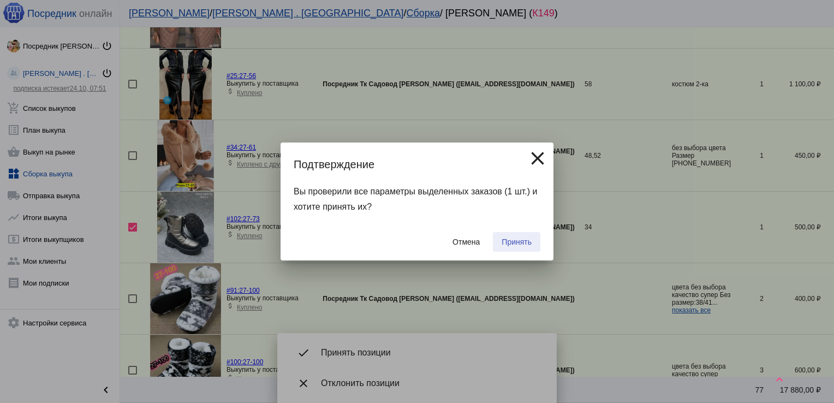
click at [519, 237] on button "Принять" at bounding box center [516, 242] width 47 height 20
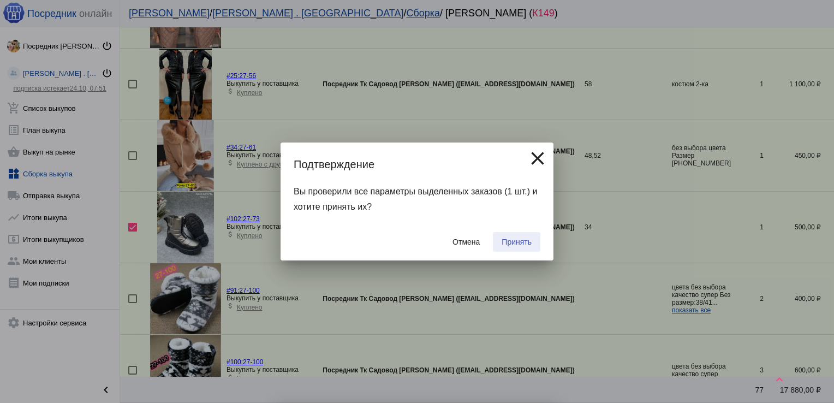
checkbox input "false"
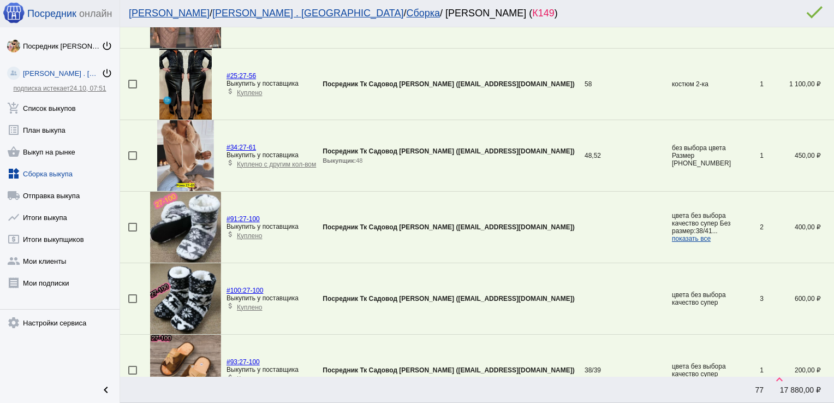
click at [132, 223] on div at bounding box center [132, 227] width 9 height 9
click at [132, 231] on input "checkbox" at bounding box center [132, 231] width 1 height 1
checkbox input "true"
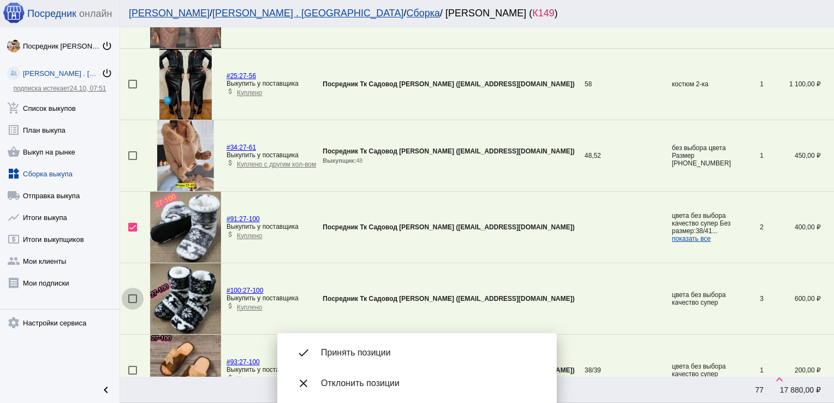
click at [132, 294] on div at bounding box center [132, 298] width 9 height 9
click at [132, 303] on input "checkbox" at bounding box center [132, 303] width 1 height 1
checkbox input "true"
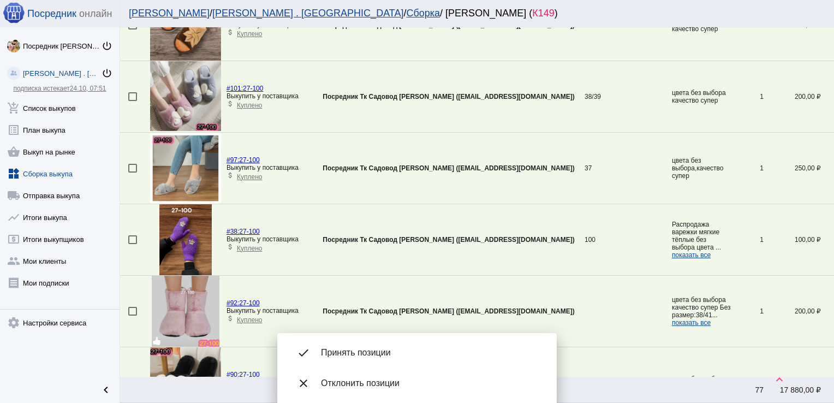
scroll to position [2305, 0]
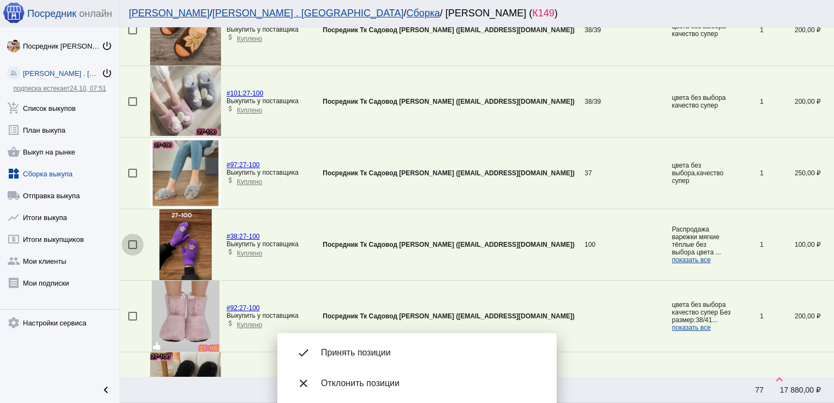
click at [132, 240] on div at bounding box center [132, 244] width 9 height 9
click at [132, 249] on input "checkbox" at bounding box center [132, 249] width 1 height 1
checkbox input "true"
click at [133, 312] on div at bounding box center [132, 316] width 9 height 9
click at [133, 320] on input "checkbox" at bounding box center [132, 320] width 1 height 1
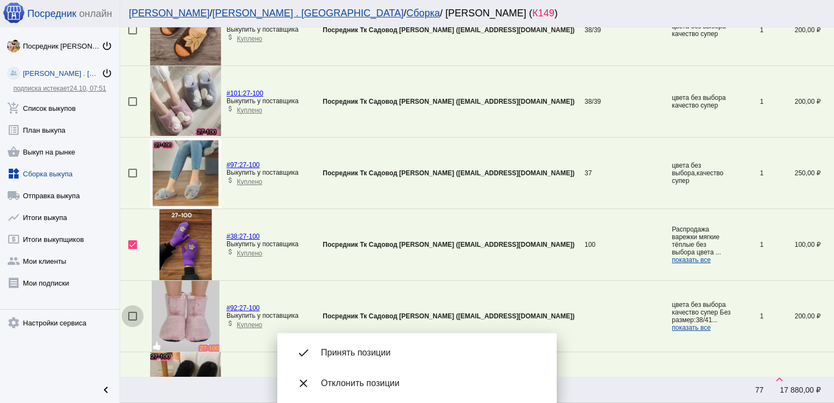
checkbox input "true"
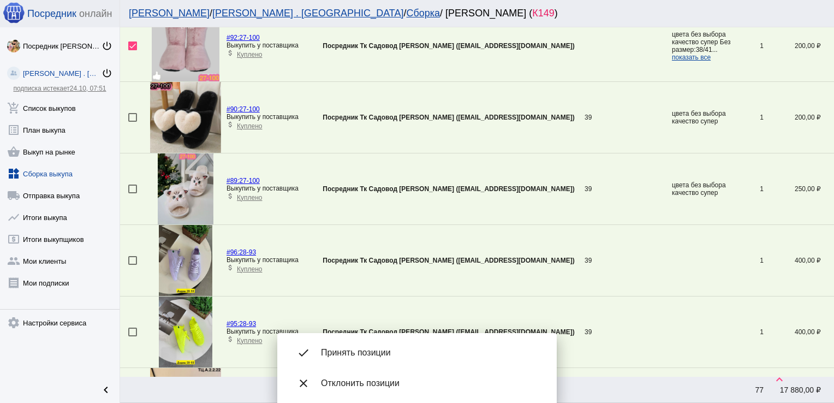
scroll to position [2575, 0]
click at [131, 256] on div at bounding box center [132, 259] width 9 height 9
click at [132, 264] on input "checkbox" at bounding box center [132, 264] width 1 height 1
checkbox input "true"
click at [133, 330] on div at bounding box center [132, 331] width 9 height 9
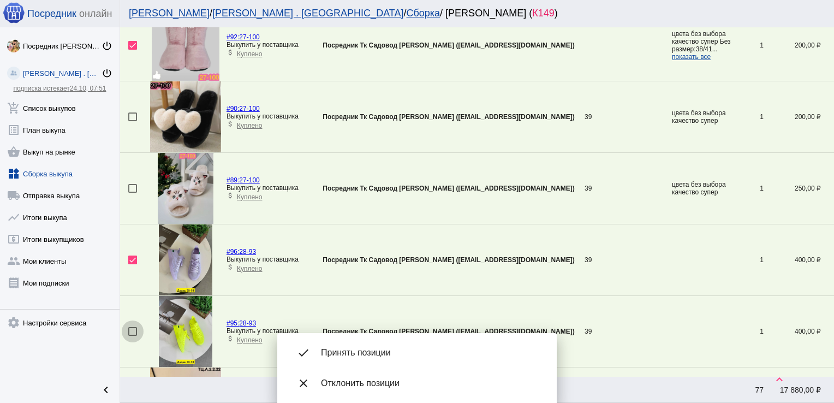
click at [133, 336] on input "checkbox" at bounding box center [132, 336] width 1 height 1
checkbox input "true"
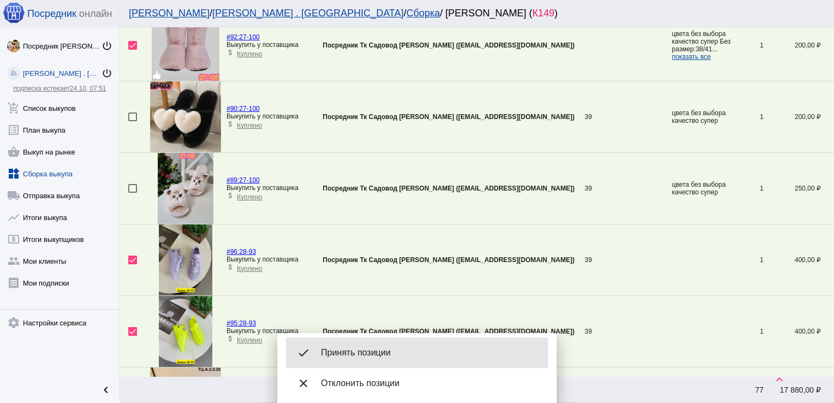
click at [350, 351] on span "Принять позиции" at bounding box center [430, 352] width 218 height 11
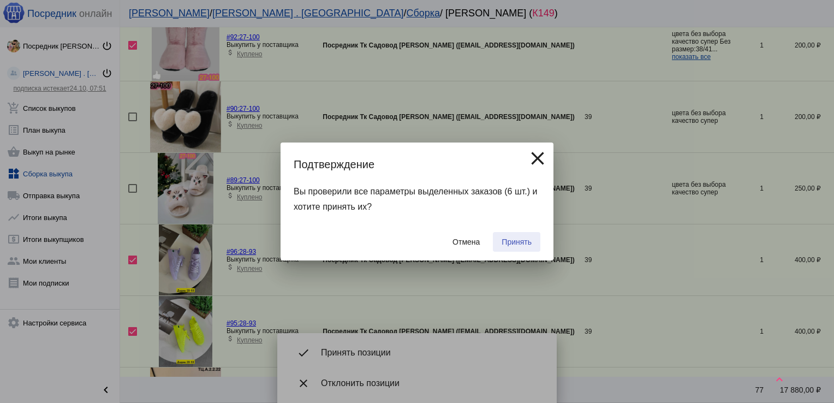
click at [523, 244] on span "Принять" at bounding box center [516, 241] width 30 height 9
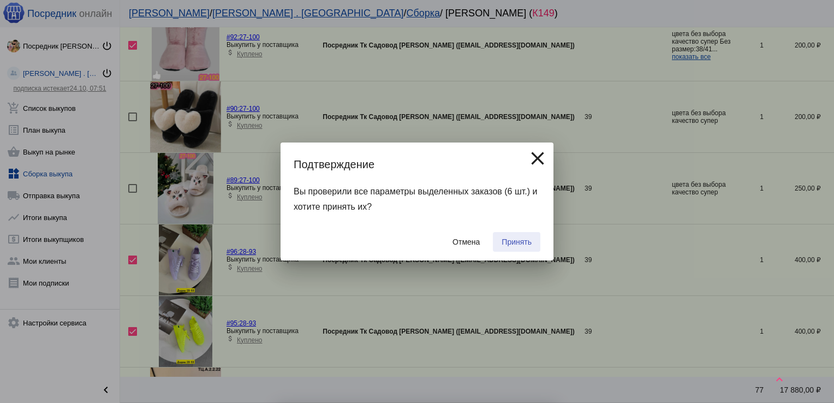
checkbox input "false"
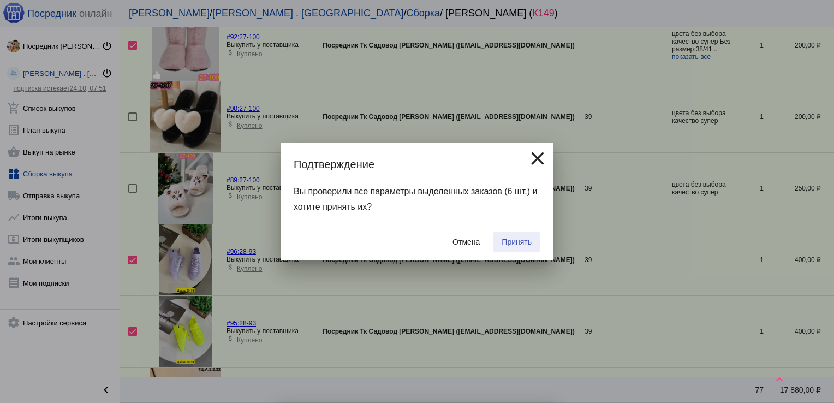
checkbox input "false"
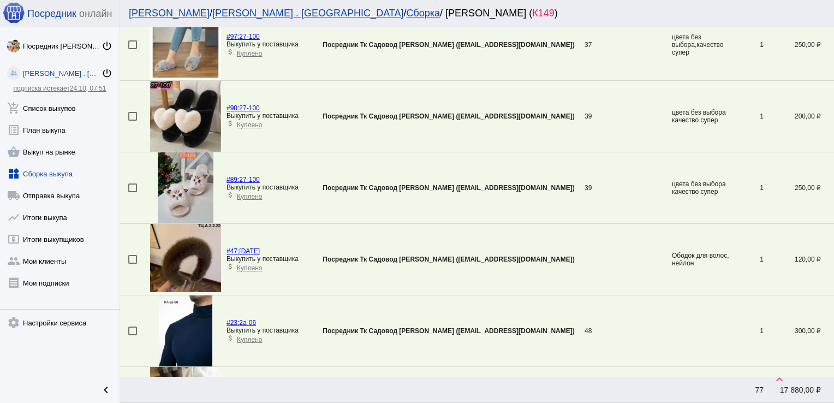
scroll to position [110, 0]
